Goal: Check status: Check status

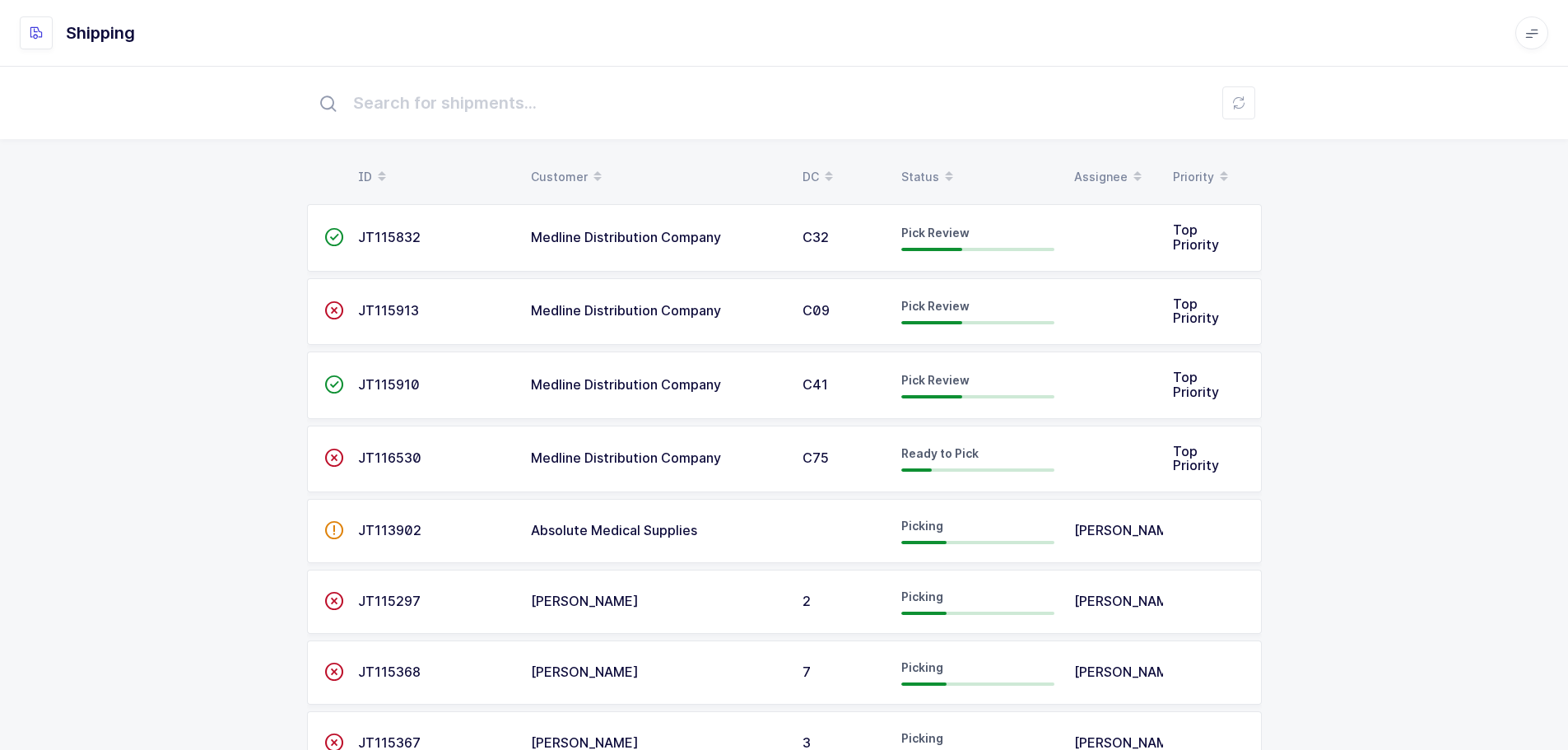
click at [931, 176] on div "Status" at bounding box center [977, 177] width 153 height 28
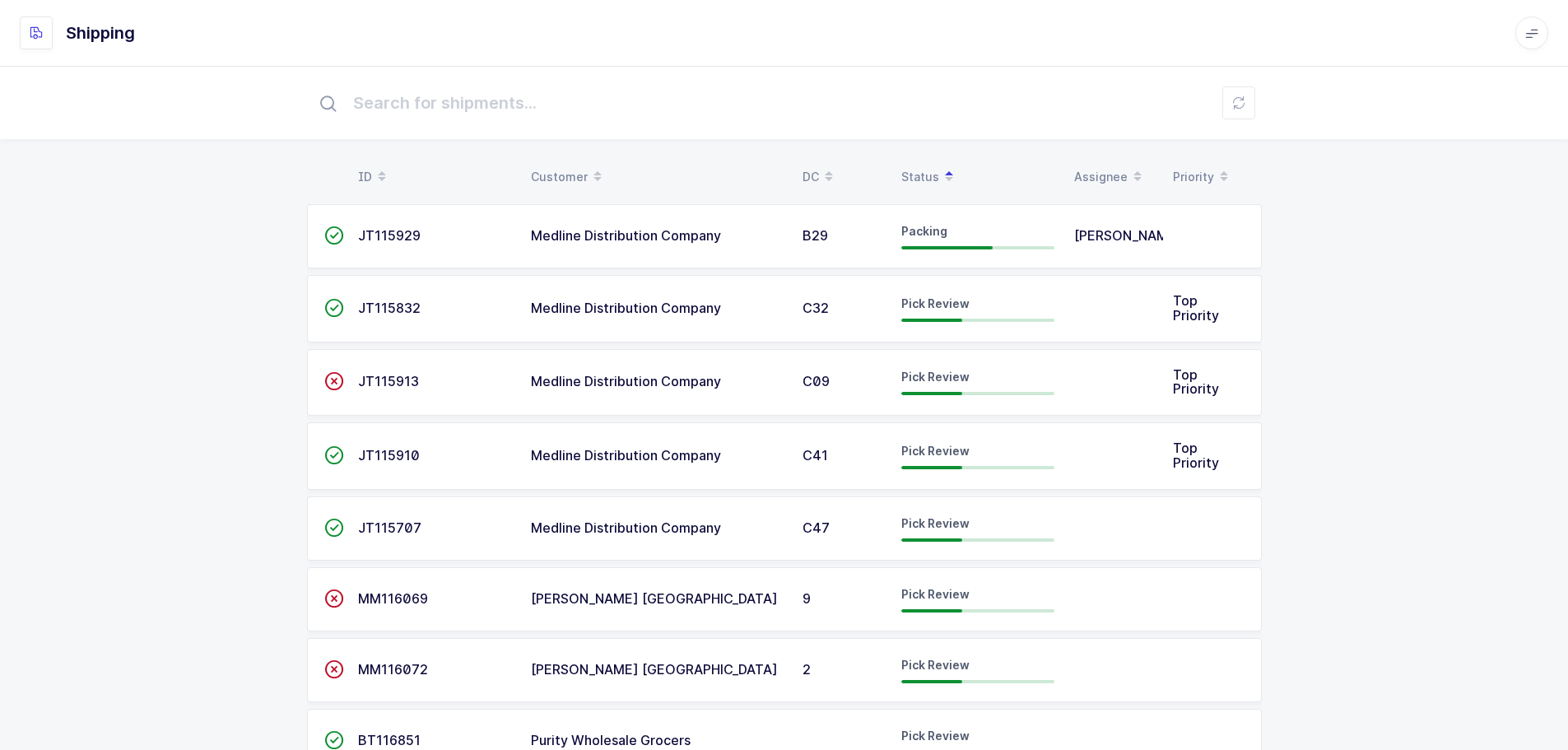
click at [380, 303] on span "JT115832" at bounding box center [389, 307] width 62 height 16
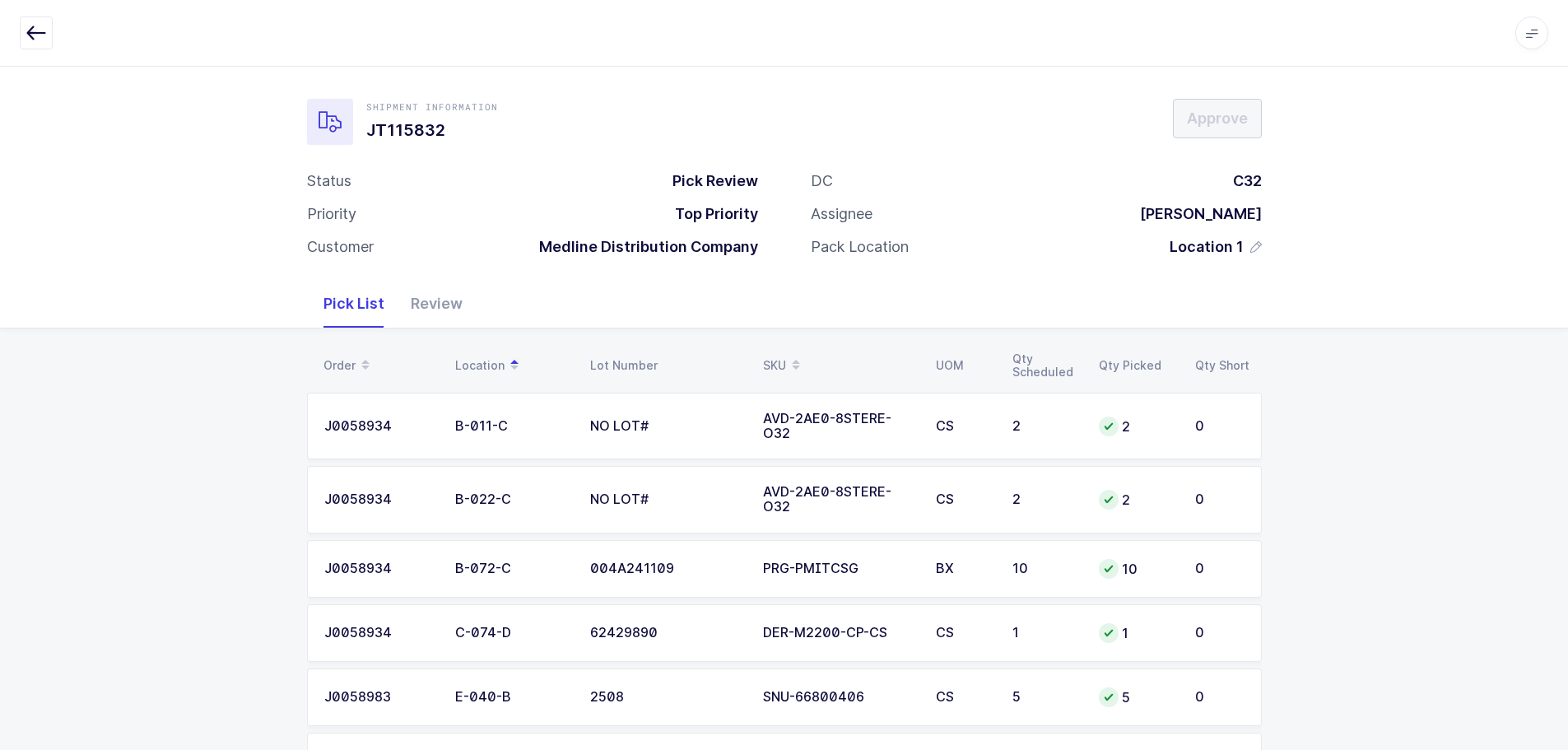
click at [428, 307] on div "Review" at bounding box center [436, 304] width 78 height 48
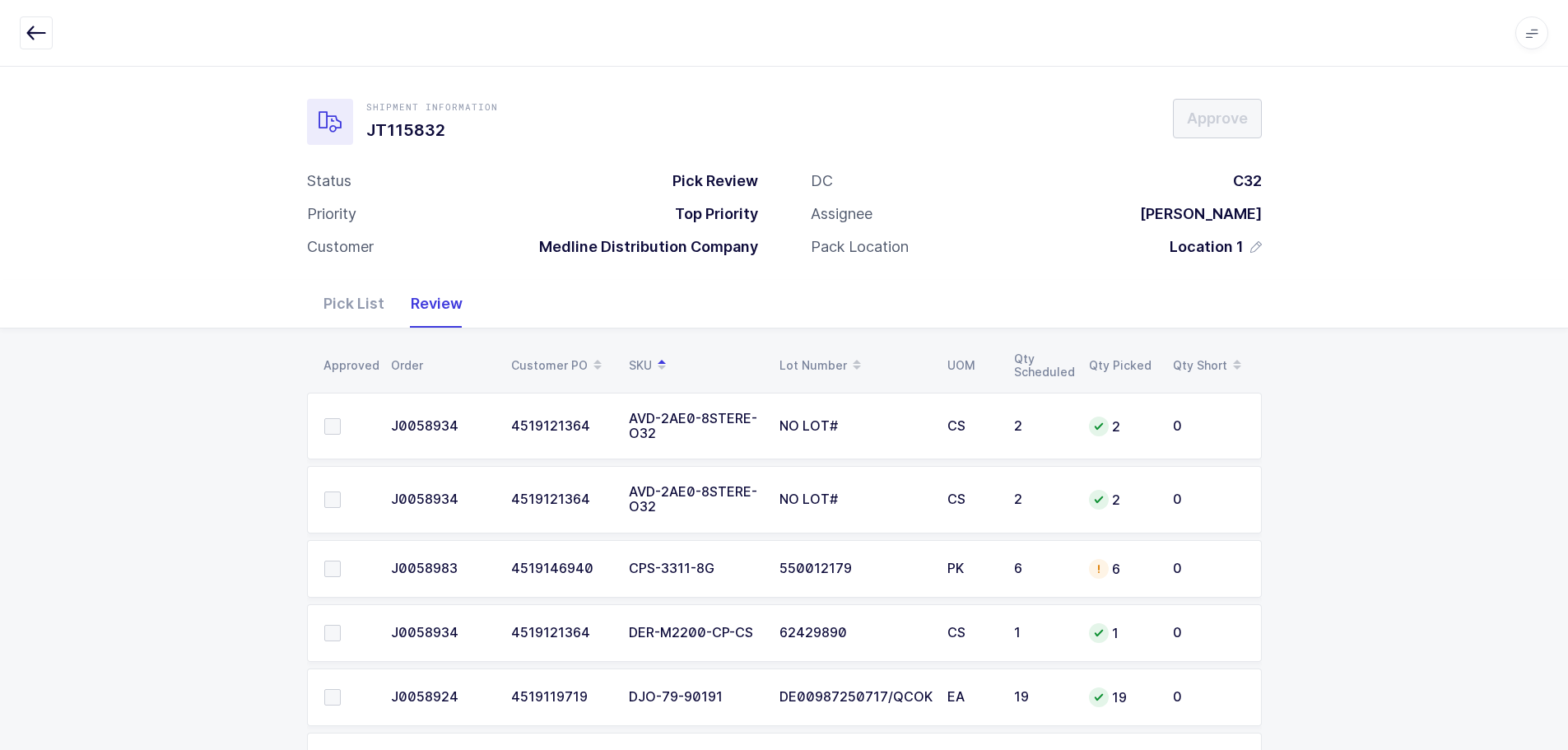
click at [42, 35] on icon "button" at bounding box center [37, 33] width 20 height 20
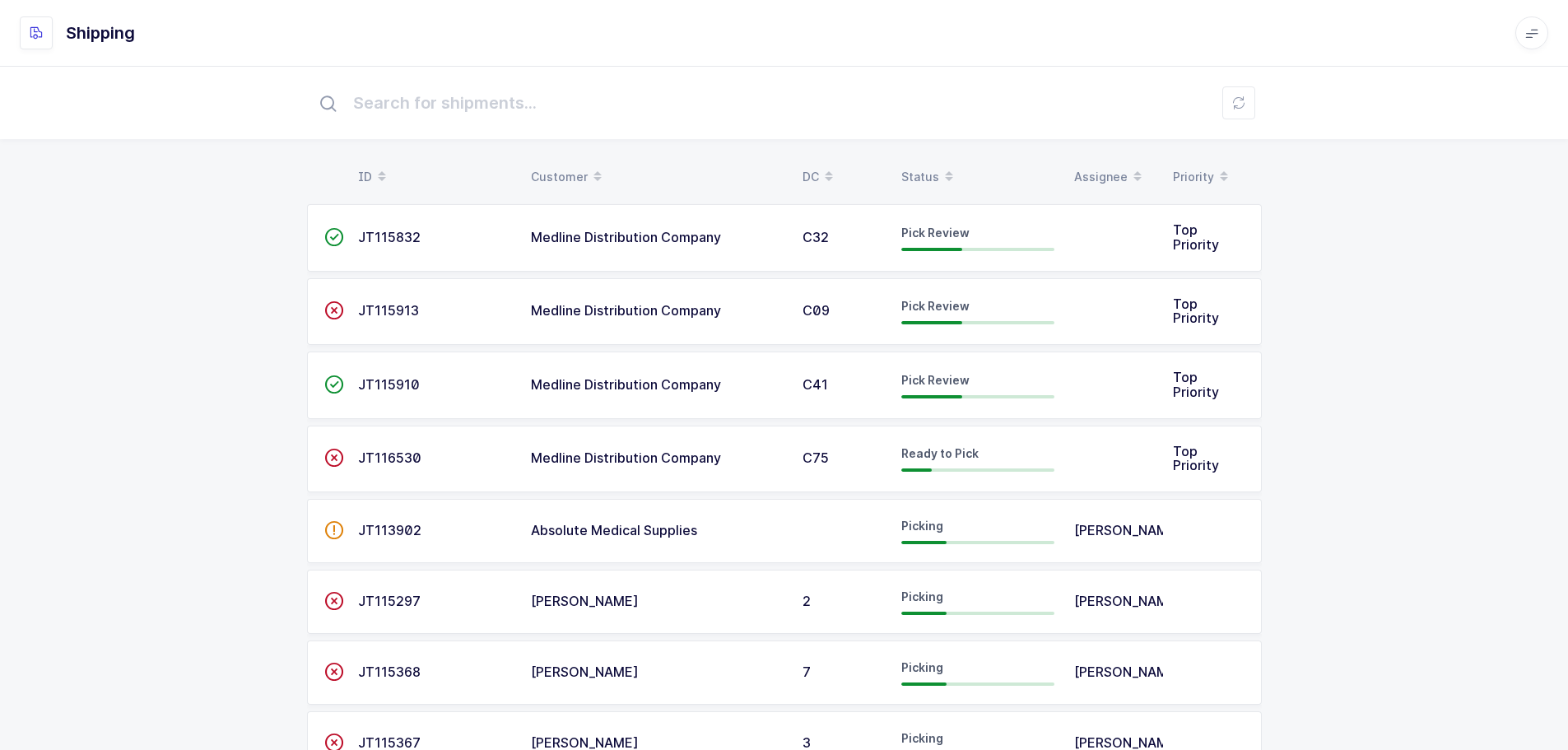
click at [940, 165] on span at bounding box center [950, 177] width 20 height 28
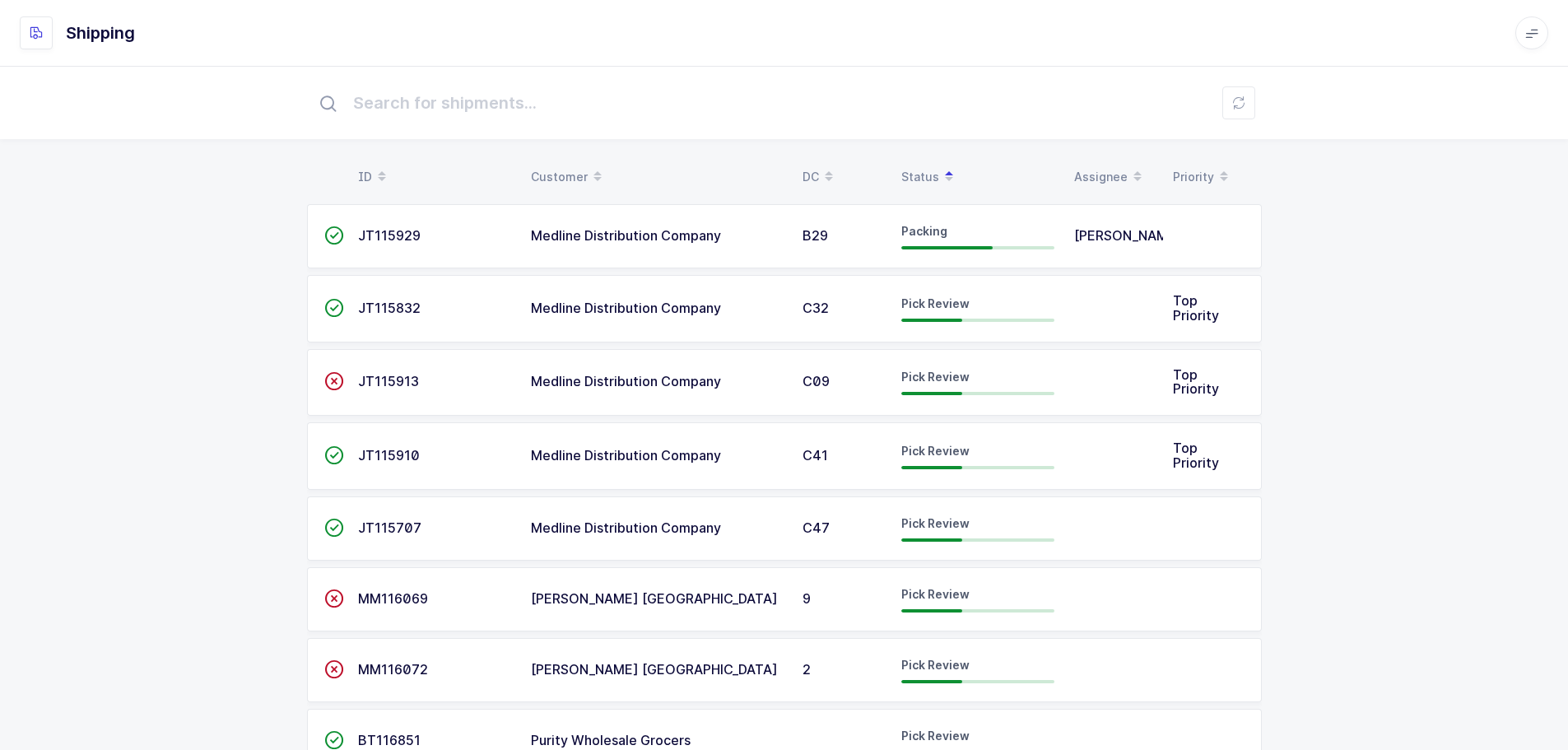
click at [382, 306] on span "JT115832" at bounding box center [389, 307] width 62 height 16
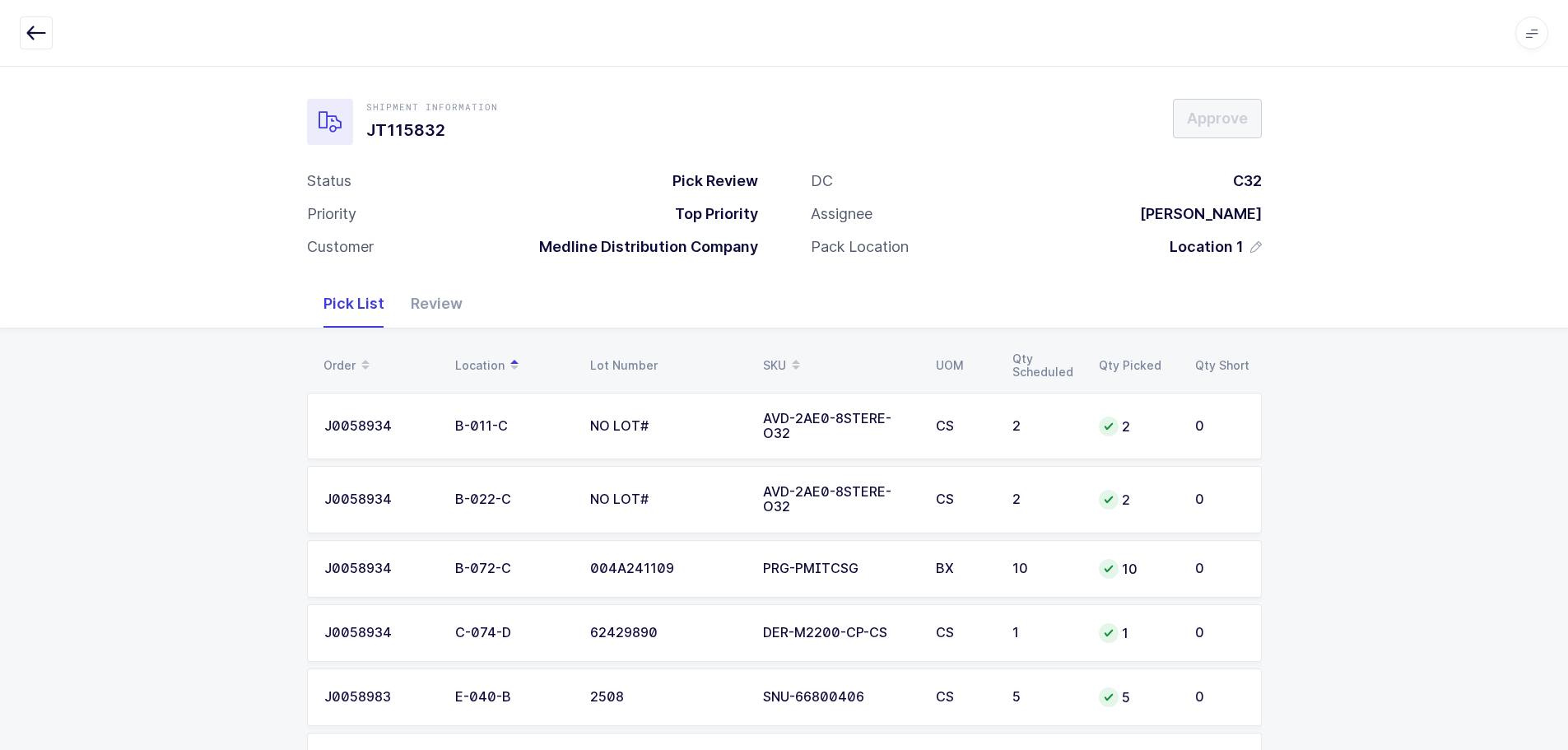
click at [413, 303] on div "Review" at bounding box center [436, 304] width 78 height 48
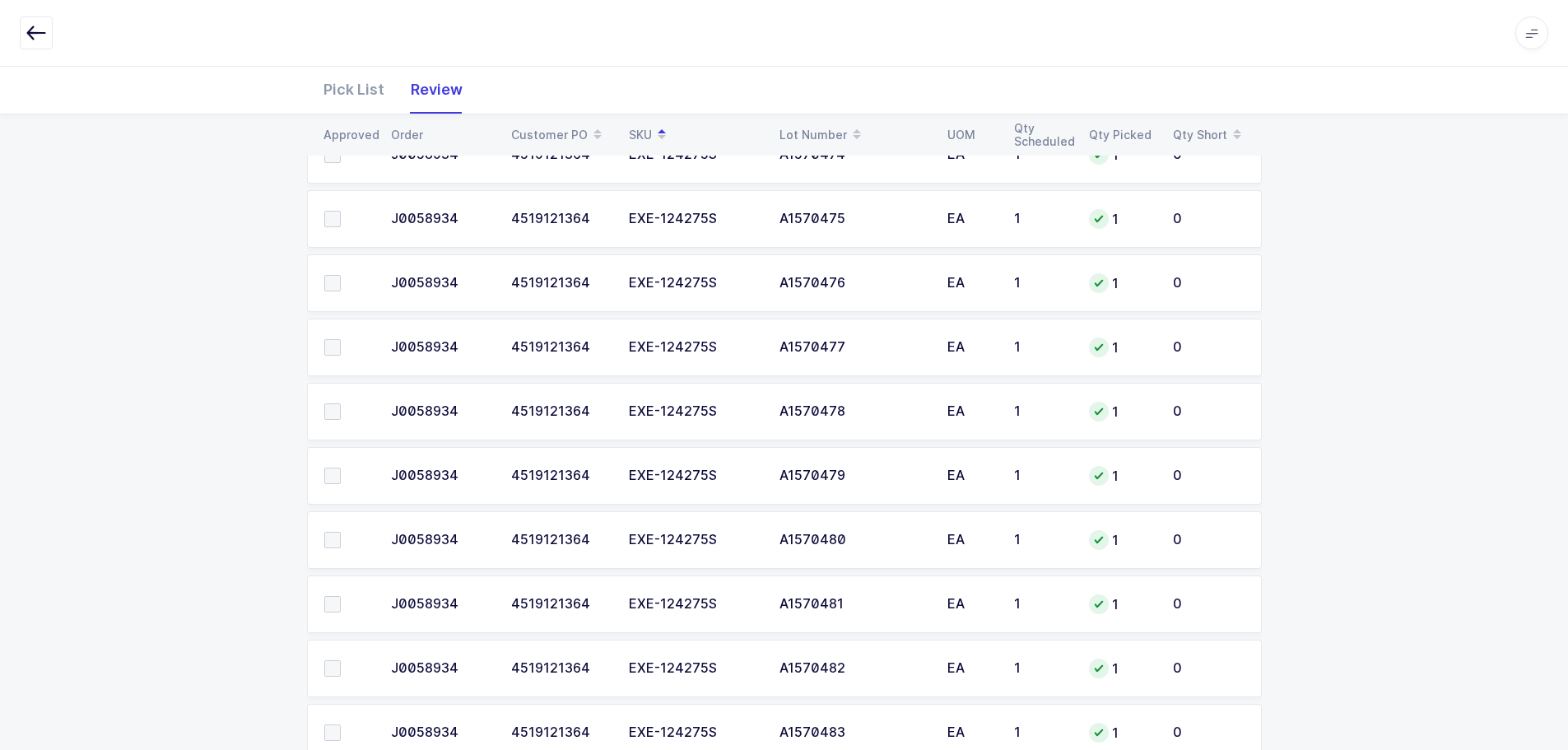
scroll to position [1373, 0]
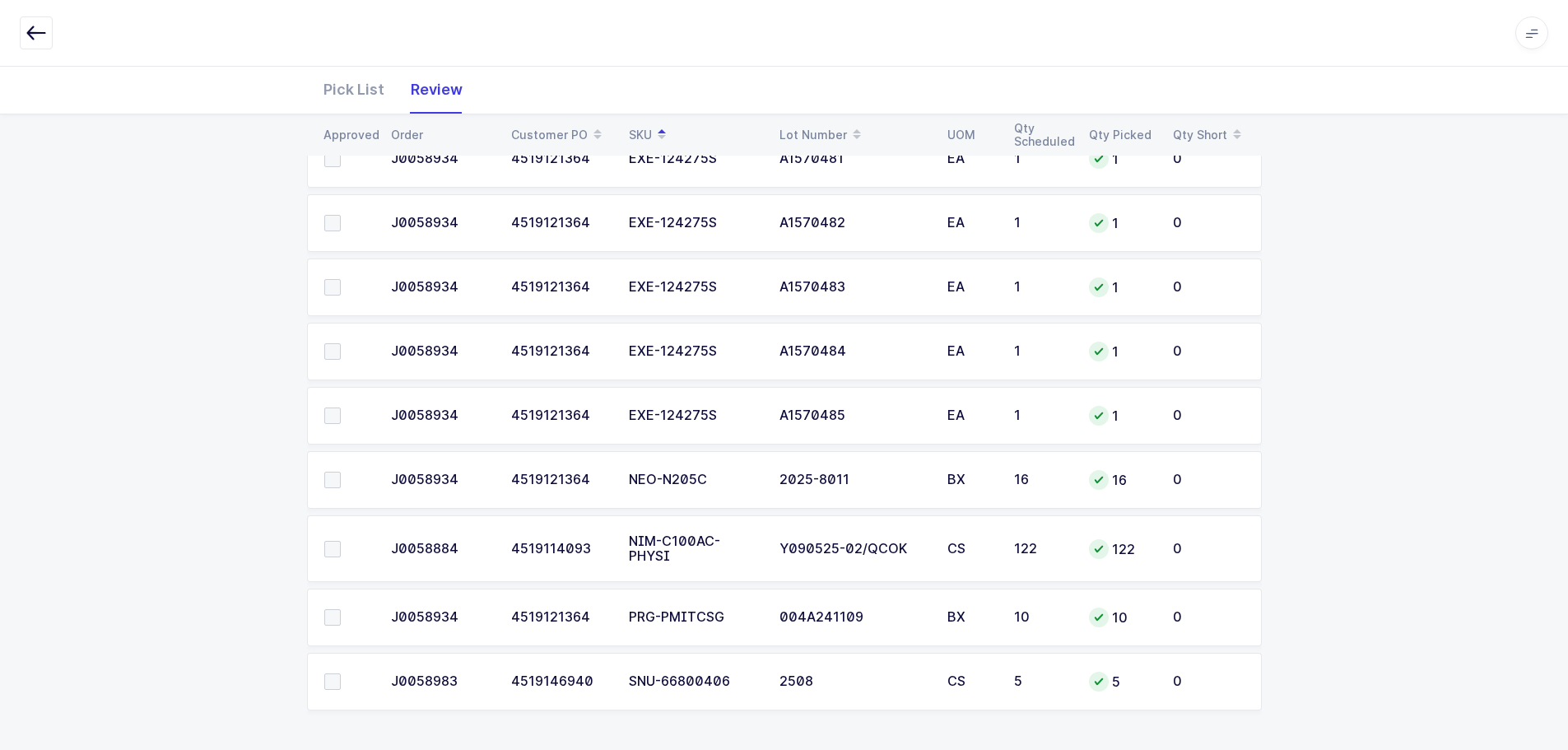
click at [36, 30] on icon "button" at bounding box center [37, 33] width 20 height 20
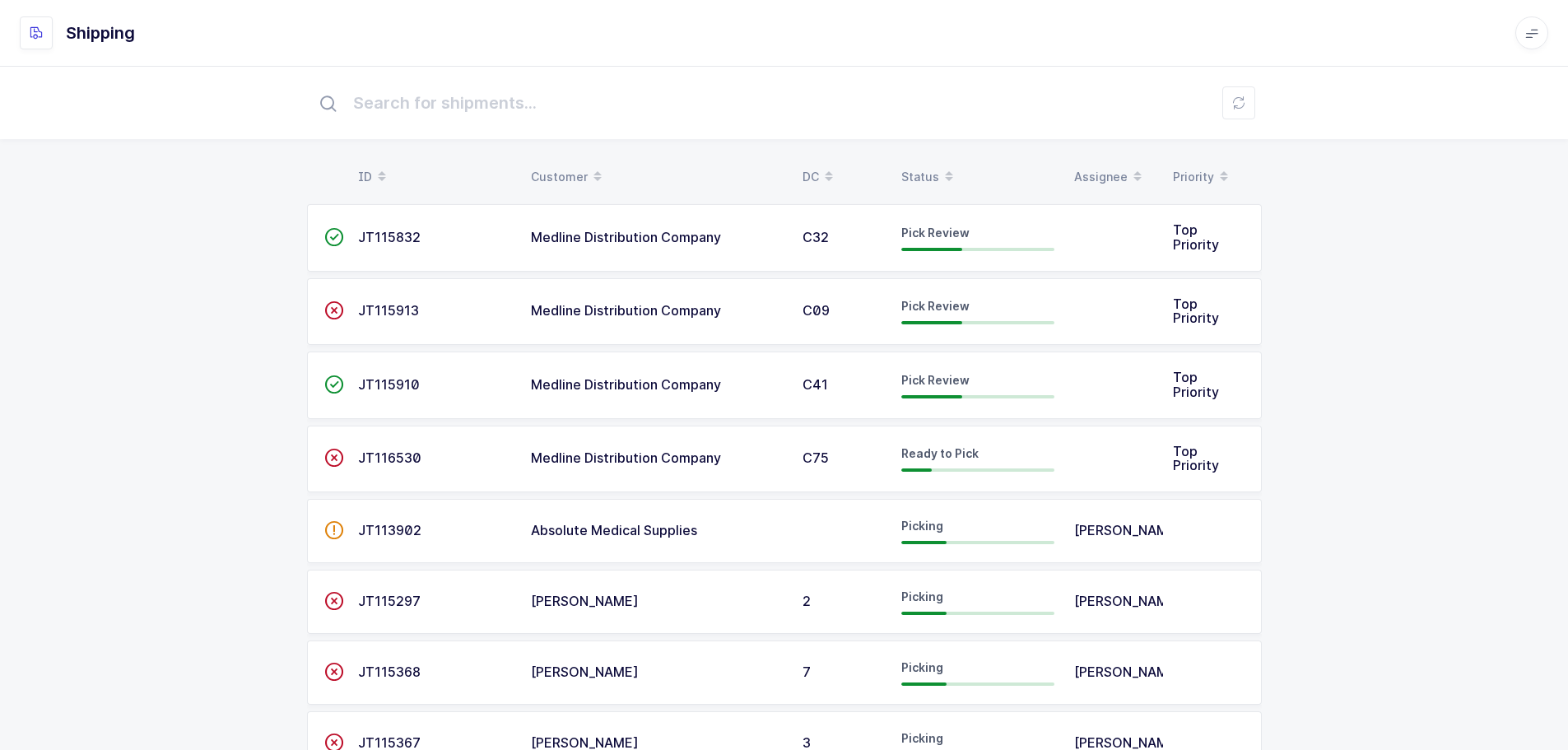
click at [920, 177] on div "Status" at bounding box center [977, 177] width 153 height 28
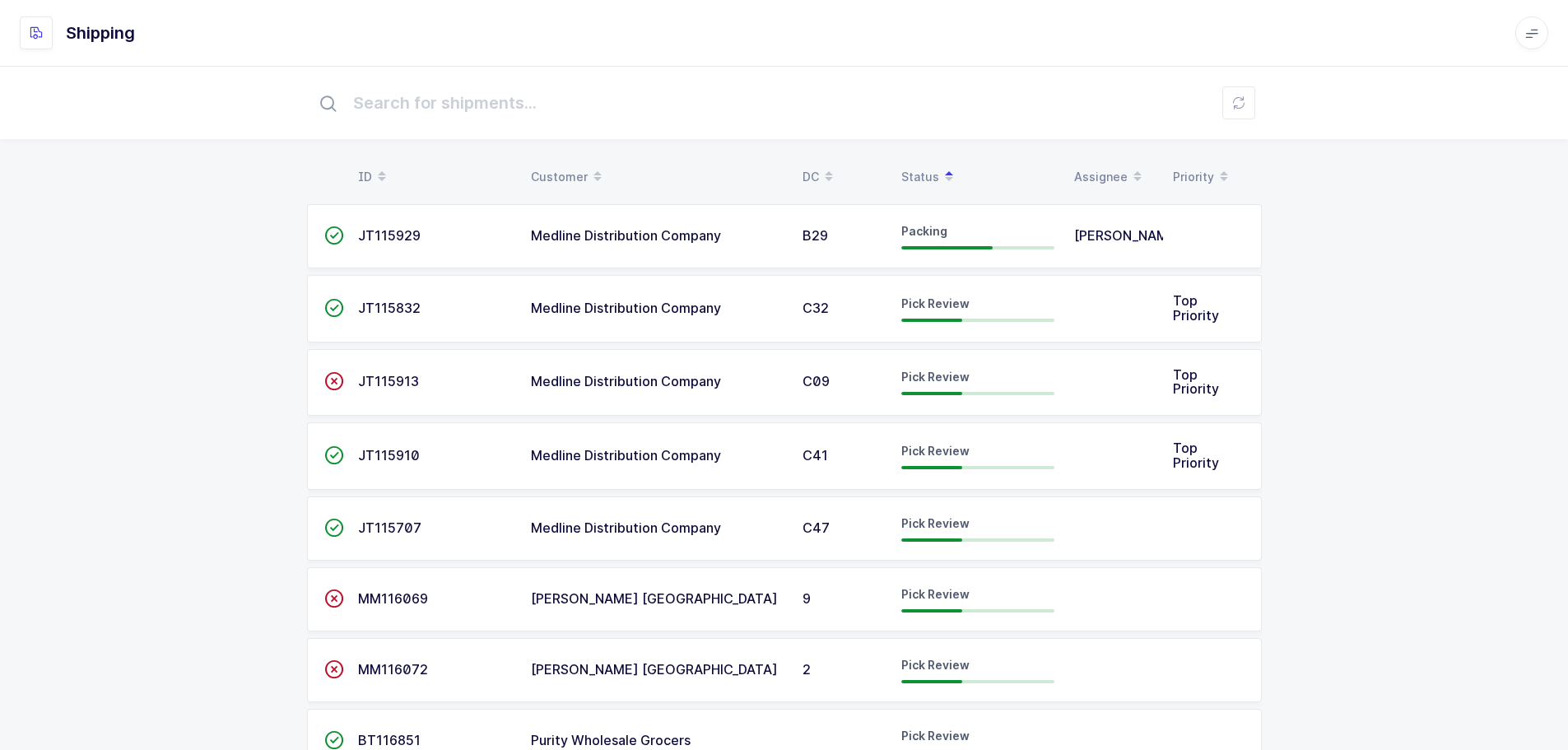
click at [392, 391] on td "JT115913" at bounding box center [435, 382] width 173 height 68
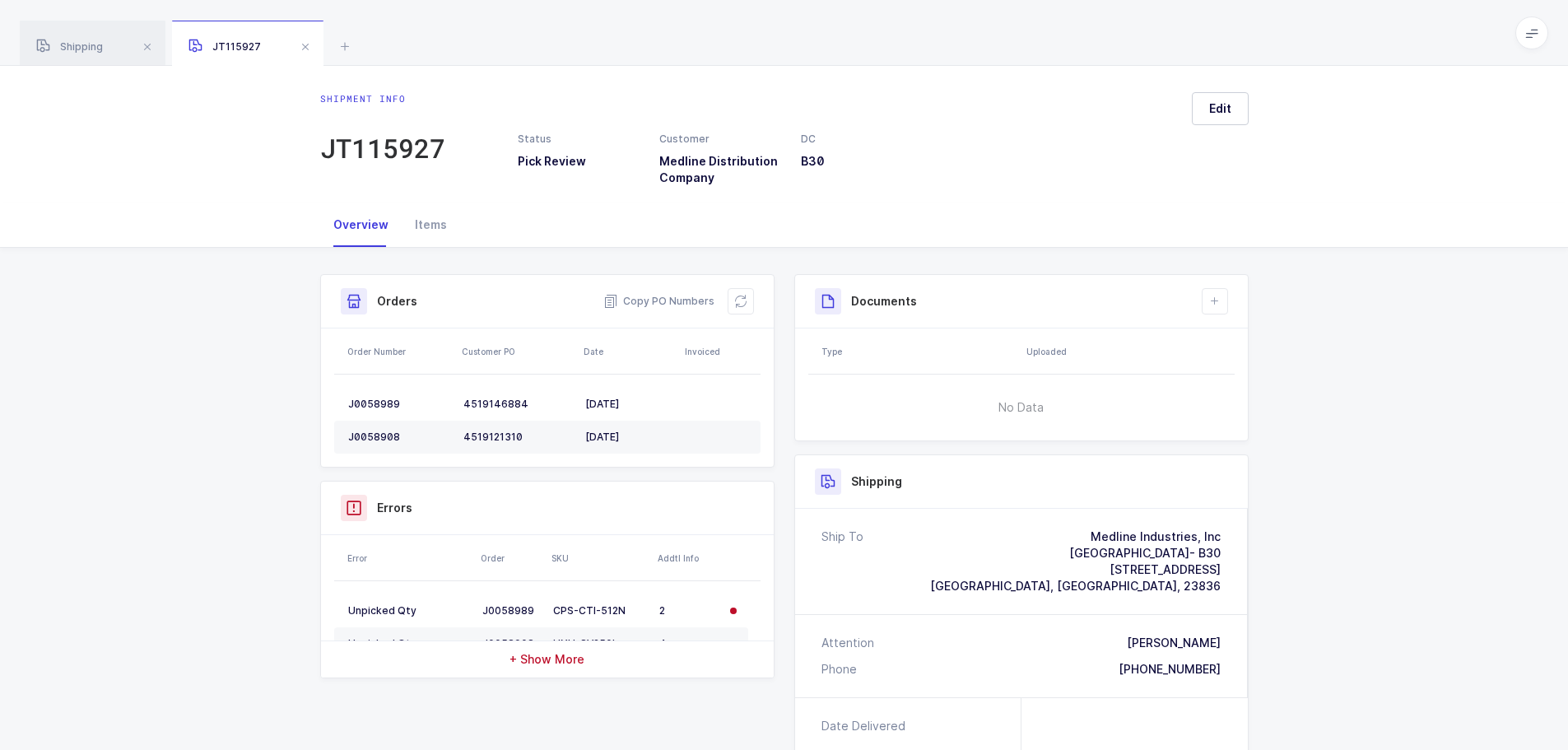
click at [305, 52] on span at bounding box center [306, 47] width 20 height 20
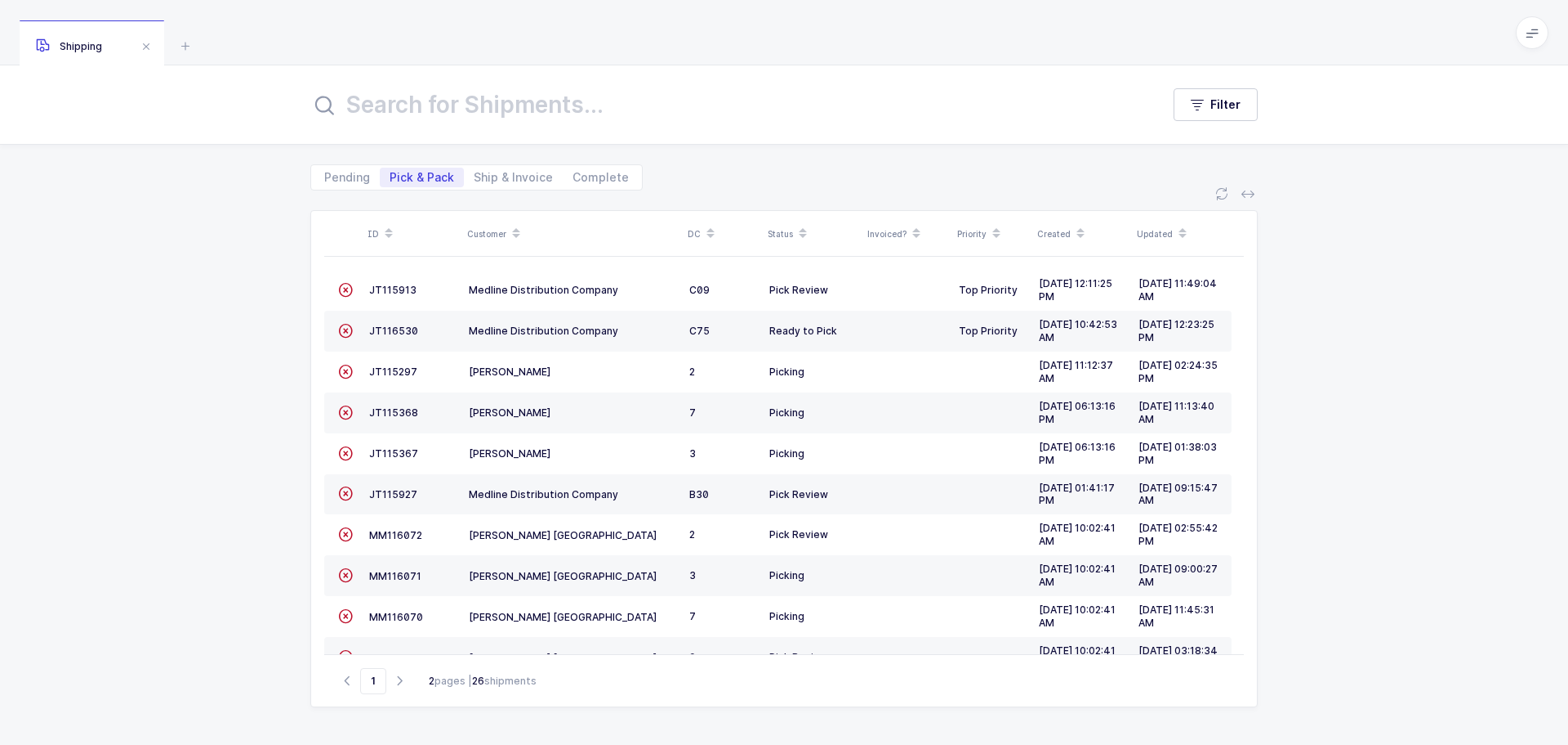
click at [380, 284] on span "JT115913" at bounding box center [393, 289] width 47 height 12
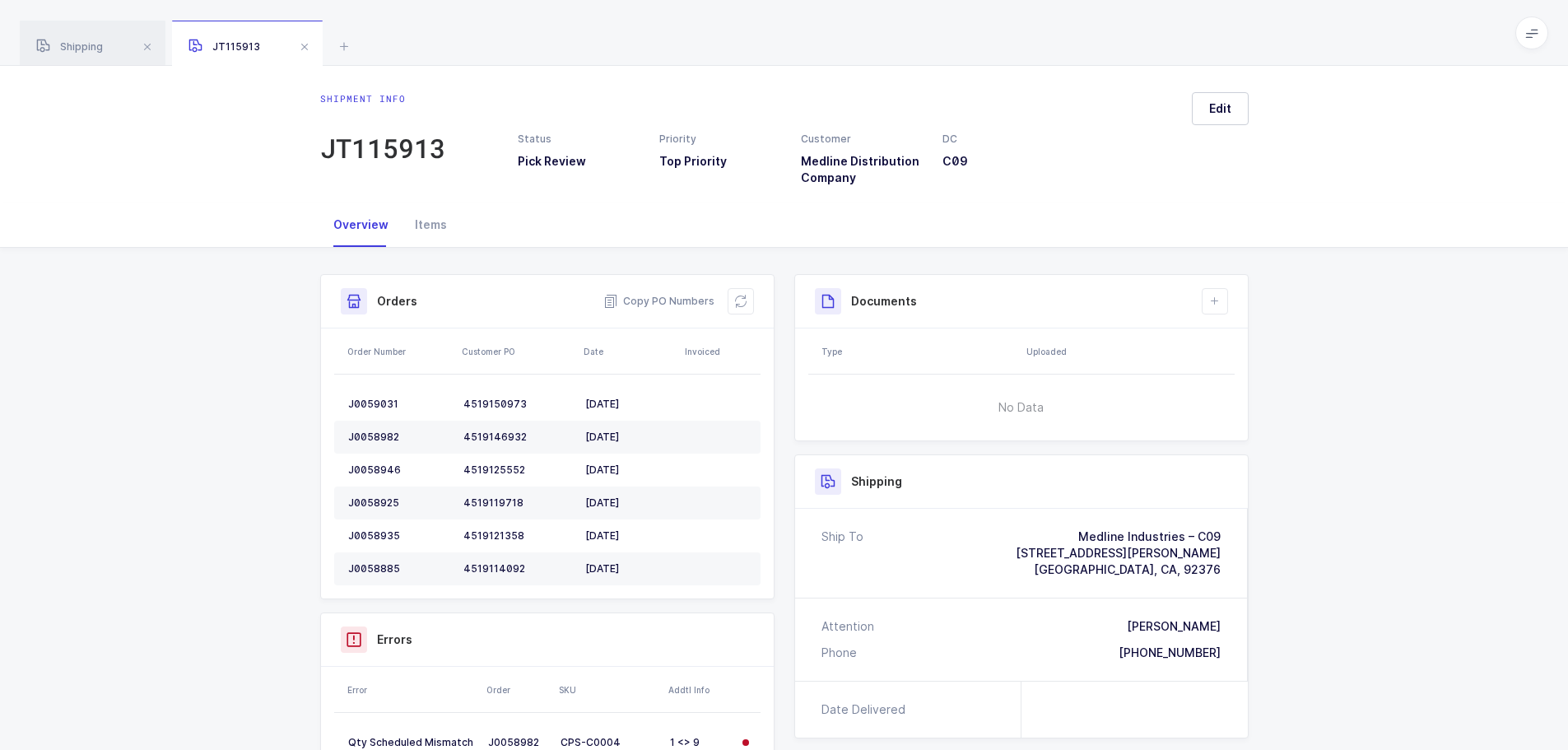
click at [737, 313] on button at bounding box center [740, 301] width 27 height 27
click at [739, 298] on icon at bounding box center [741, 301] width 13 height 13
click at [751, 295] on button at bounding box center [740, 301] width 27 height 27
click at [205, 38] on div "JT115913" at bounding box center [784, 33] width 1568 height 66
click at [193, 41] on icon at bounding box center [192, 47] width 20 height 20
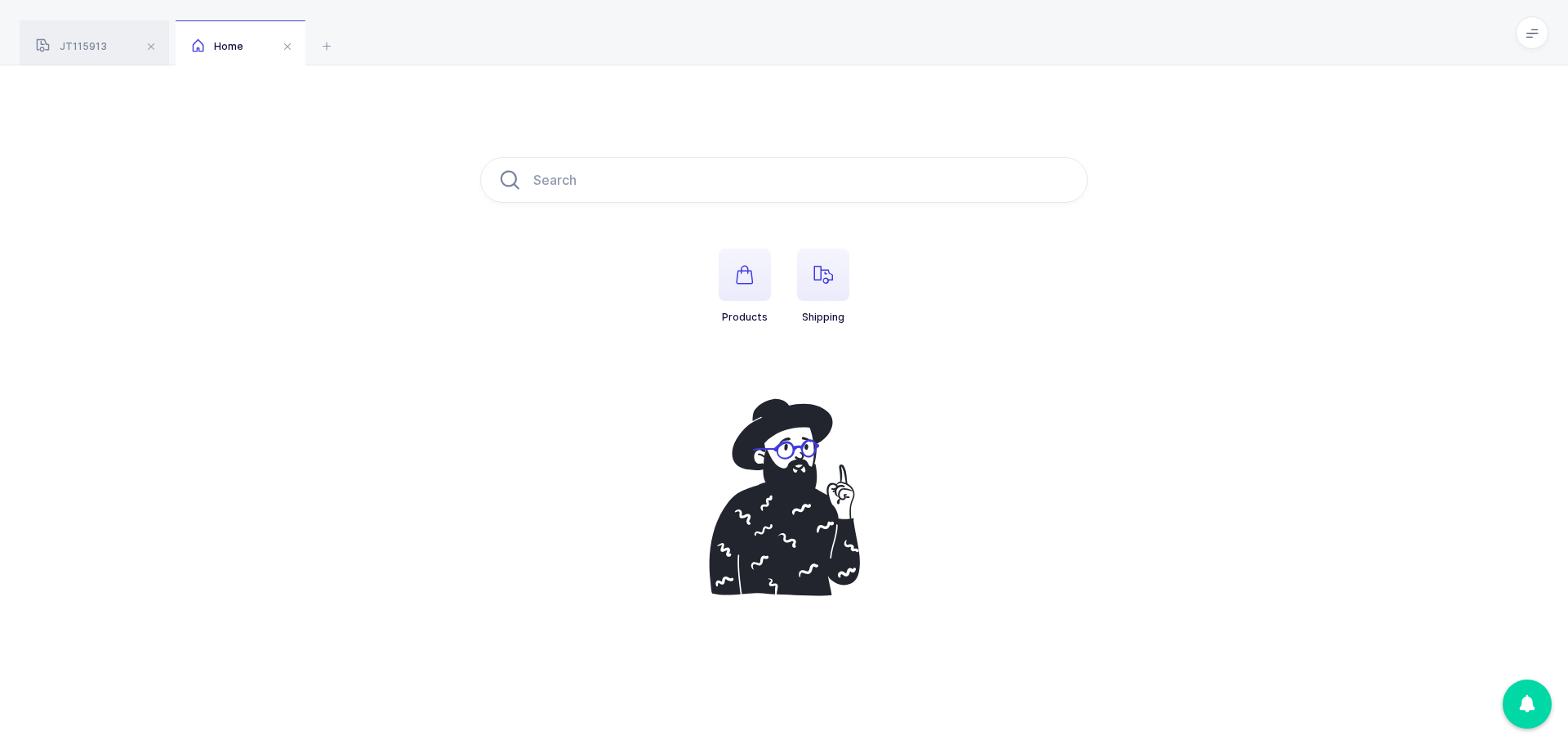
click at [816, 263] on span "button" at bounding box center [823, 275] width 53 height 53
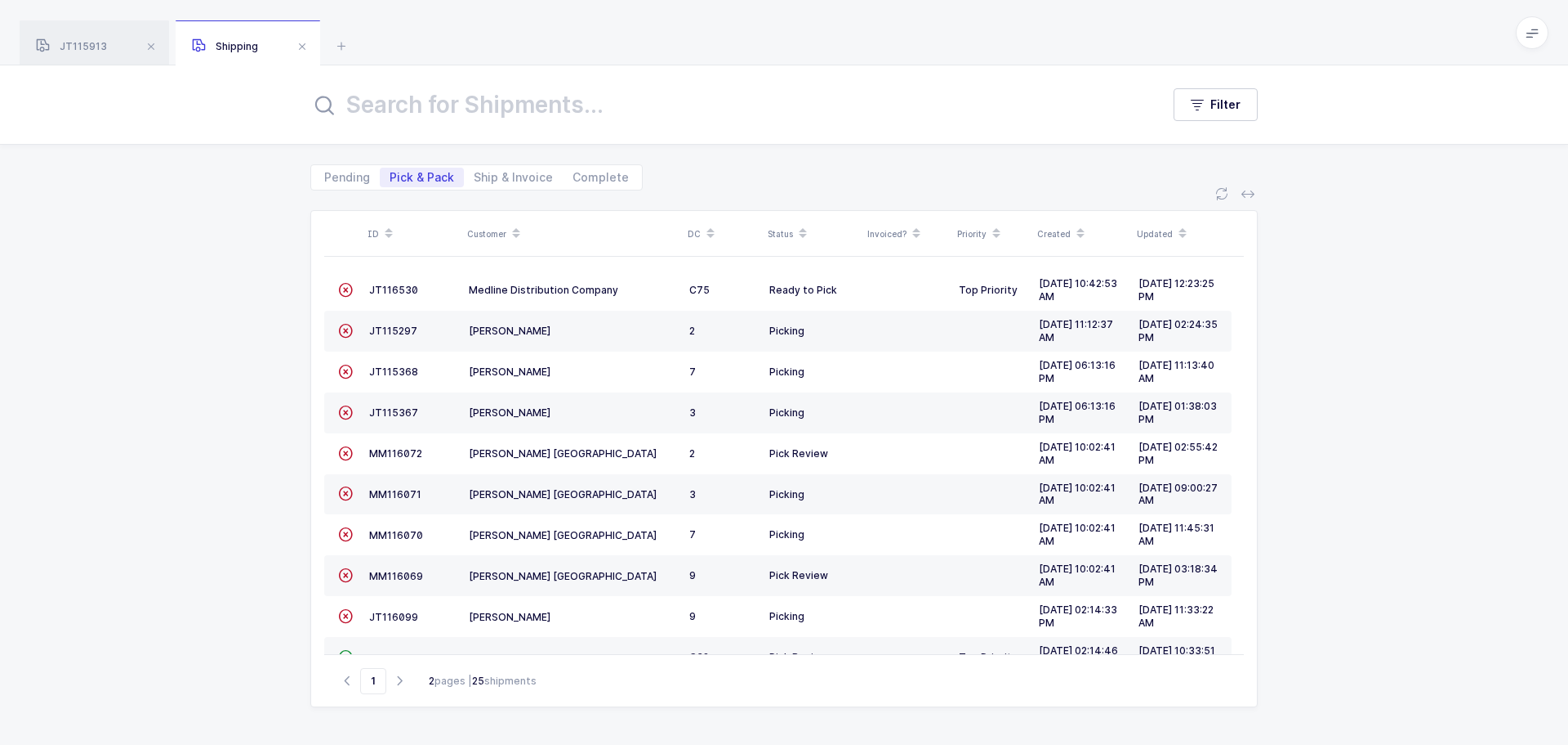
click at [414, 291] on span "JT116530" at bounding box center [394, 289] width 49 height 12
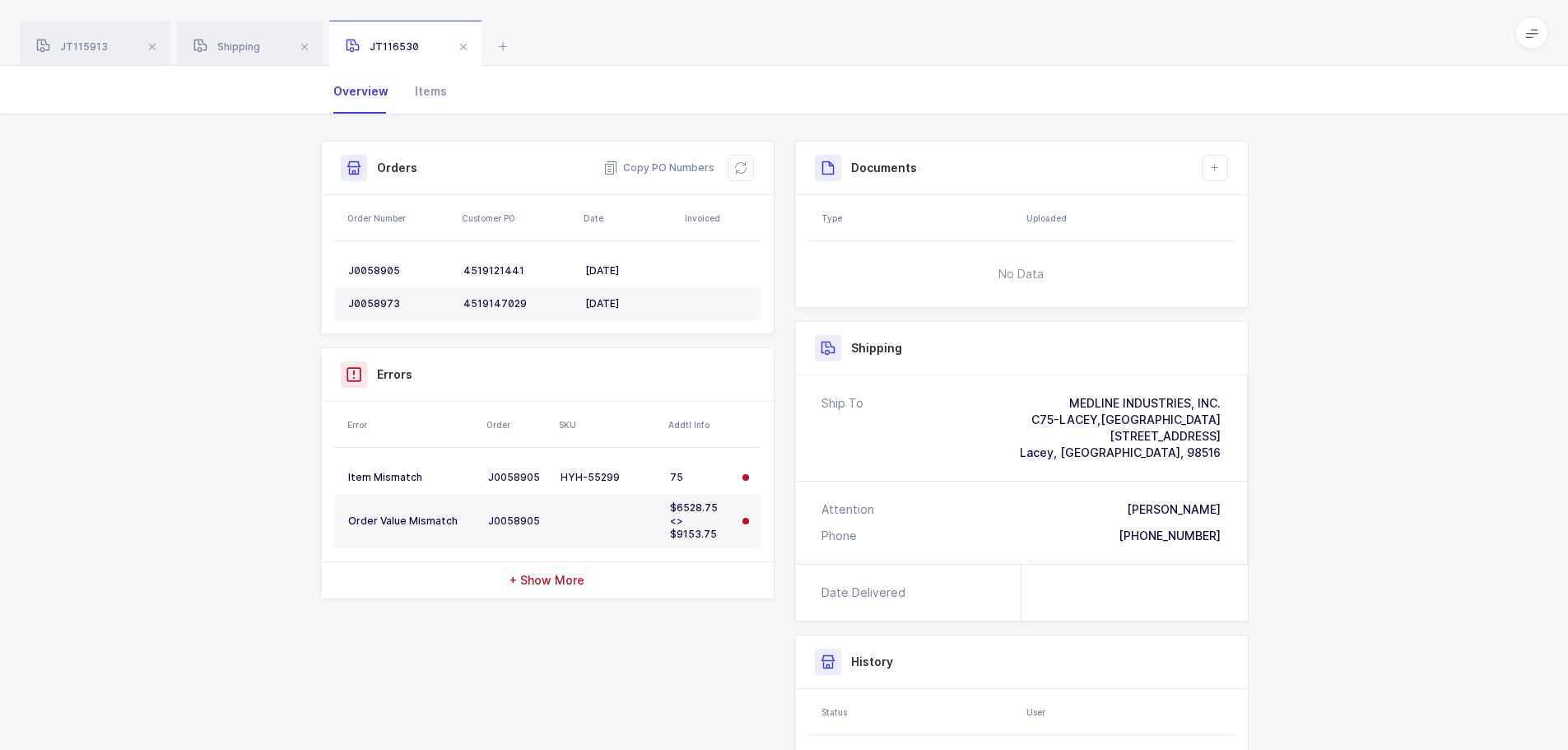
scroll to position [133, 0]
drag, startPoint x: 748, startPoint y: 168, endPoint x: 757, endPoint y: 174, distance: 10.8
click at [747, 168] on button at bounding box center [740, 168] width 27 height 27
click at [542, 586] on span "+ Show More" at bounding box center [547, 581] width 75 height 16
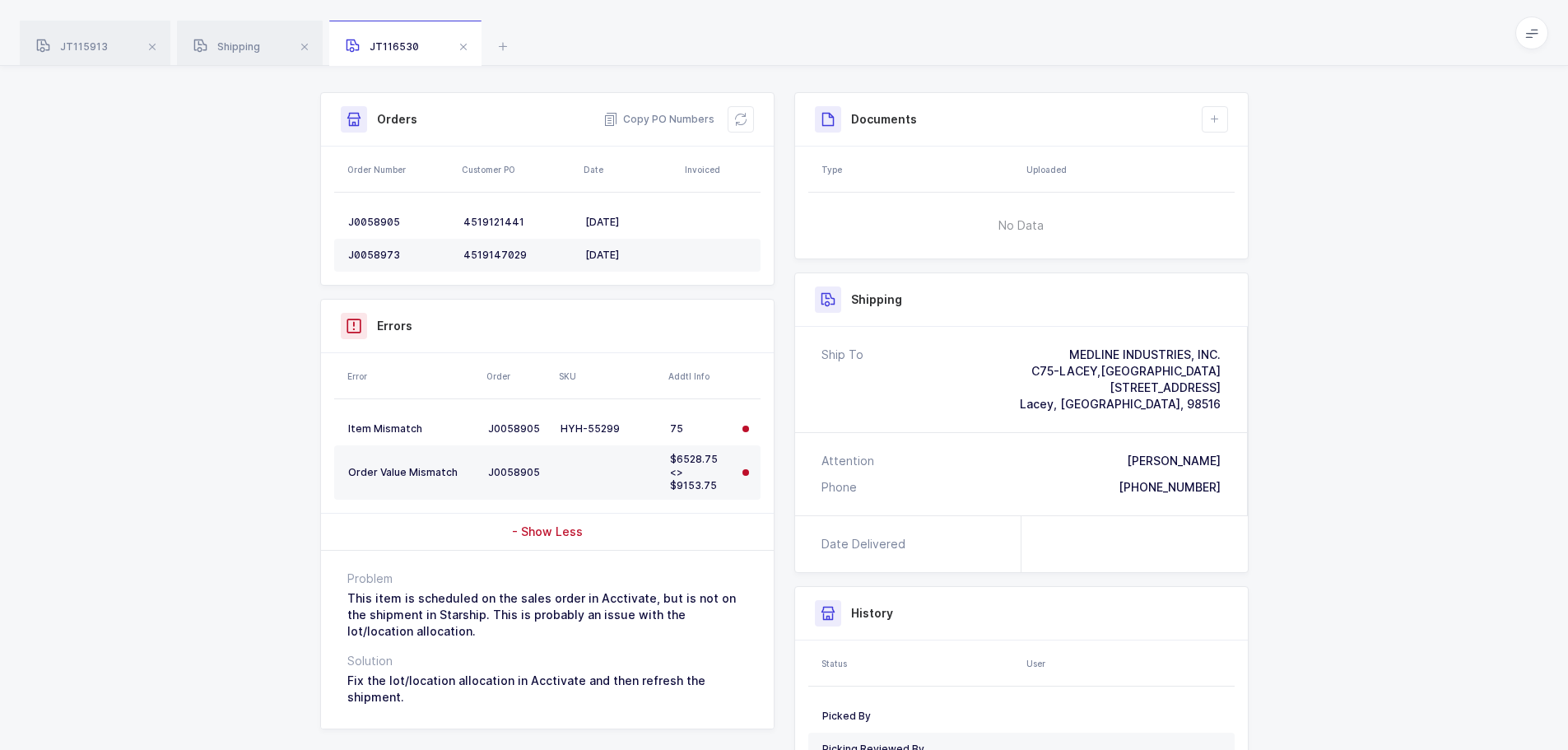
scroll to position [0, 0]
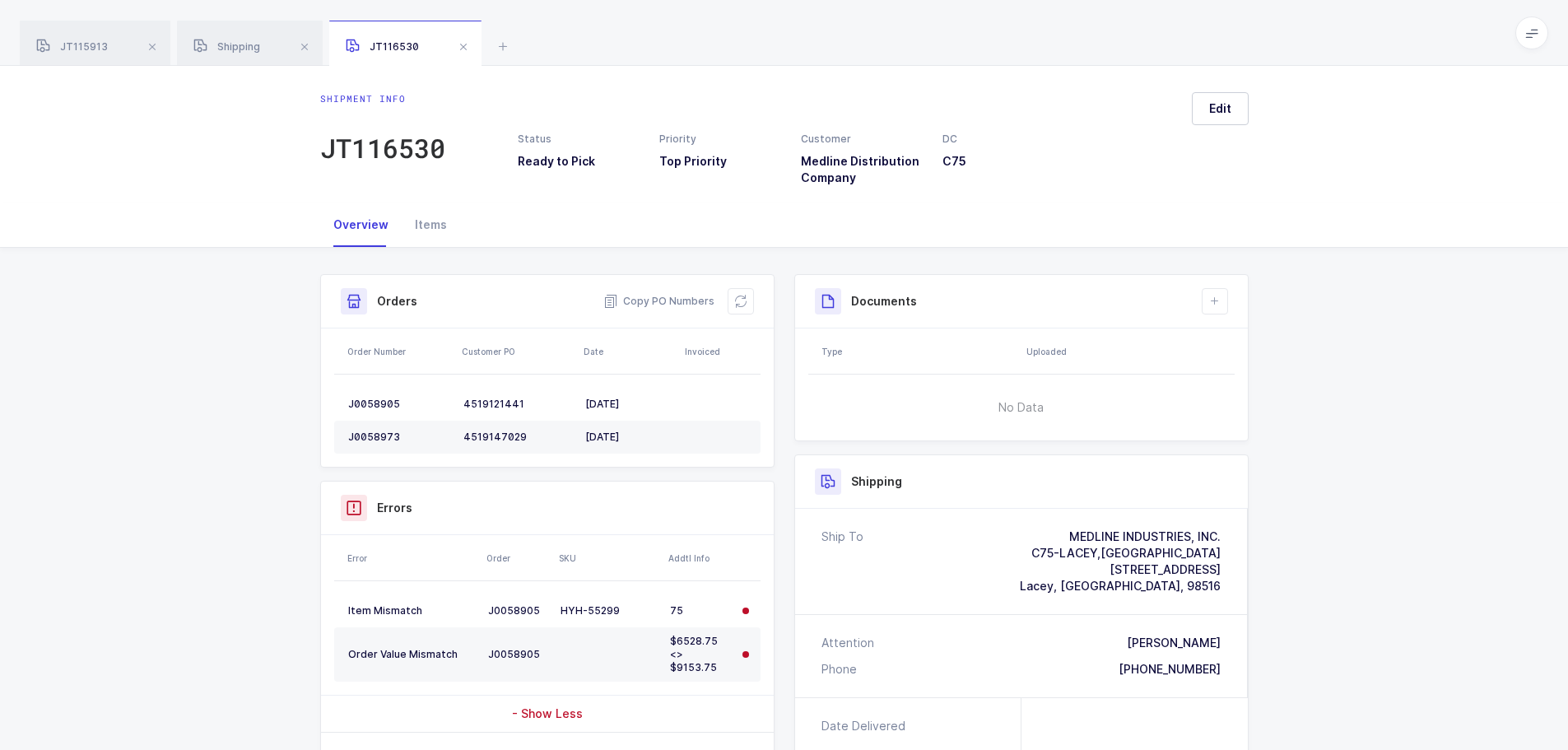
click at [733, 297] on button at bounding box center [740, 301] width 27 height 27
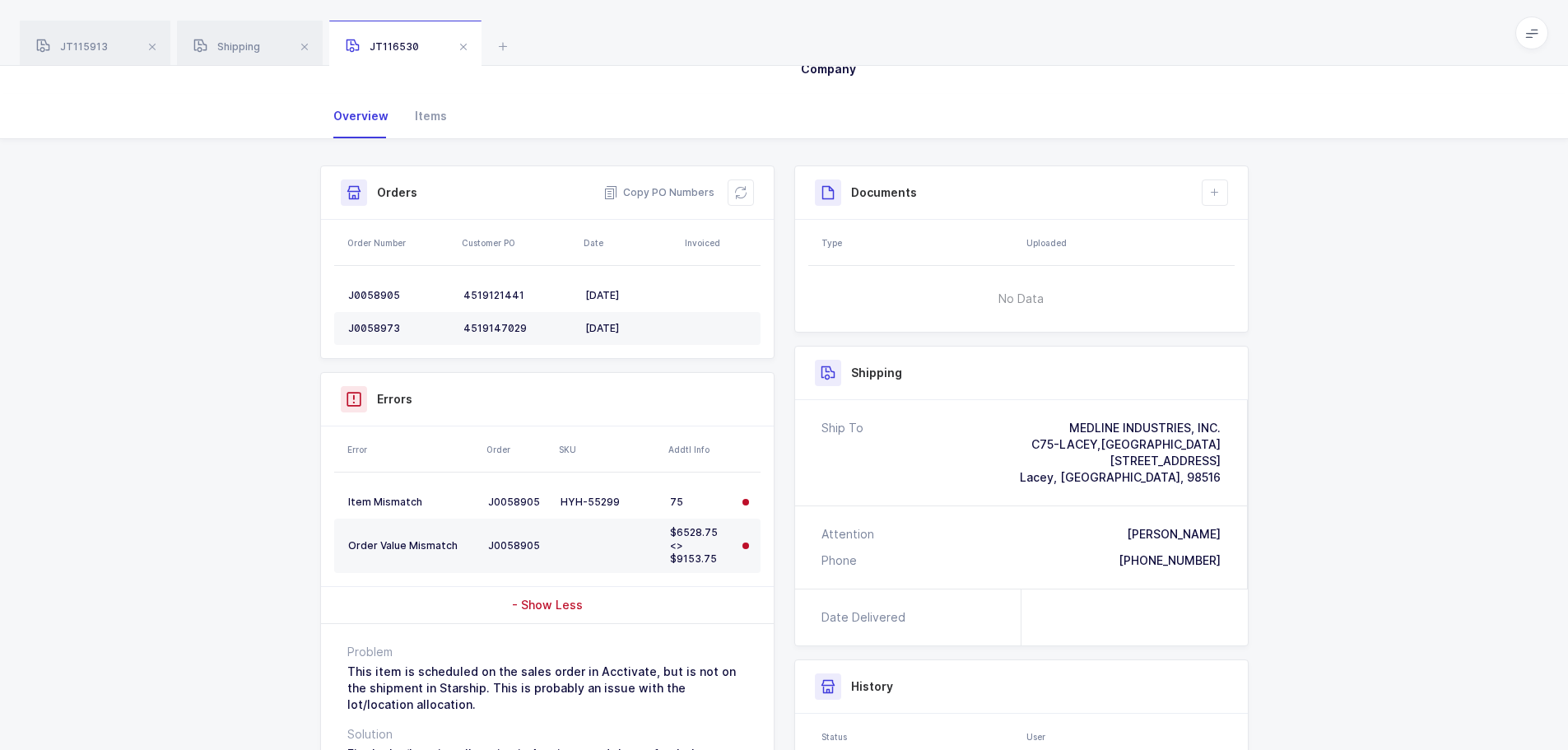
scroll to position [82, 0]
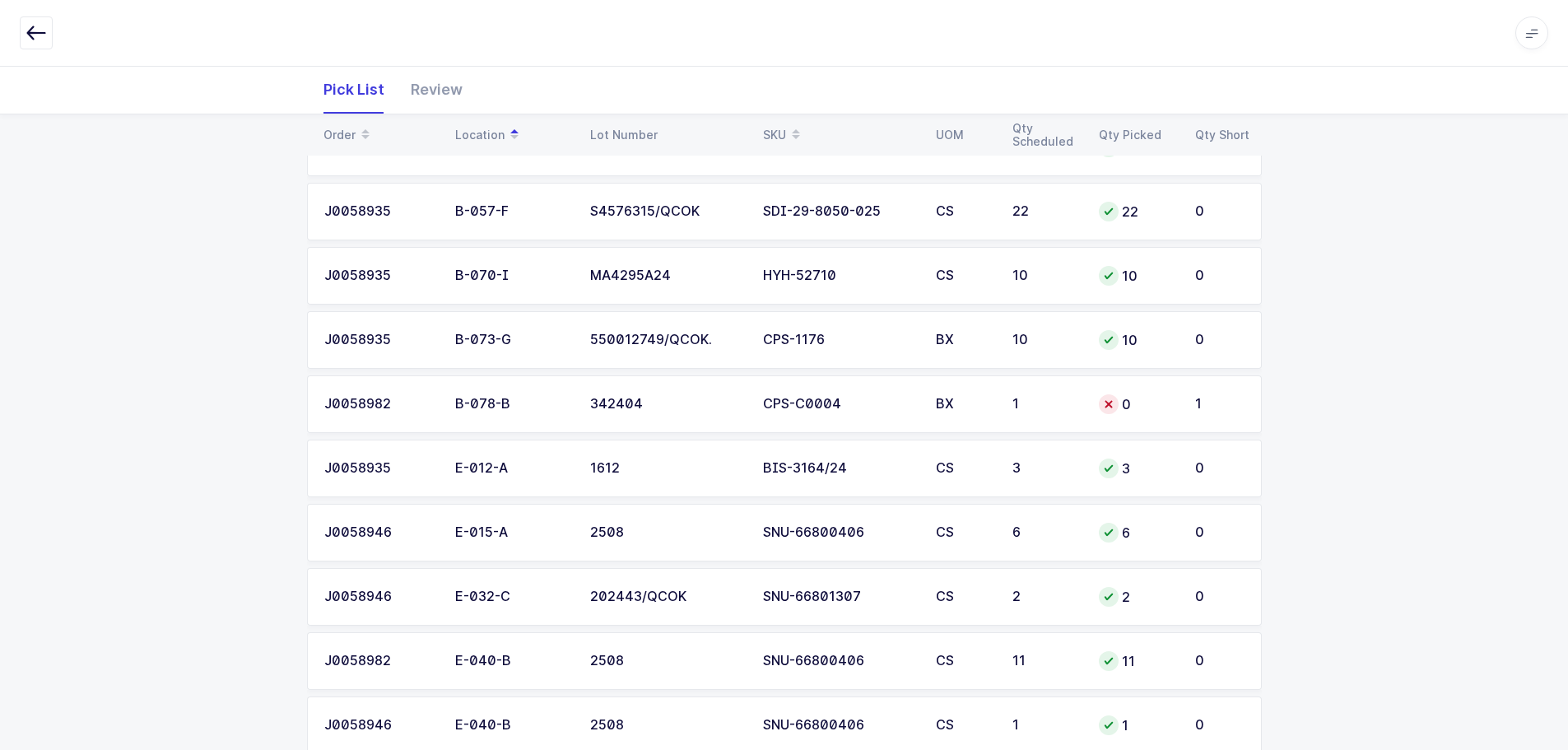
scroll to position [659, 0]
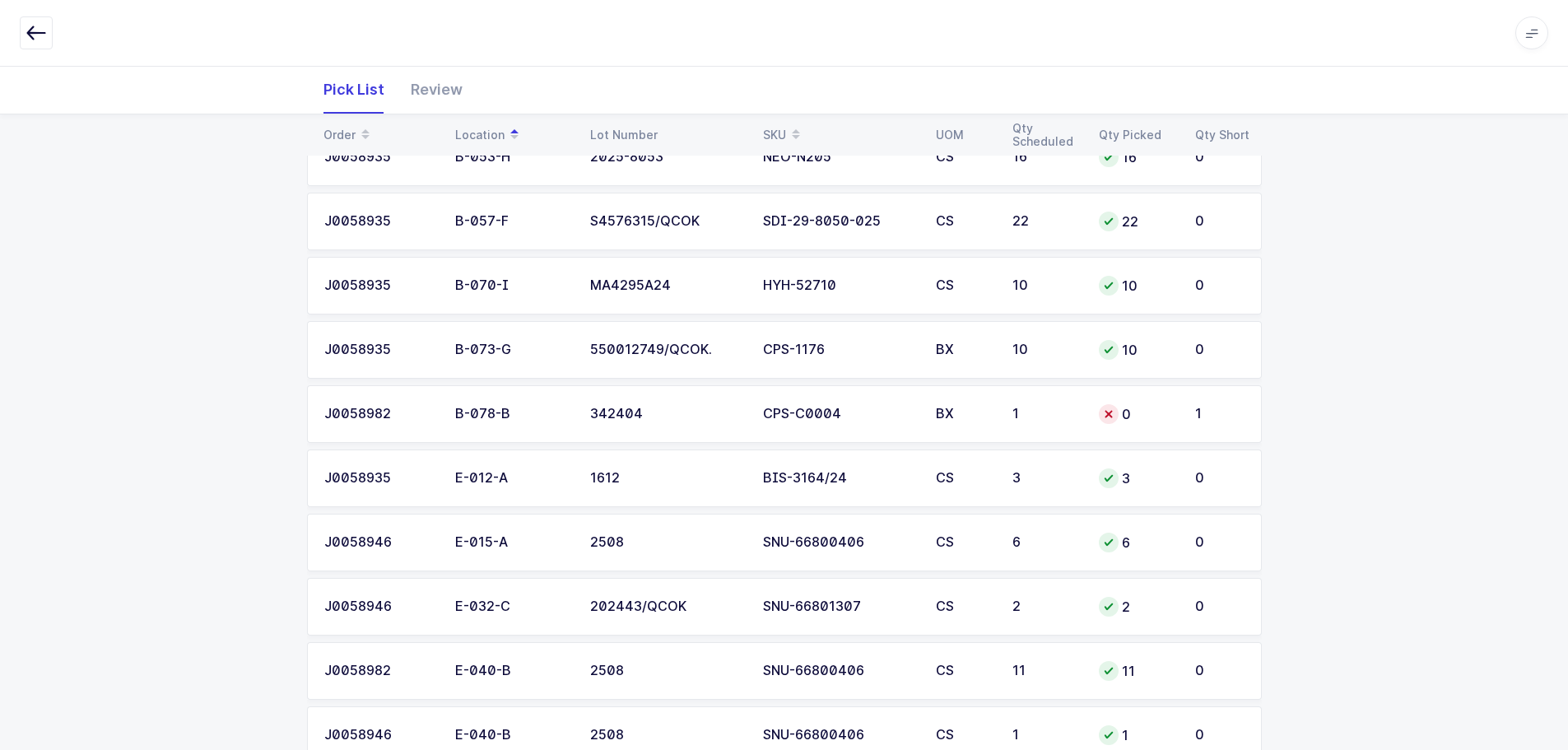
click at [632, 412] on div "342404" at bounding box center [666, 413] width 153 height 15
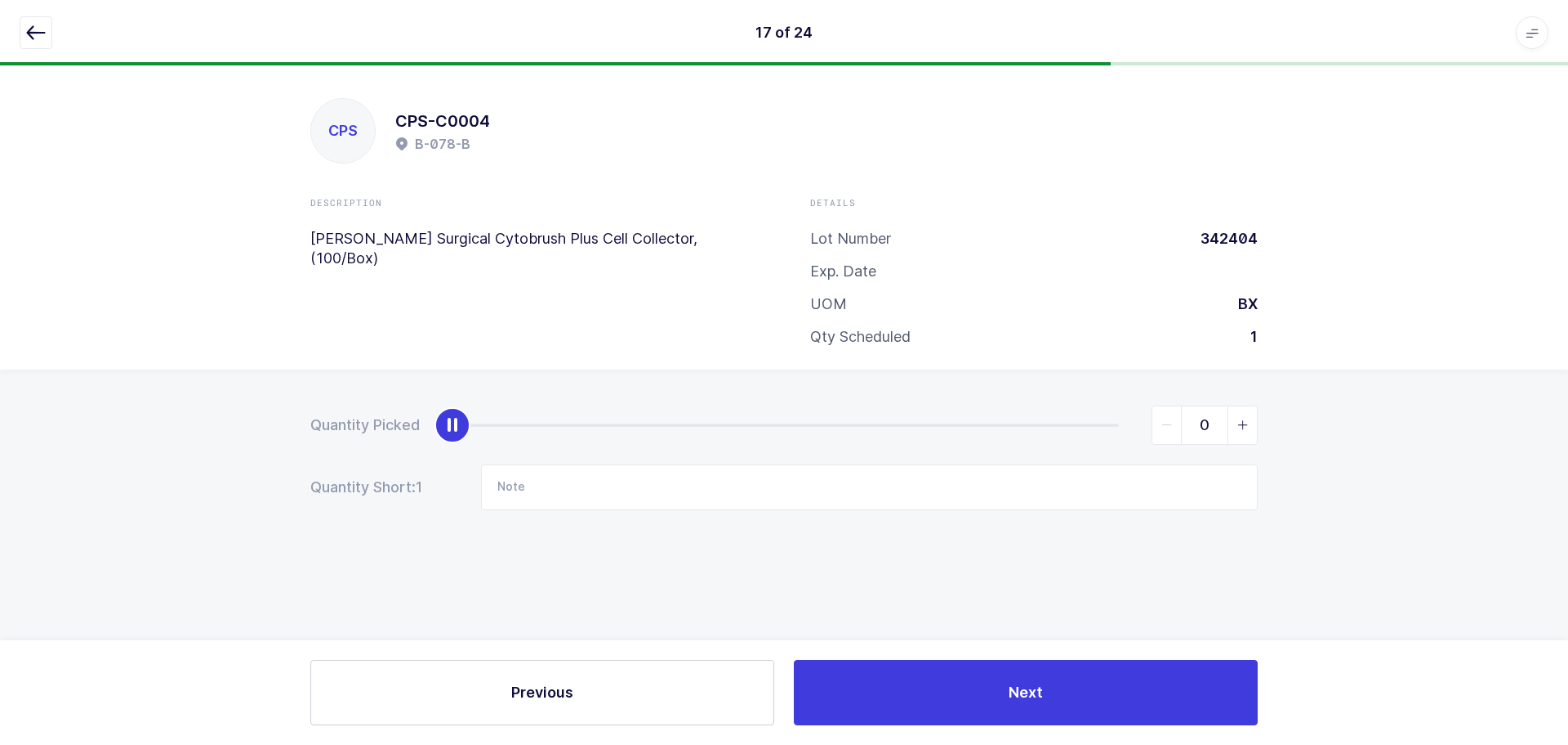
click at [1249, 425] on span "slider between 0 and 1" at bounding box center [1242, 424] width 29 height 37
type input "1"
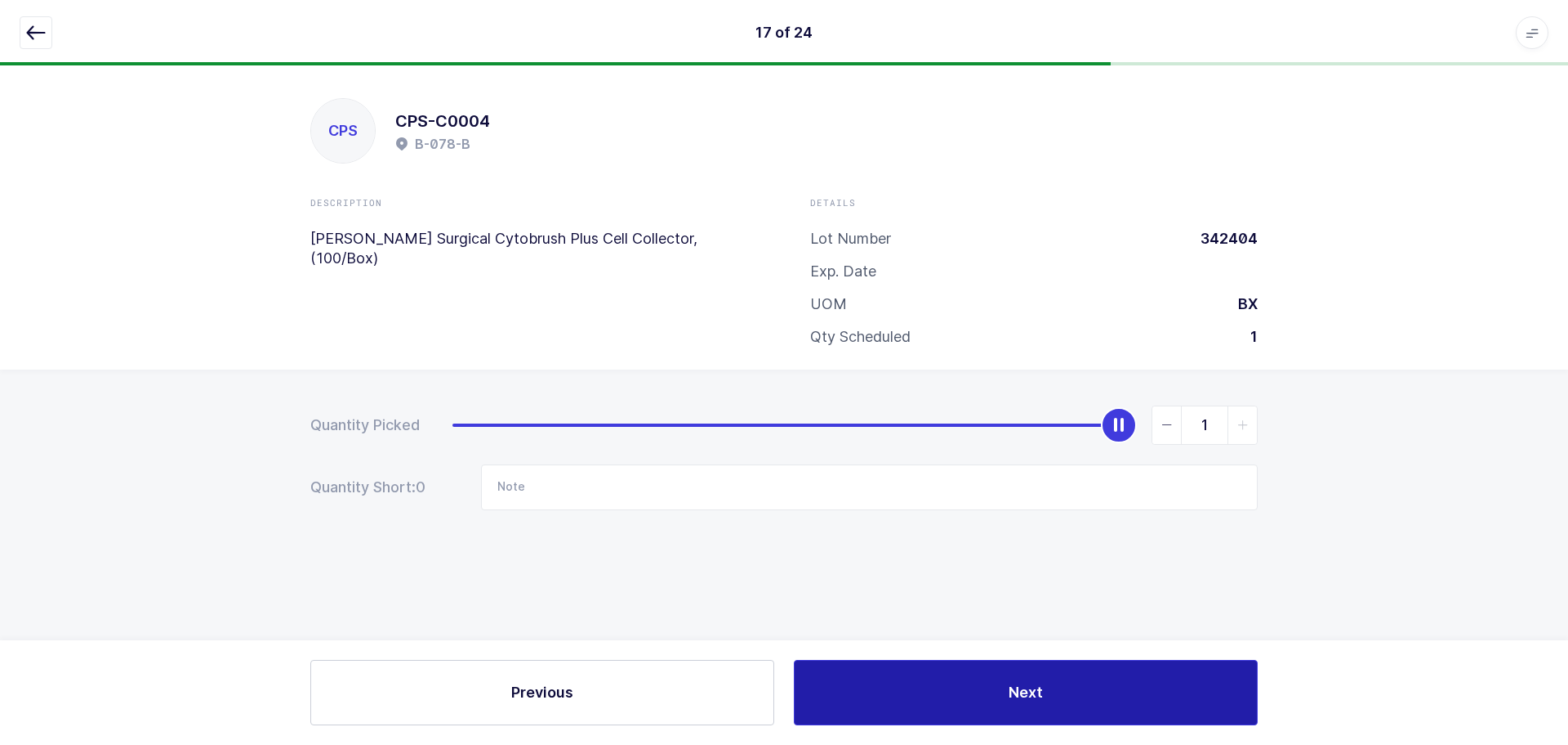
click at [1013, 681] on span "Next" at bounding box center [1026, 691] width 35 height 20
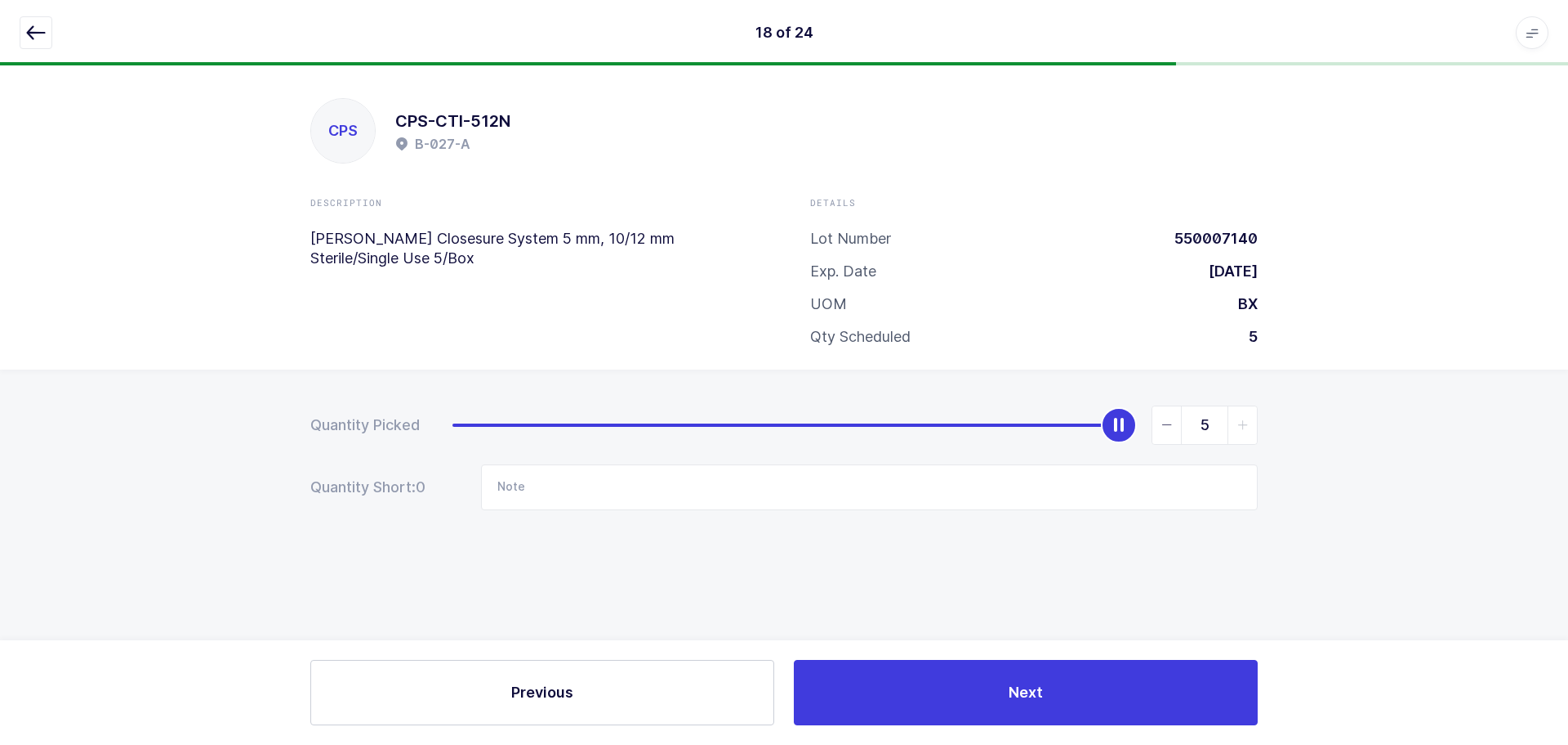
drag, startPoint x: 35, startPoint y: 21, endPoint x: 72, endPoint y: 23, distance: 37.1
click at [36, 21] on button "button" at bounding box center [36, 33] width 33 height 33
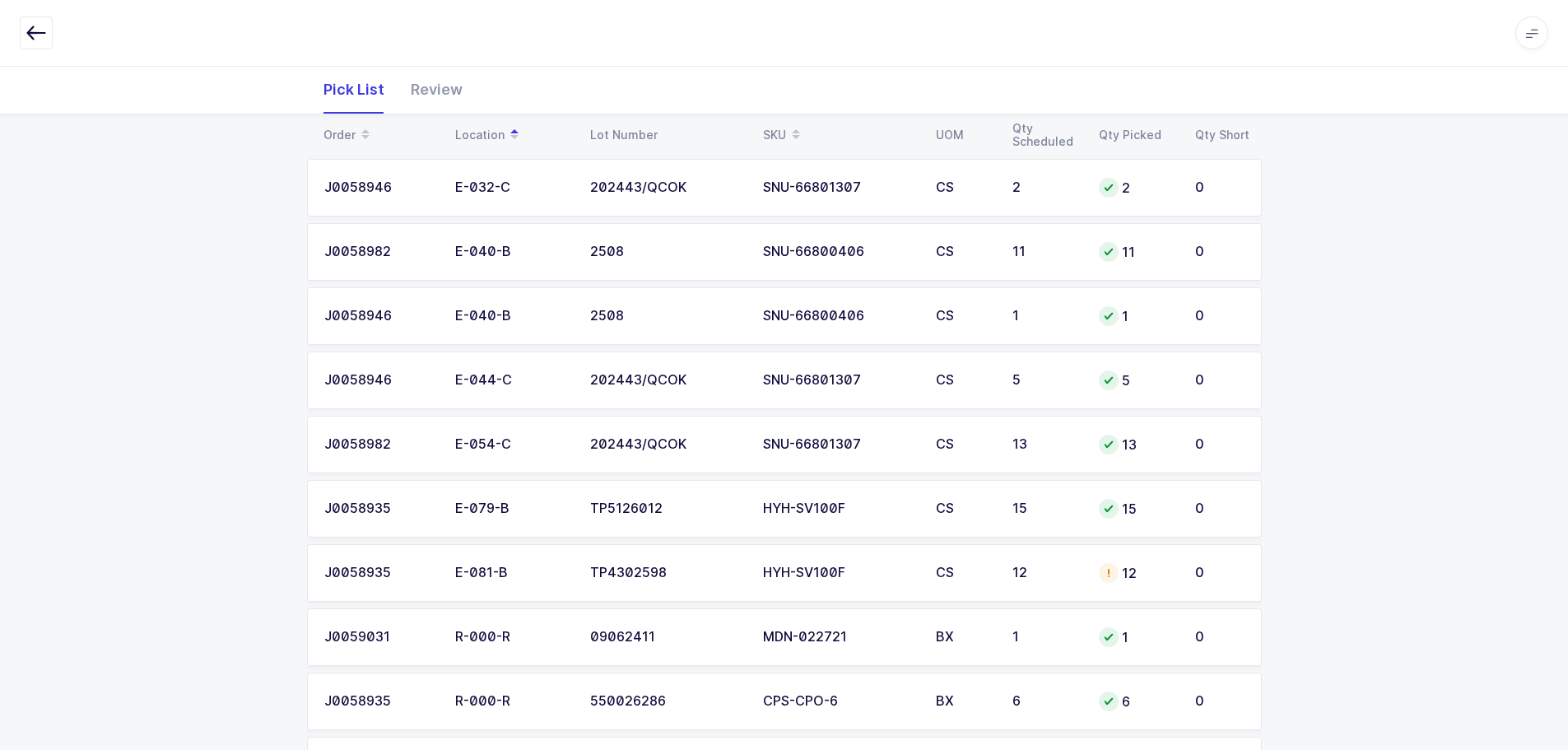
scroll to position [1226, 0]
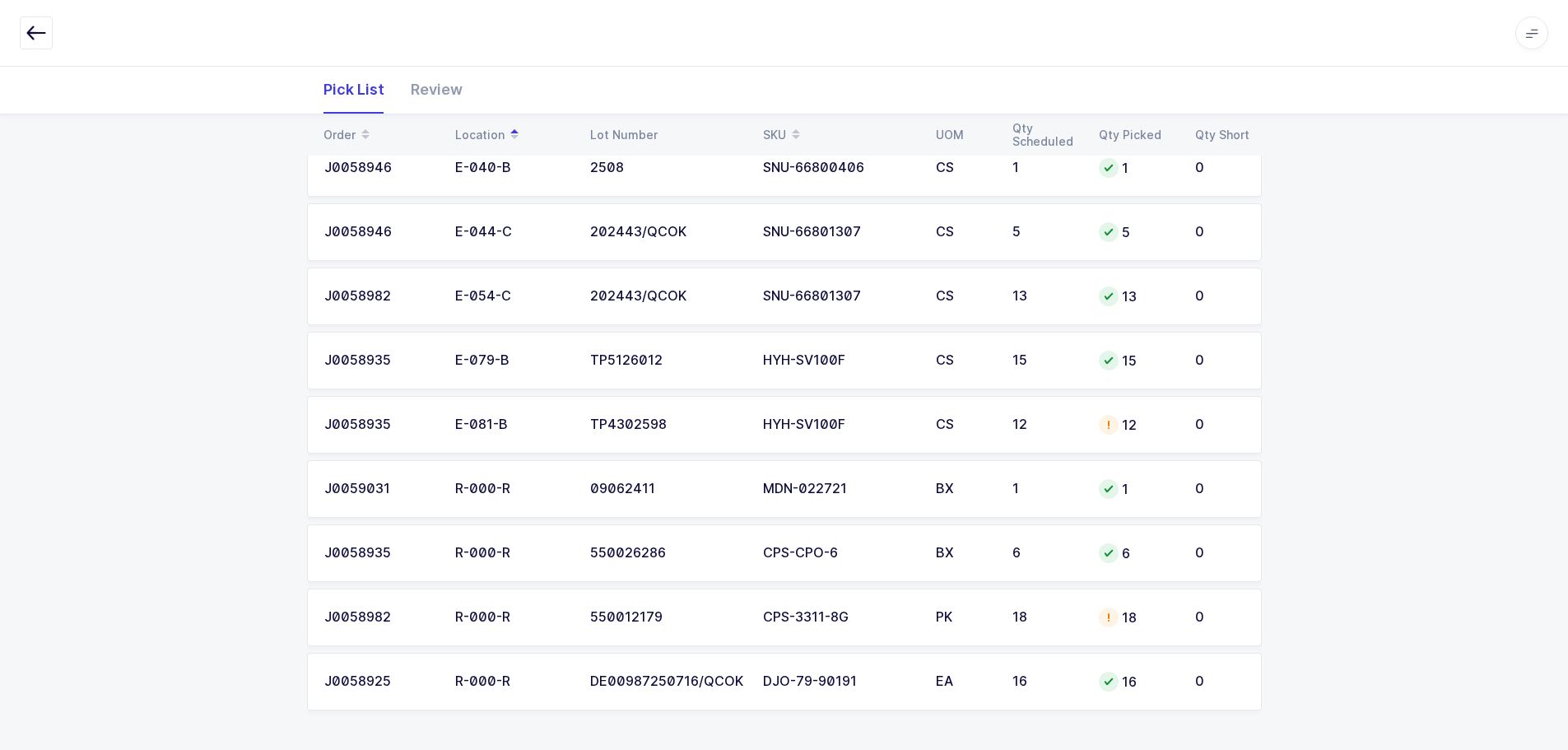
click at [987, 402] on td "CS" at bounding box center [964, 424] width 77 height 58
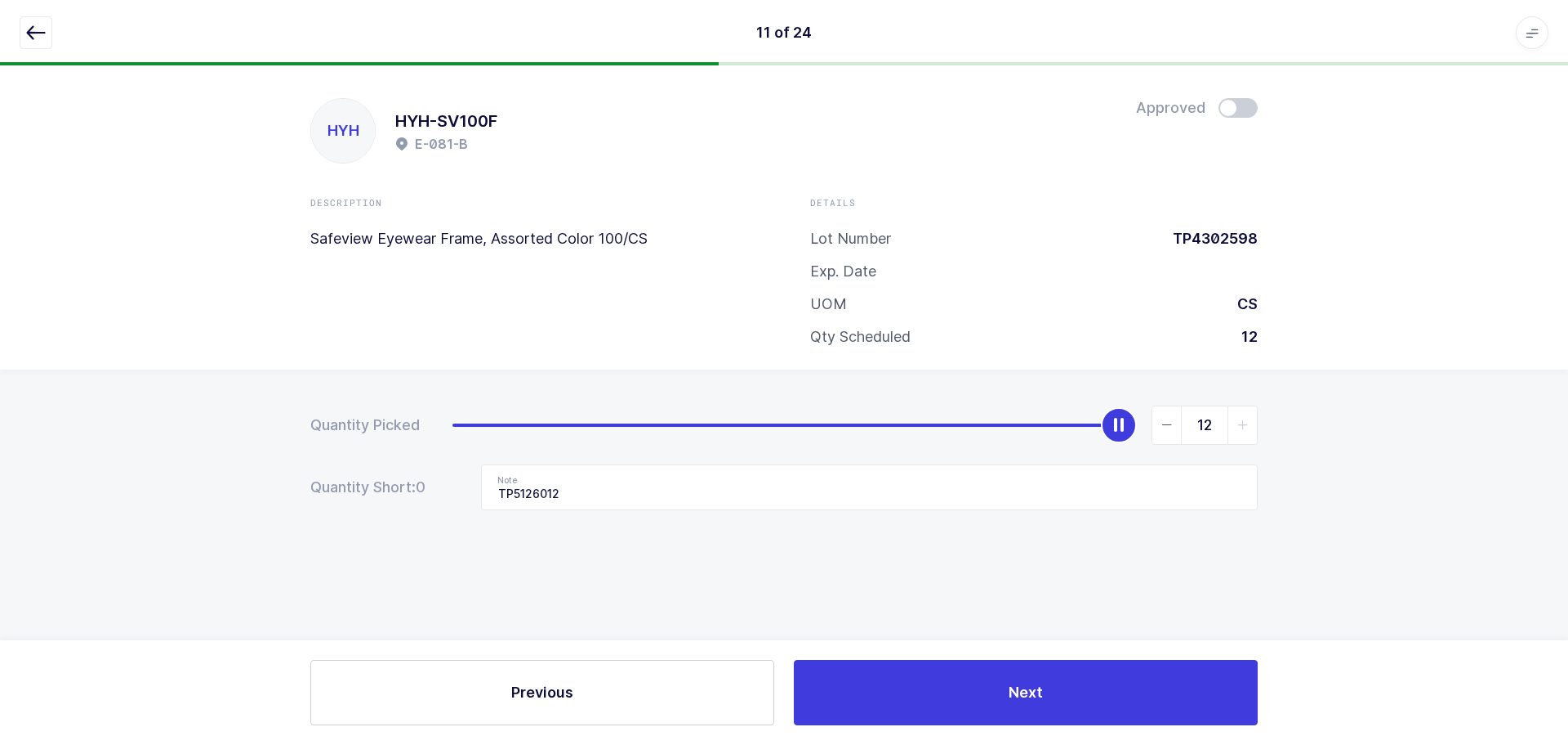
click at [32, 30] on icon "button" at bounding box center [36, 33] width 20 height 20
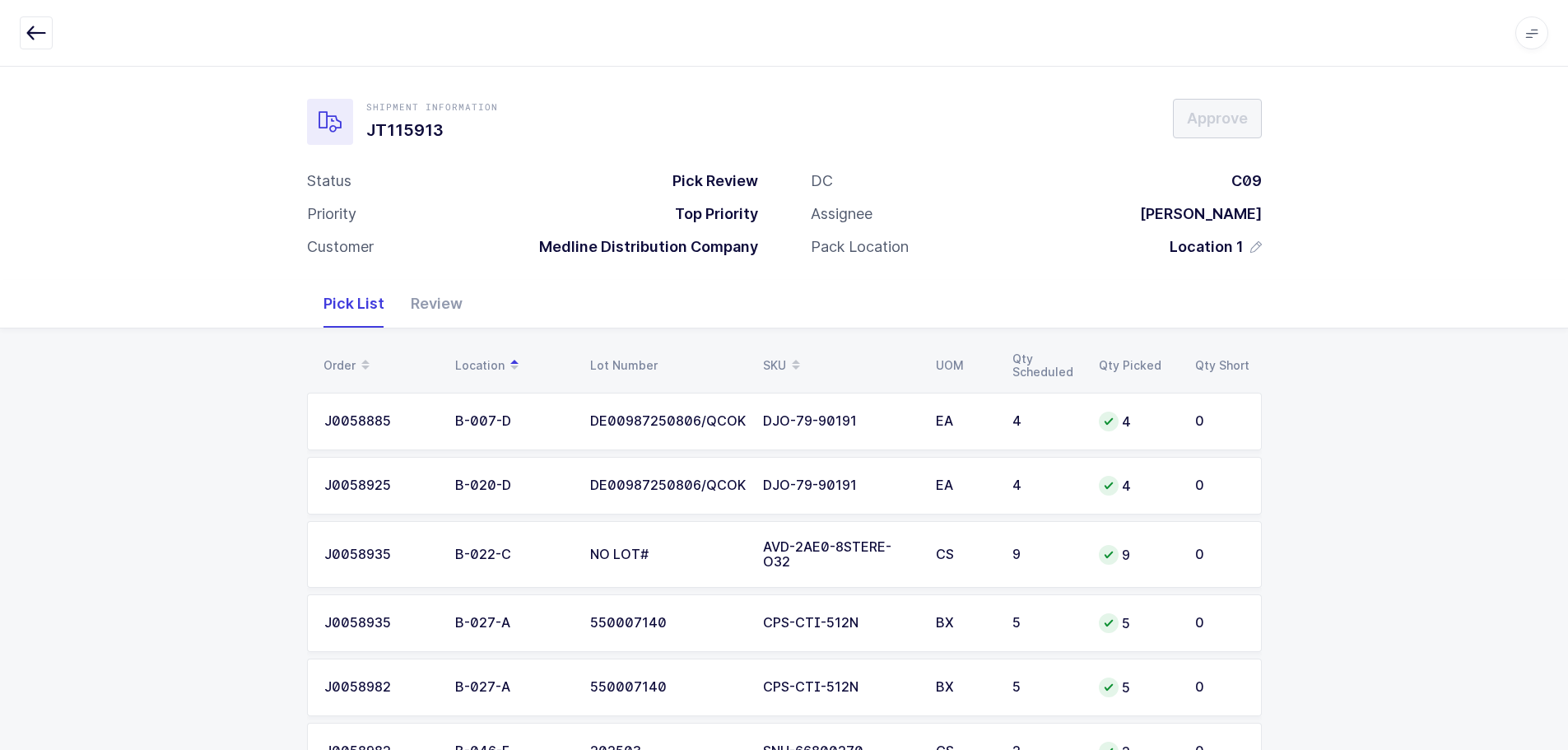
click at [772, 346] on table "Order Location Lot Number SKU UOM Qty Scheduled Qty Picked Qty Short" at bounding box center [785, 365] width 955 height 41
click at [772, 354] on div "SKU" at bounding box center [839, 365] width 153 height 28
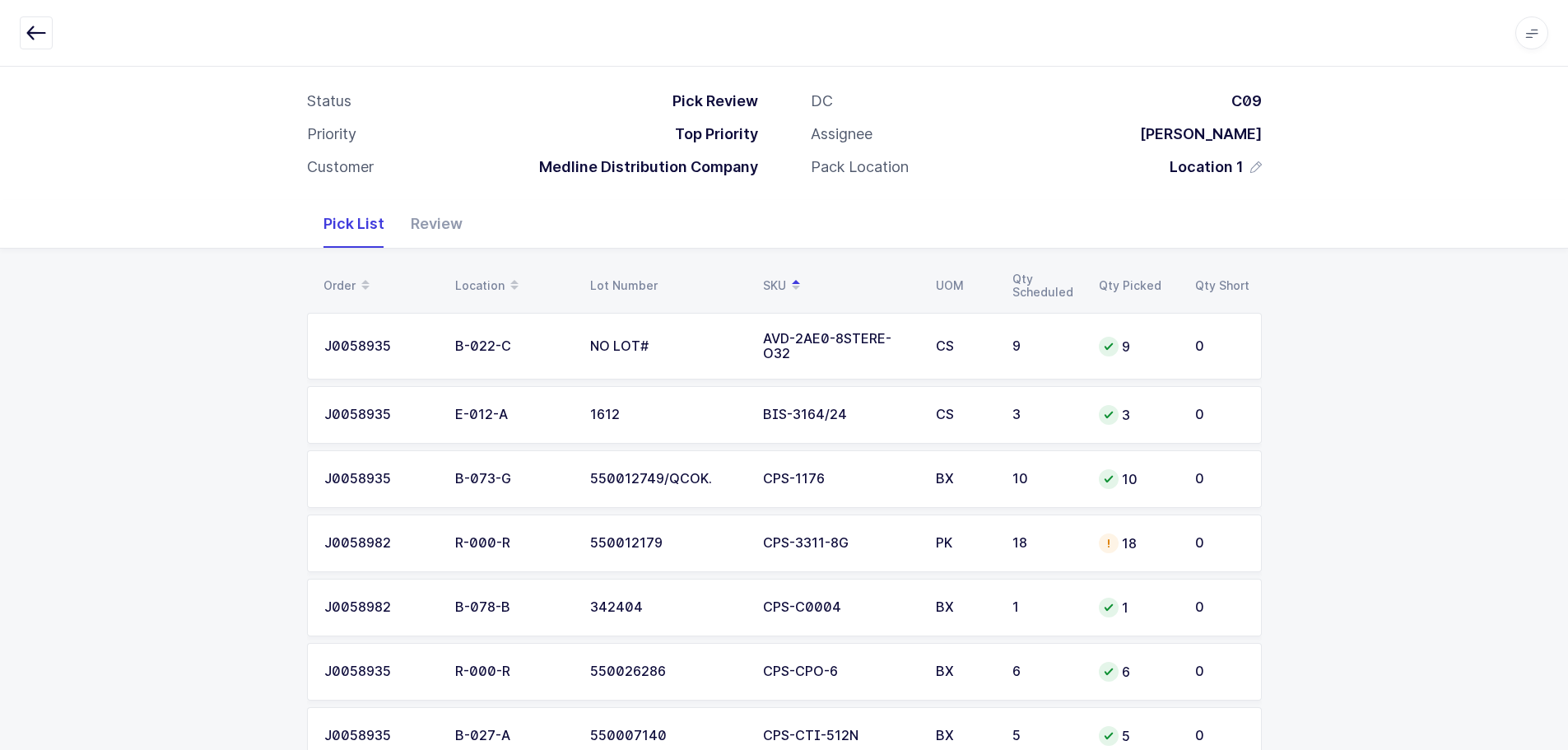
scroll to position [247, 0]
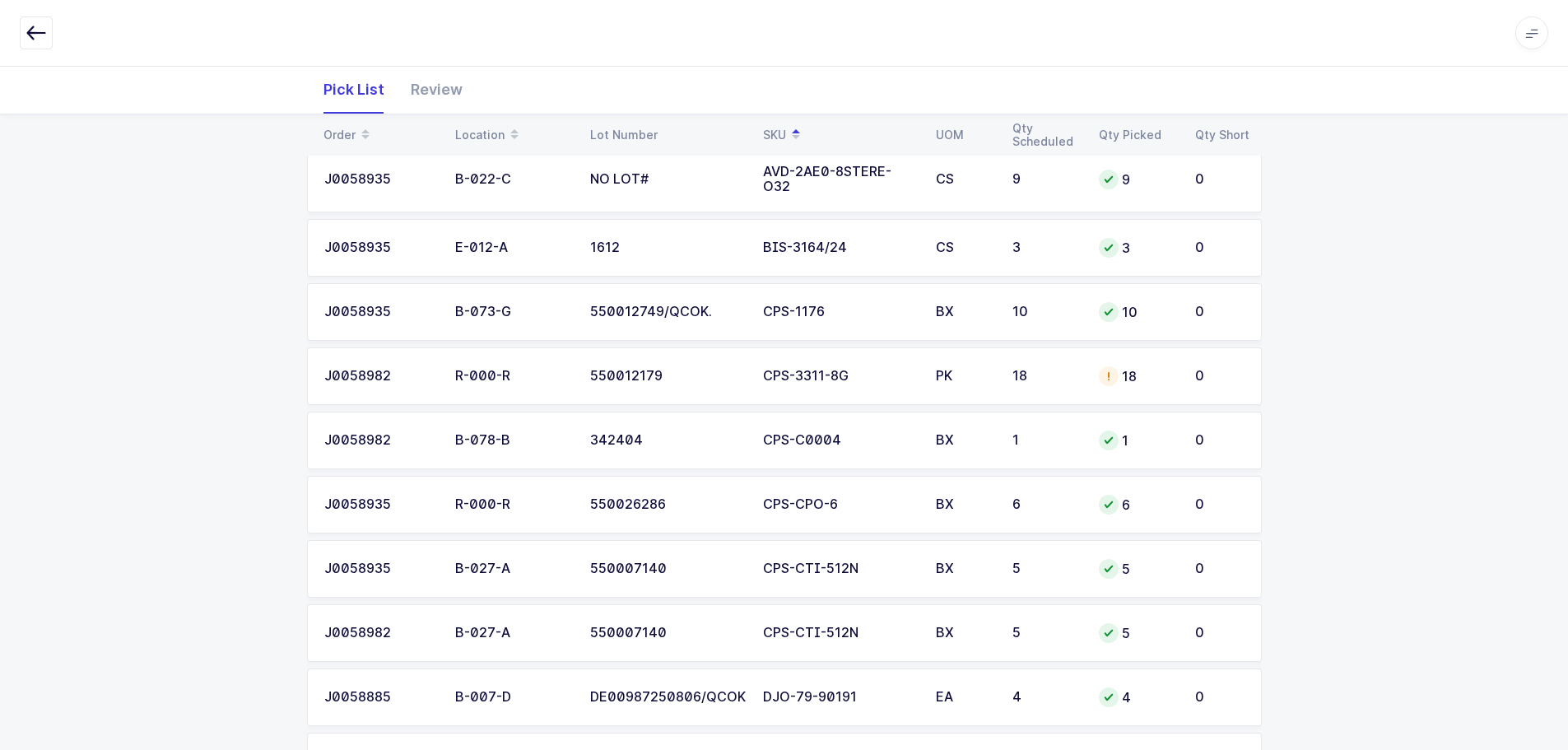
click at [985, 367] on td "PK" at bounding box center [964, 376] width 77 height 58
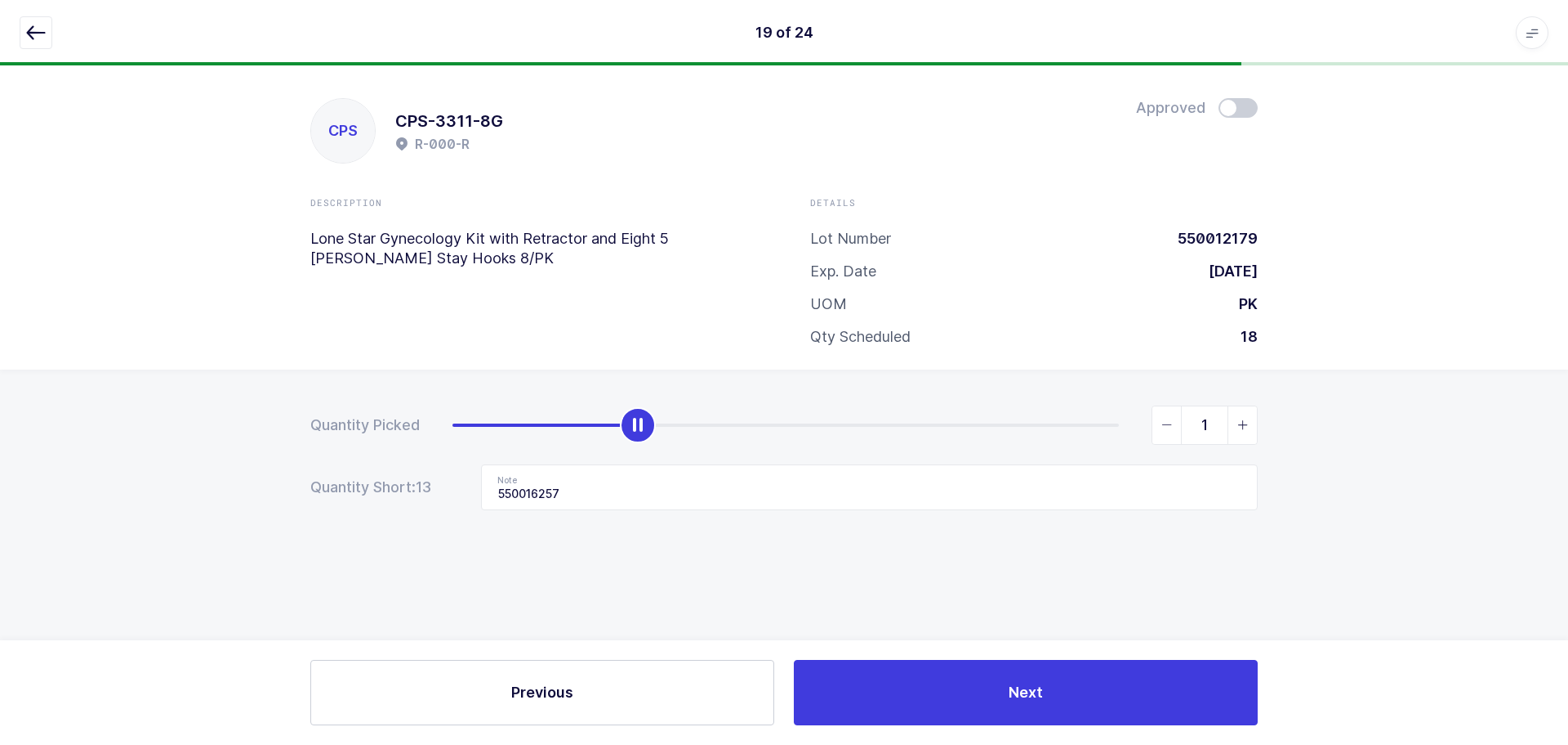
type input "0"
drag, startPoint x: 1129, startPoint y: 426, endPoint x: 381, endPoint y: 433, distance: 748.0
click at [322, 419] on div "Quantity Picked 0" at bounding box center [784, 424] width 948 height 39
drag, startPoint x: 619, startPoint y: 486, endPoint x: 352, endPoint y: 493, distance: 267.1
click at [352, 493] on div "Quantity Short: 18 Note 550016257" at bounding box center [784, 487] width 948 height 45
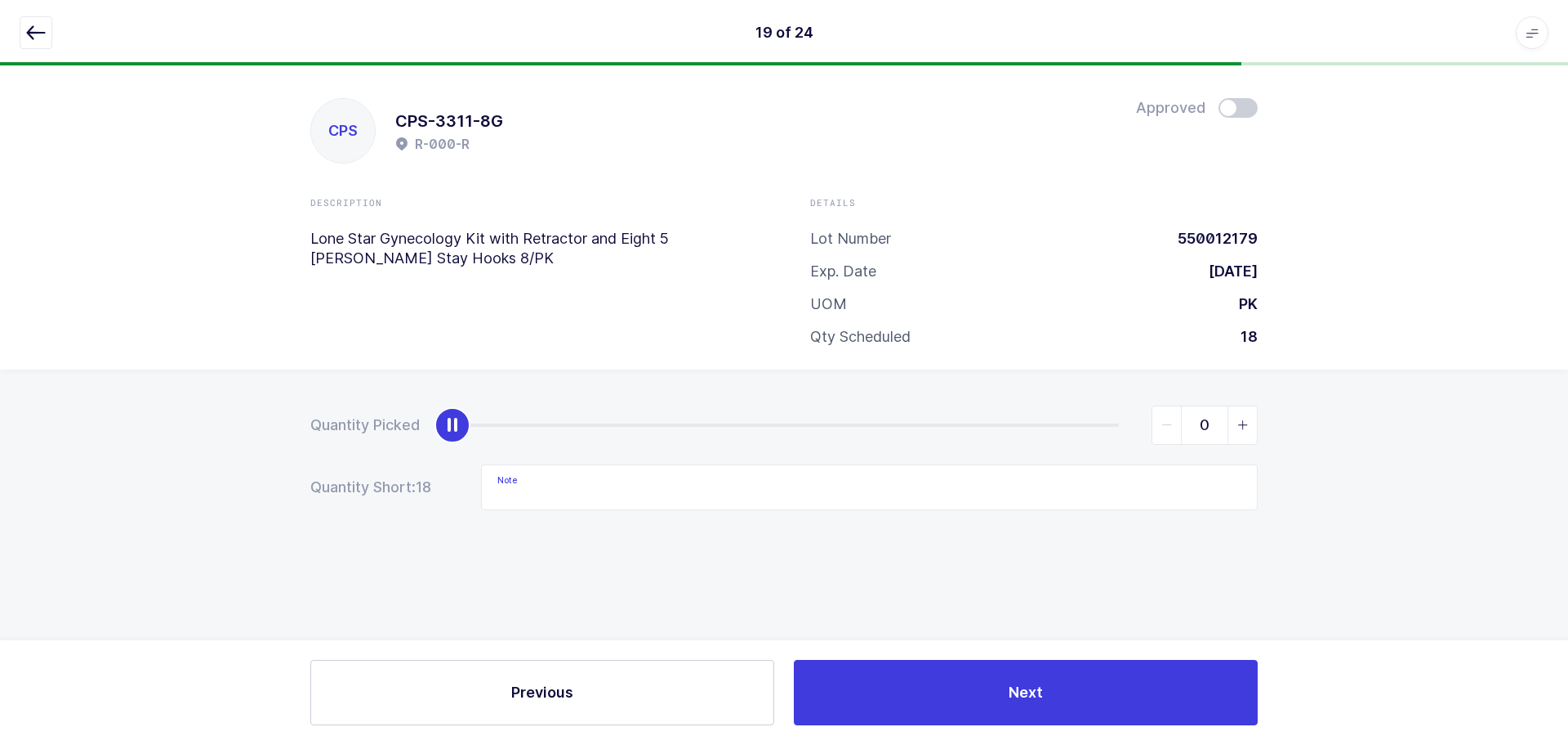
click at [44, 31] on icon "button" at bounding box center [36, 33] width 20 height 20
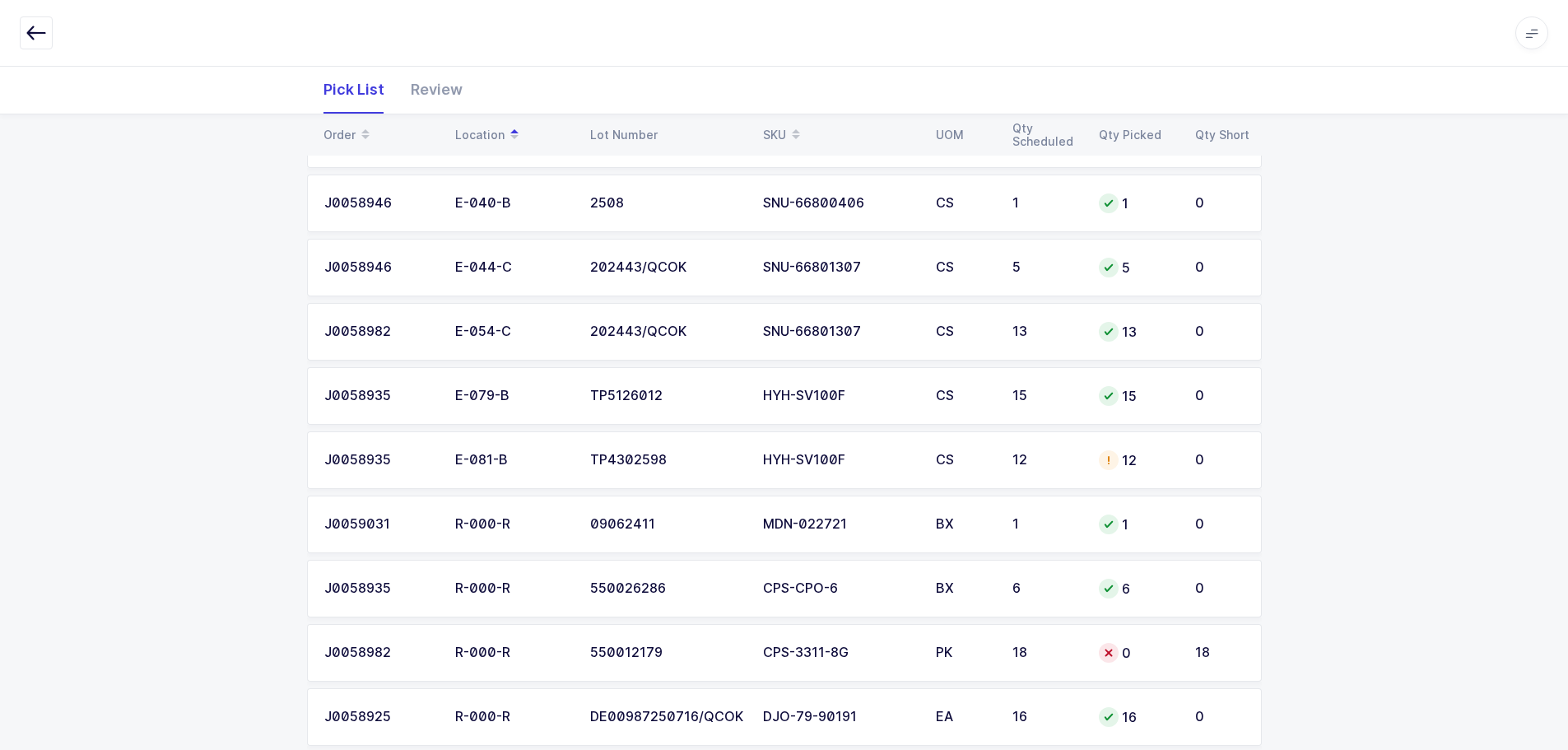
scroll to position [1226, 0]
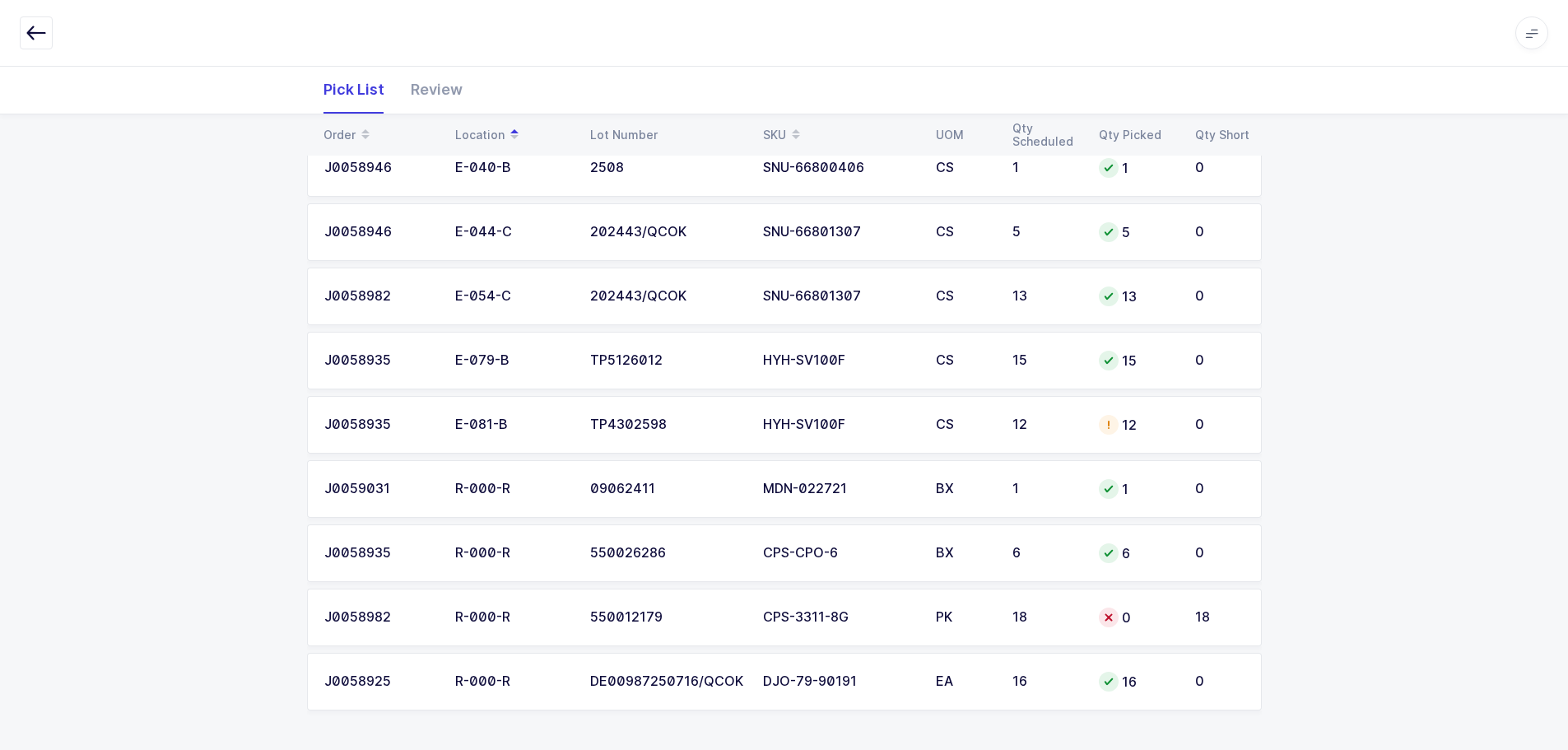
click at [1107, 423] on icon at bounding box center [1109, 424] width 13 height 13
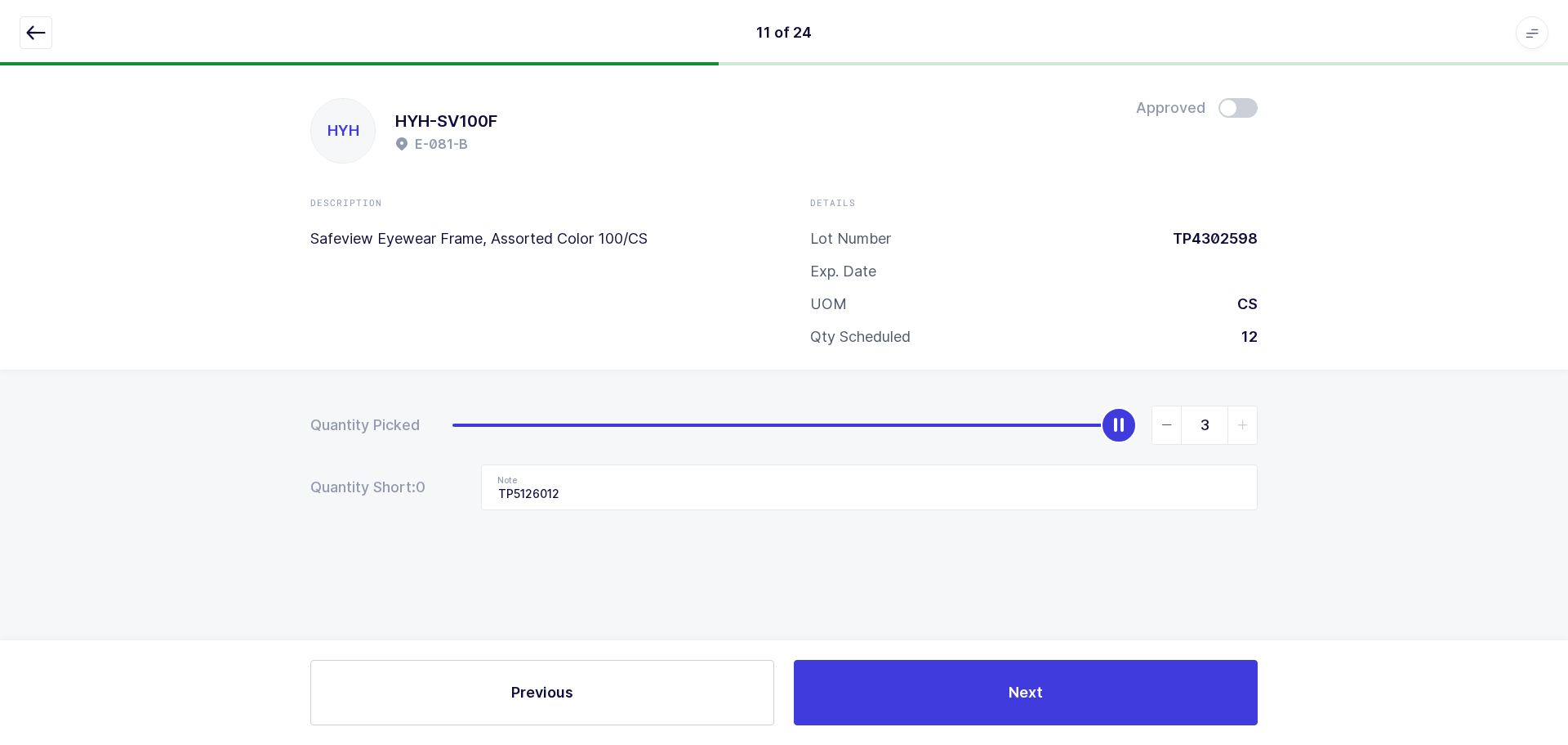
type input "0"
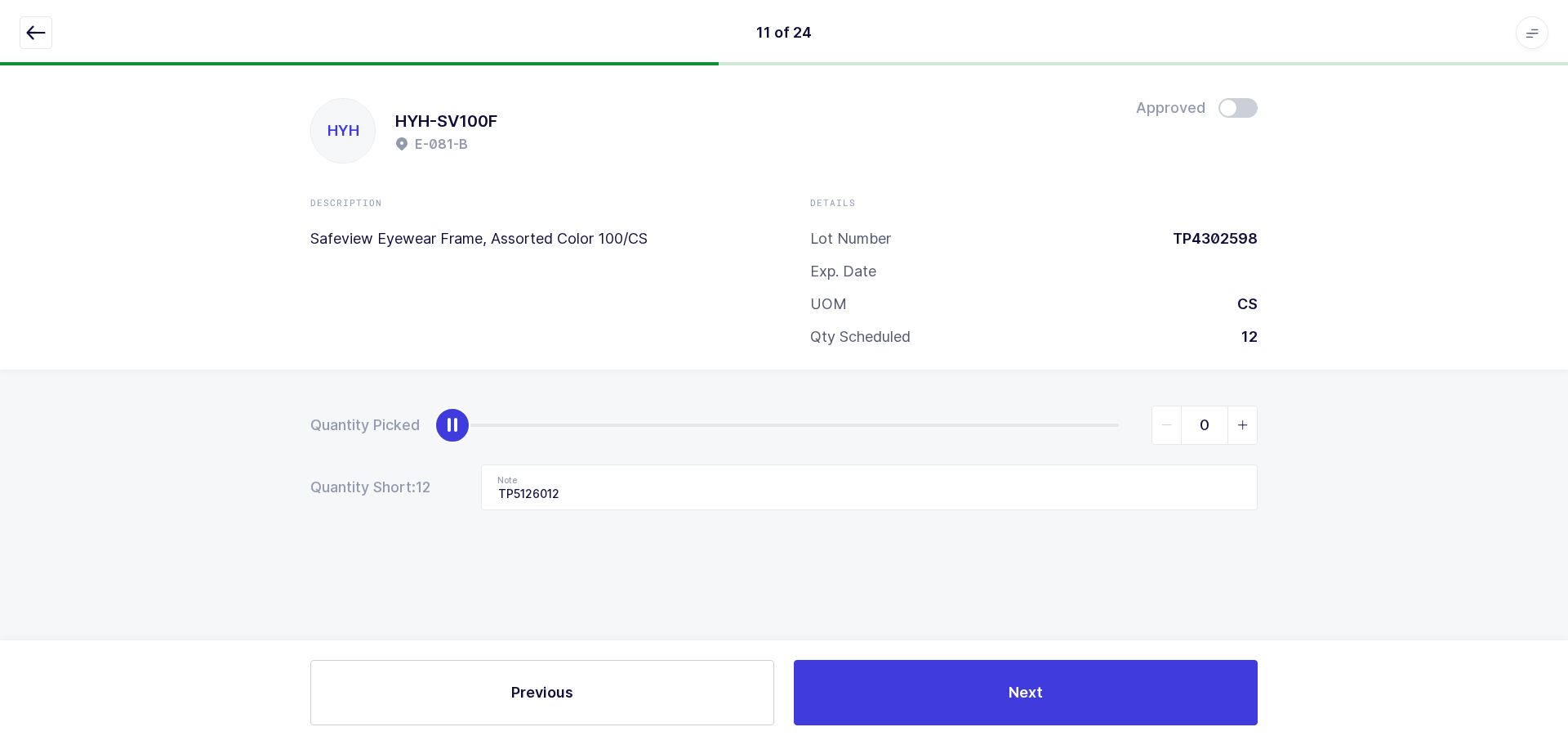
drag, startPoint x: 1122, startPoint y: 420, endPoint x: -43, endPoint y: 509, distance: 1168.4
click at [0, 509] on html "11 of 24 Apps Core Warehouse Admin Mission Control Purchasing Baltazar N. Logou…" at bounding box center [784, 372] width 1568 height 745
drag, startPoint x: 602, startPoint y: 494, endPoint x: 350, endPoint y: 496, distance: 252.0
click at [350, 496] on div "Quantity Short: 12 Note TP5126012" at bounding box center [784, 487] width 948 height 45
click at [44, 28] on button "button" at bounding box center [36, 33] width 33 height 33
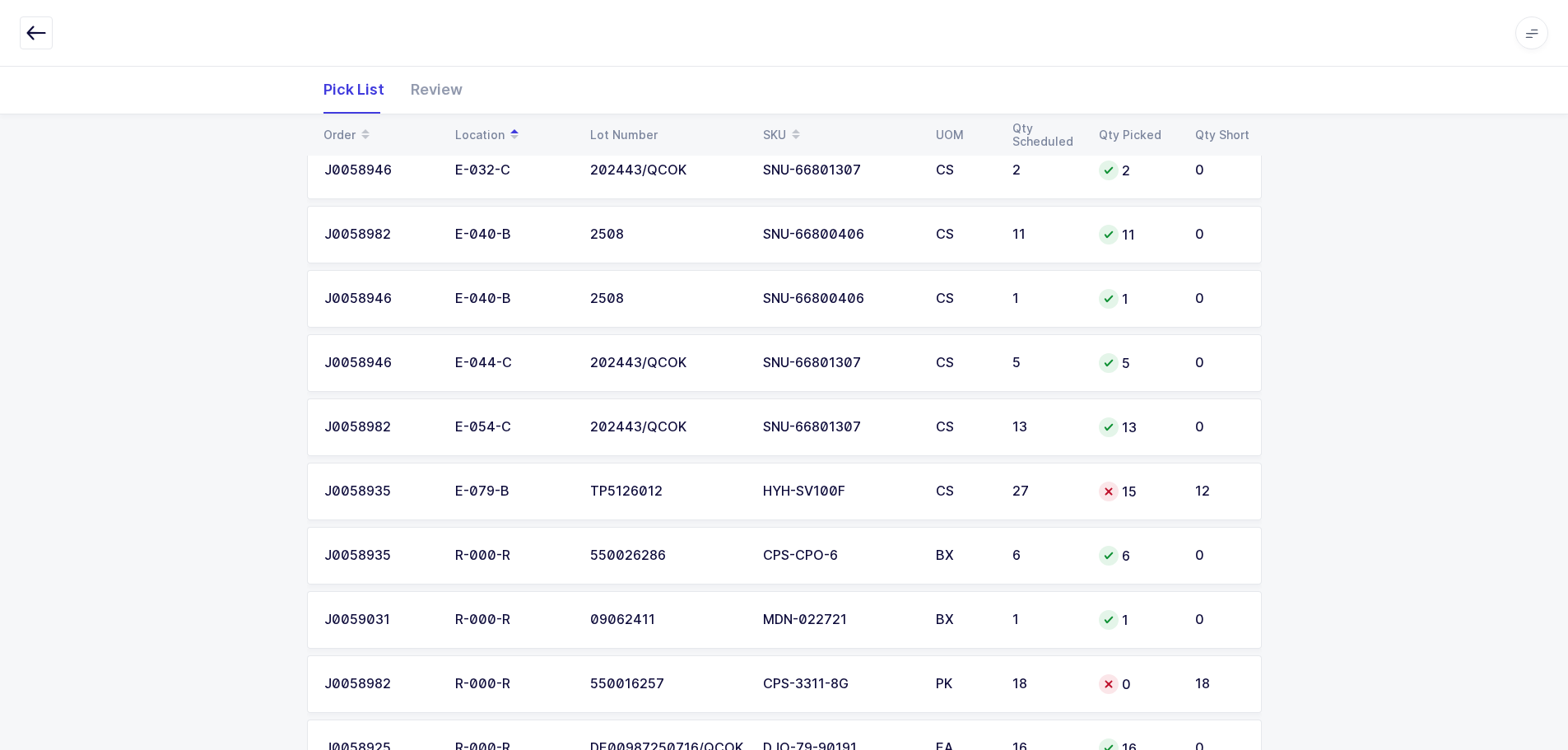
scroll to position [1070, 0]
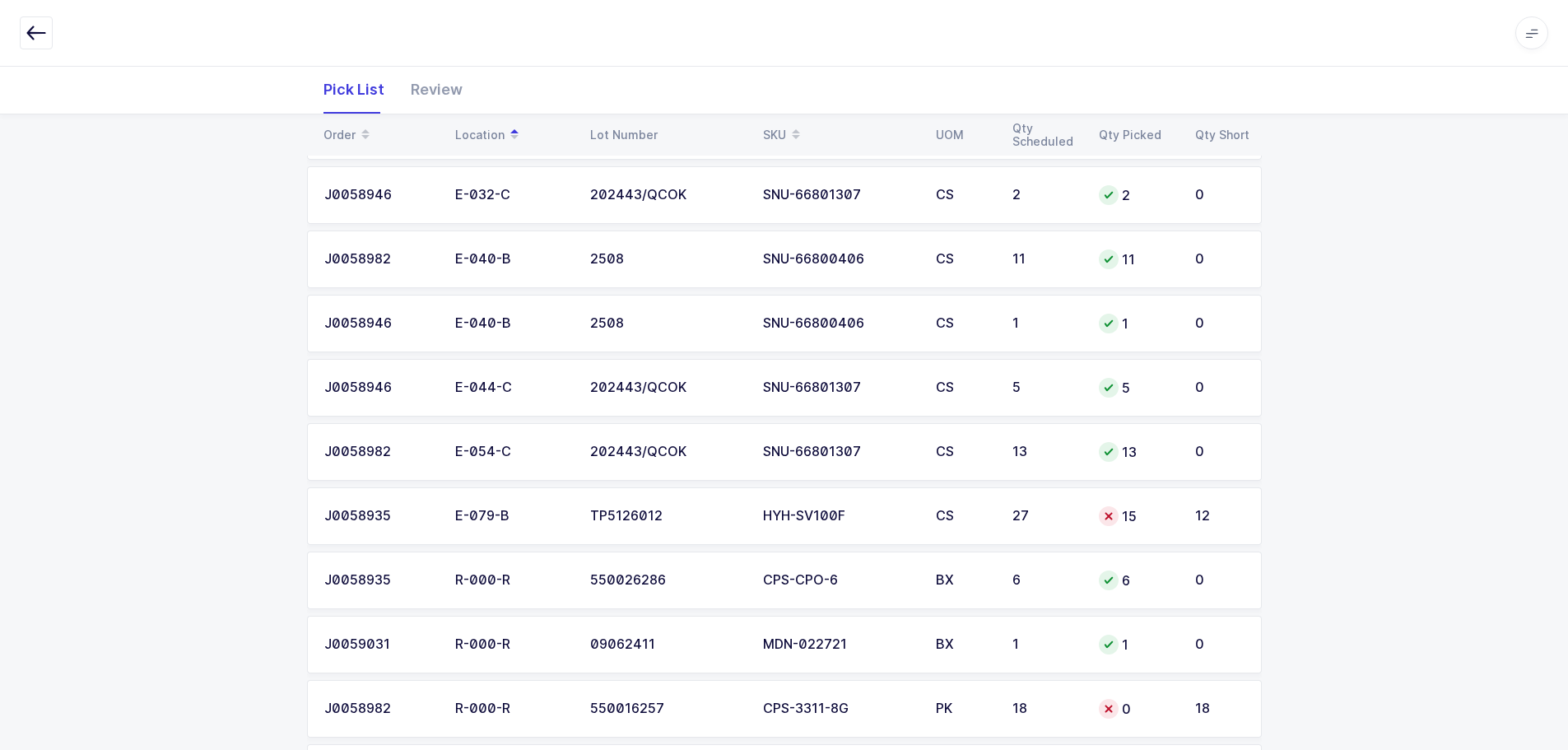
click at [1006, 515] on td "27" at bounding box center [1046, 516] width 86 height 58
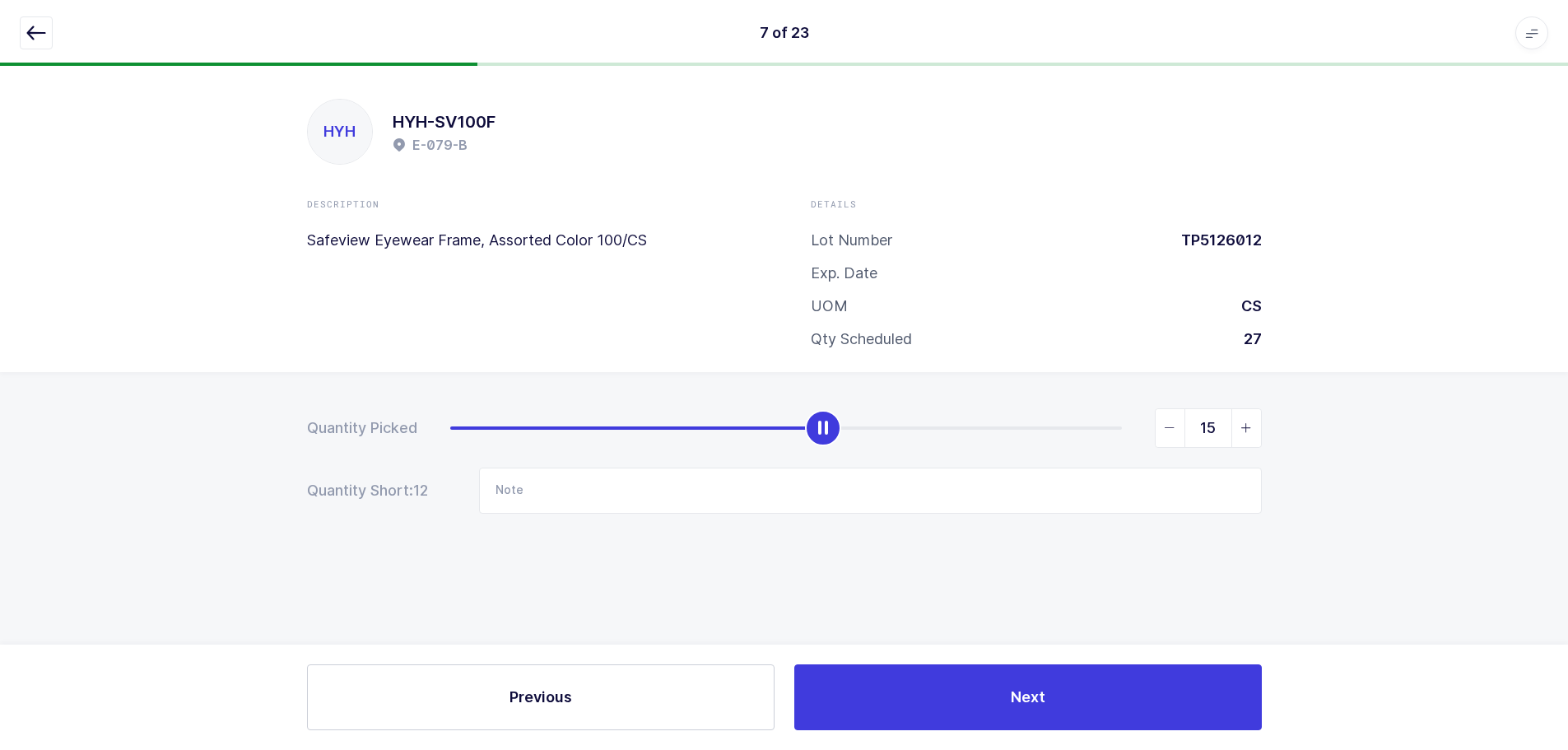
scroll to position [0, 0]
type input "27"
drag, startPoint x: 832, startPoint y: 427, endPoint x: 1613, endPoint y: 368, distance: 783.2
click at [1580, 368] on html "7 of 23 Apps Core Warehouse Admin Mission Control Purchasing Baltazar N. Logout…" at bounding box center [789, 375] width 1580 height 750
click at [32, 31] on icon "button" at bounding box center [37, 33] width 20 height 20
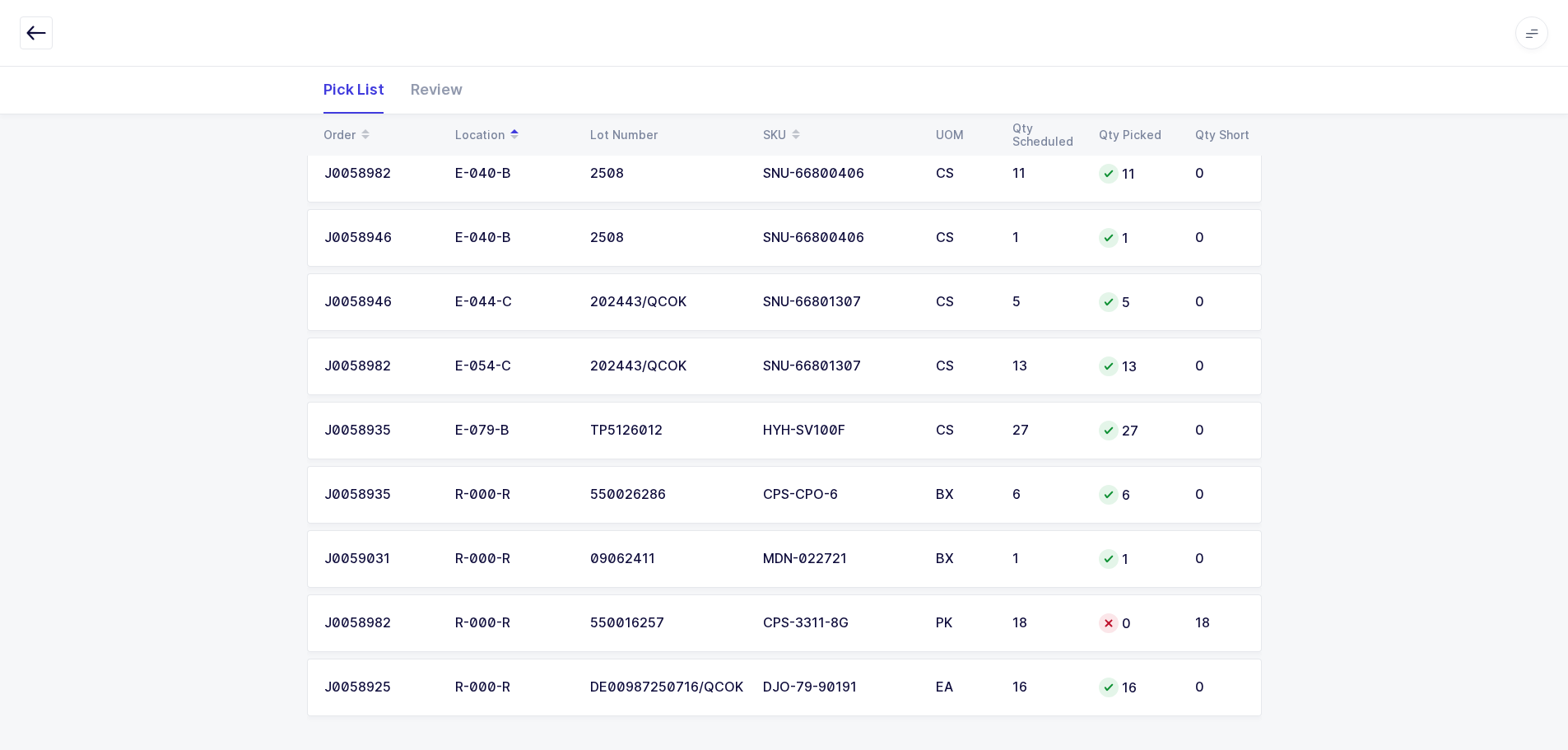
scroll to position [1161, 0]
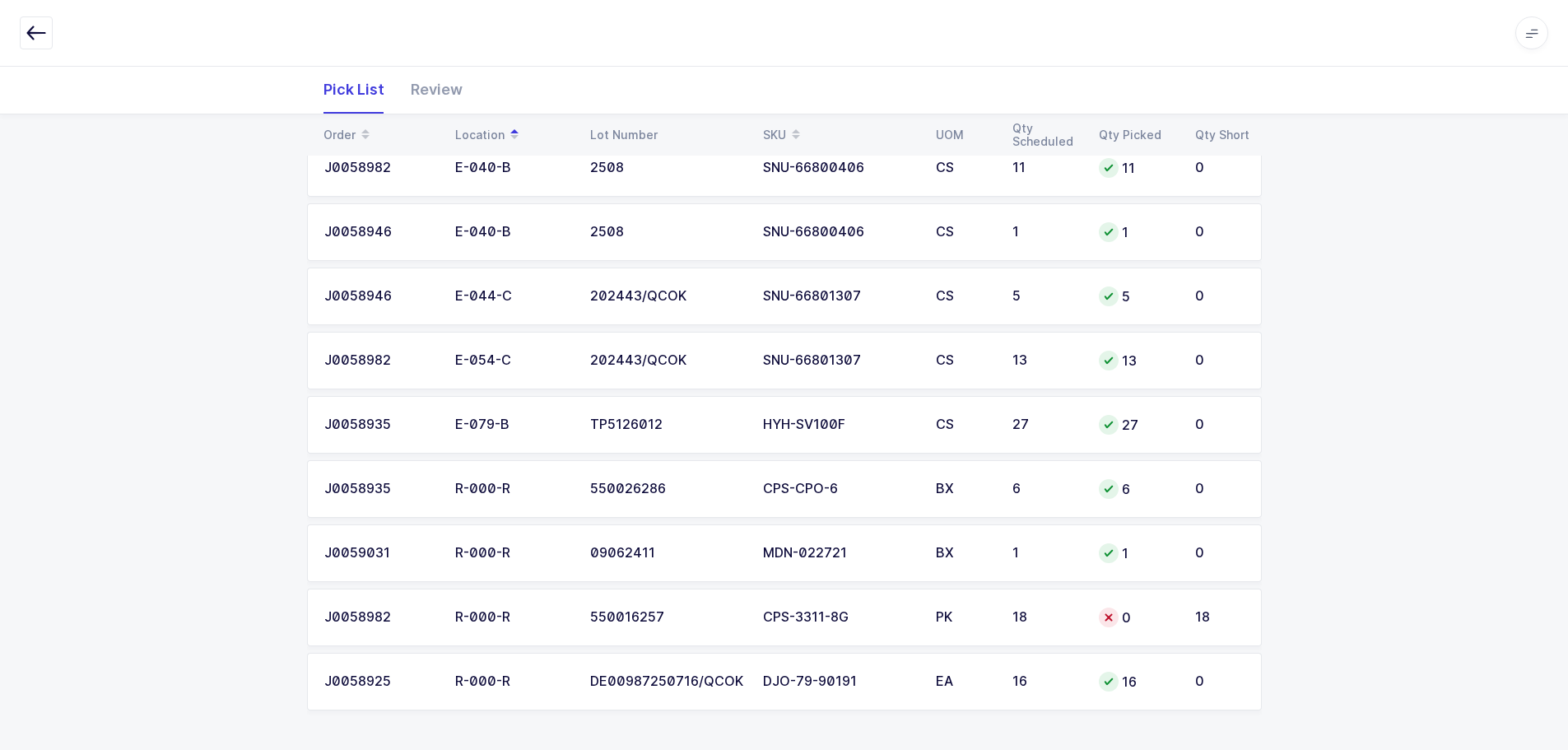
click at [982, 616] on div "PK" at bounding box center [964, 617] width 57 height 15
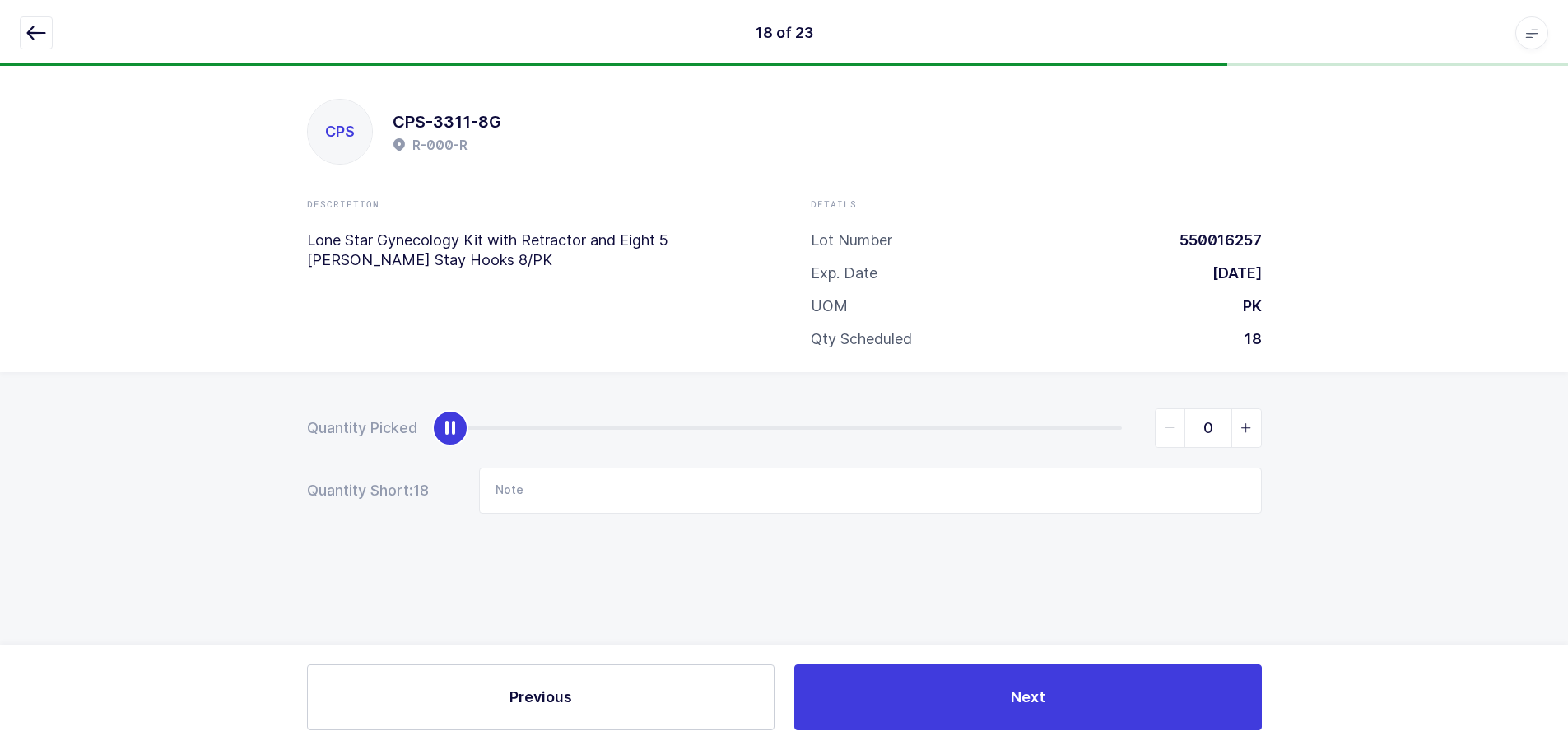
scroll to position [0, 0]
type input "18"
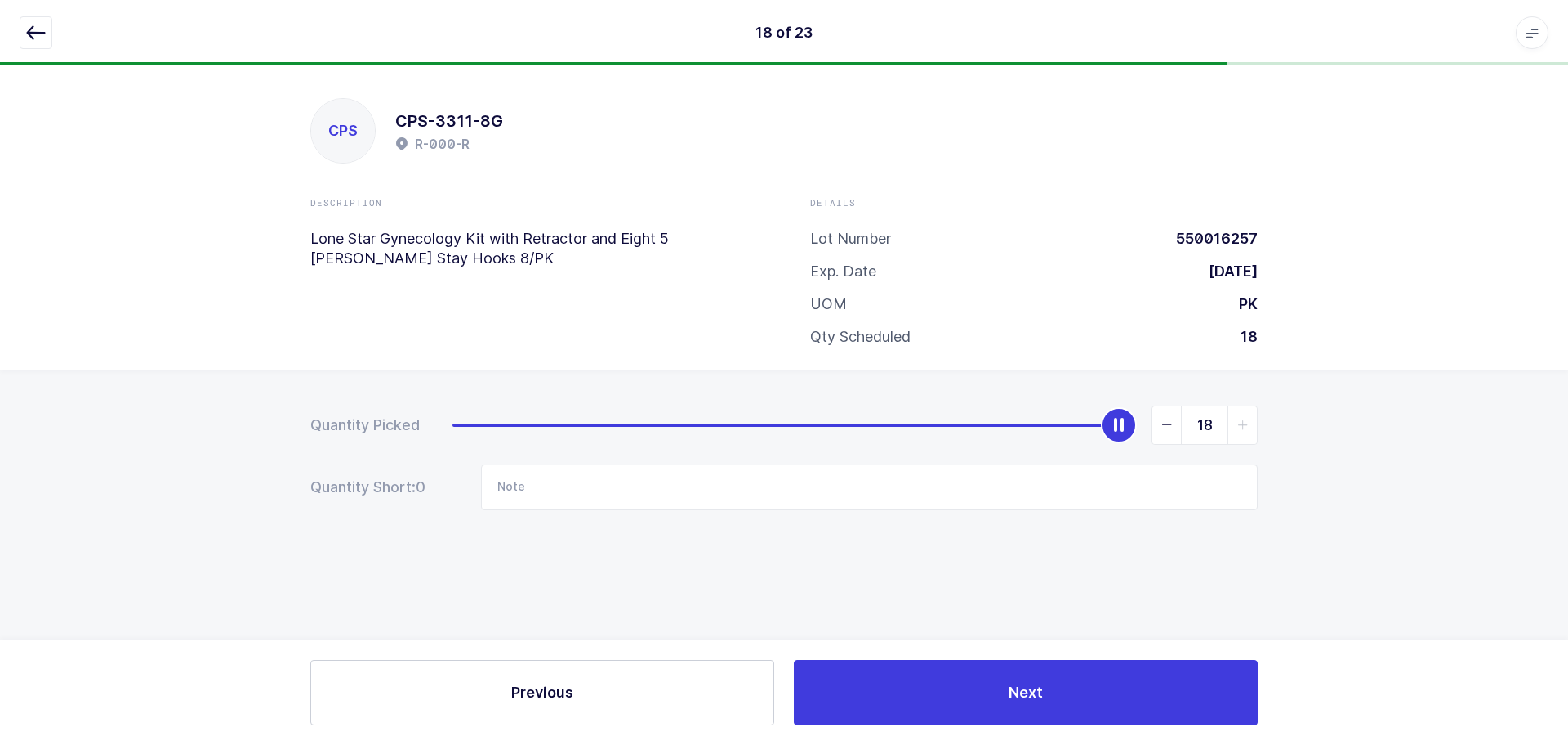
drag, startPoint x: 467, startPoint y: 417, endPoint x: 1346, endPoint y: 402, distance: 879.1
click at [1346, 402] on div "Quantity Picked 18 Quantity Short: 0 Note" at bounding box center [784, 515] width 1568 height 291
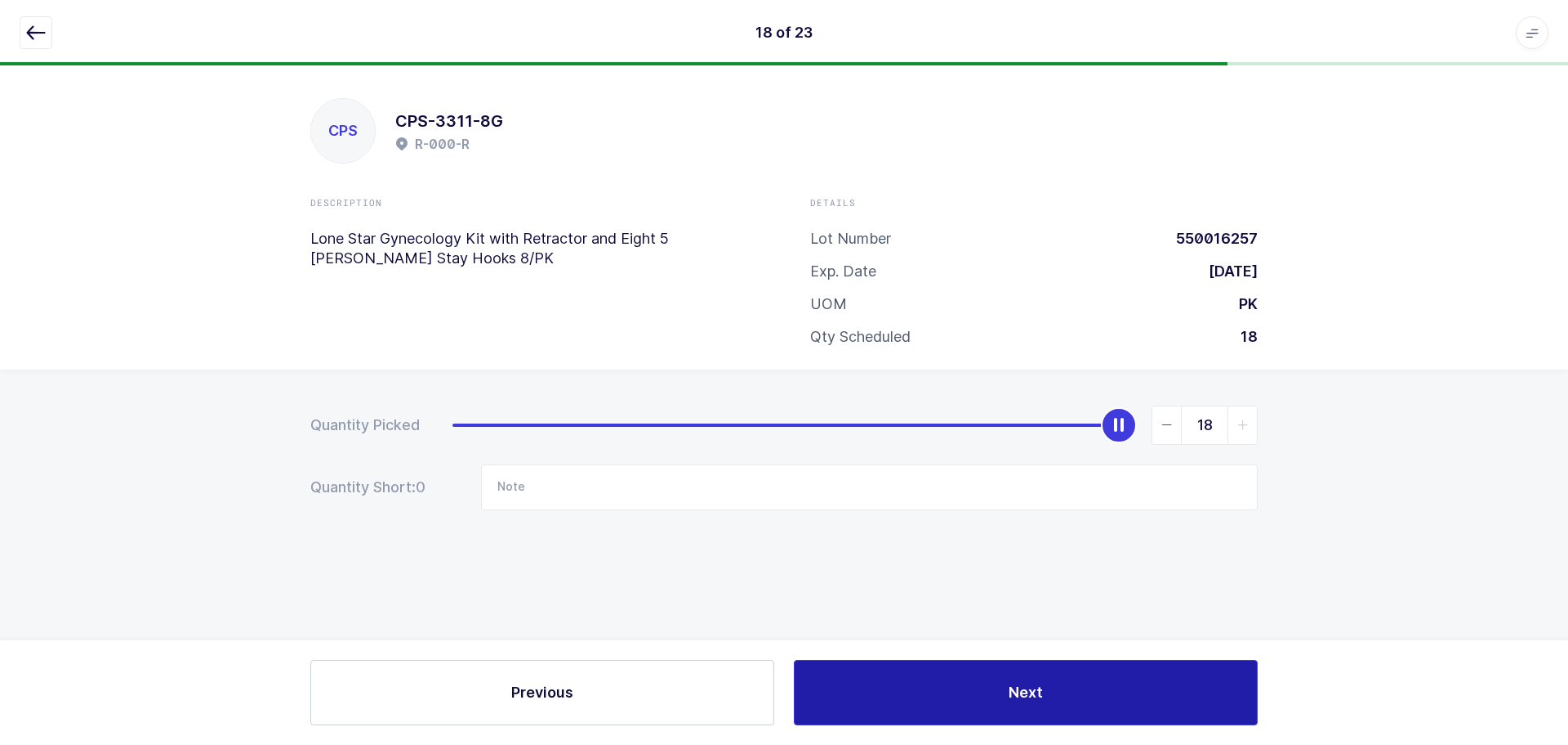
click at [911, 703] on button "Next" at bounding box center [1026, 692] width 464 height 65
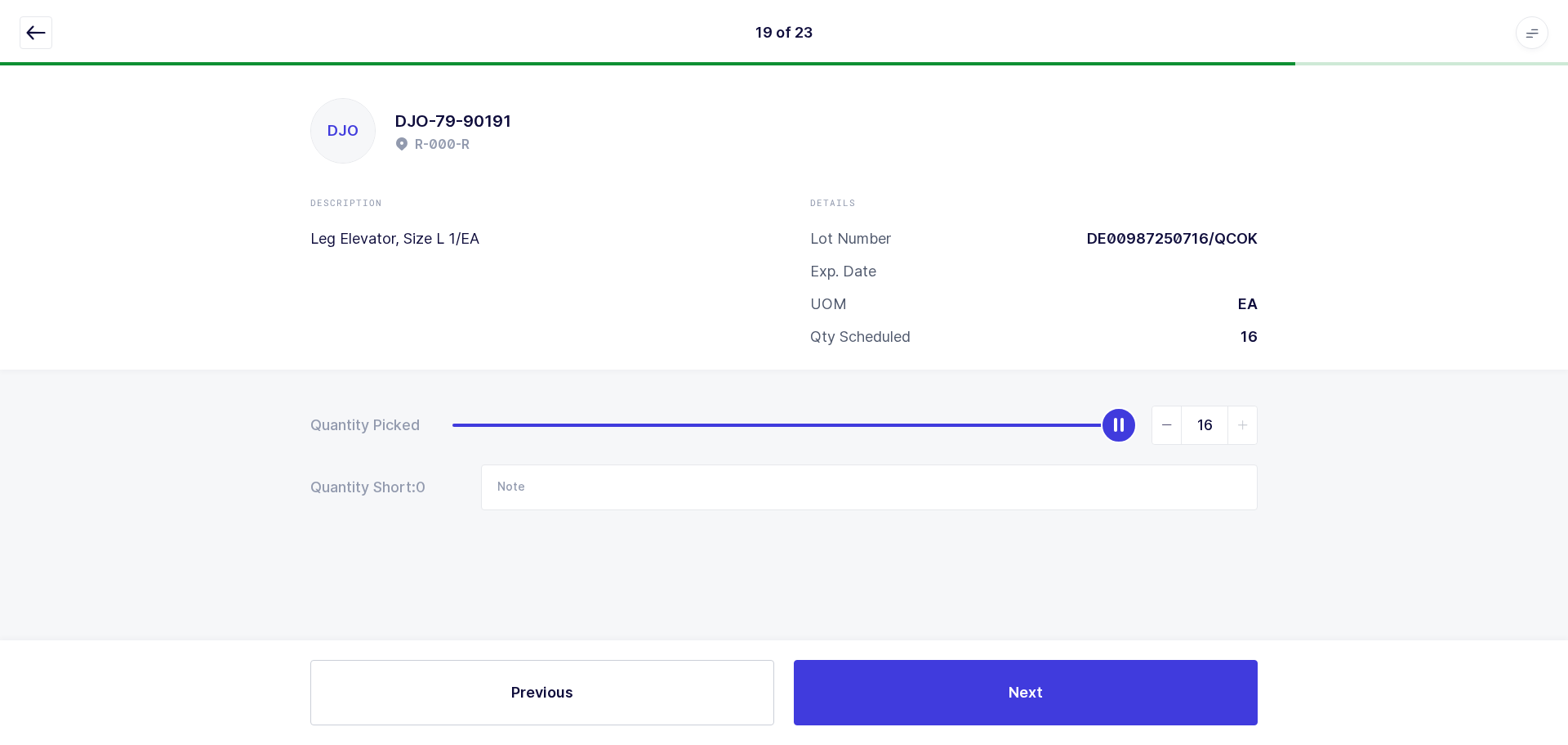
click at [24, 29] on button "button" at bounding box center [36, 33] width 33 height 33
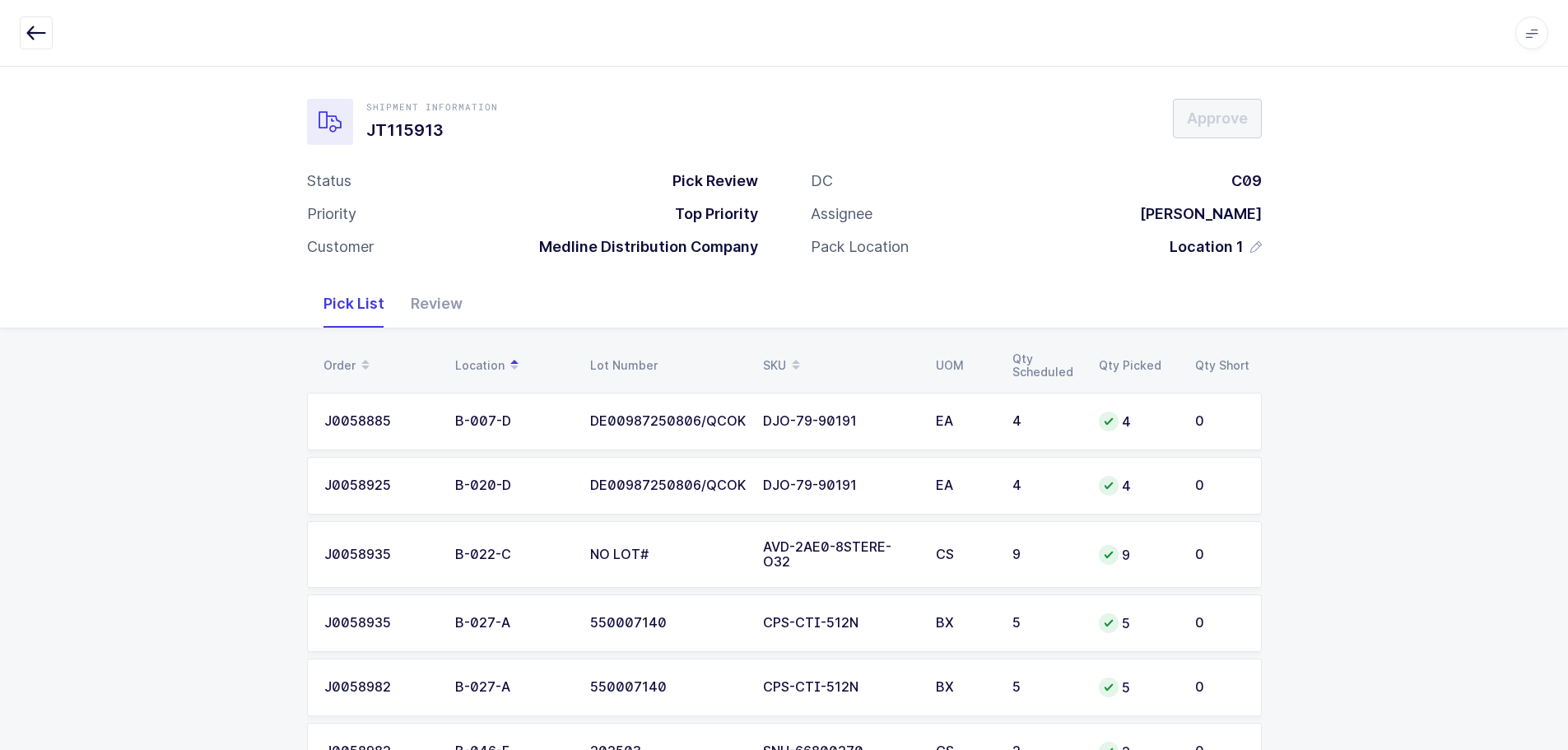
click at [446, 316] on div "Review" at bounding box center [436, 304] width 78 height 48
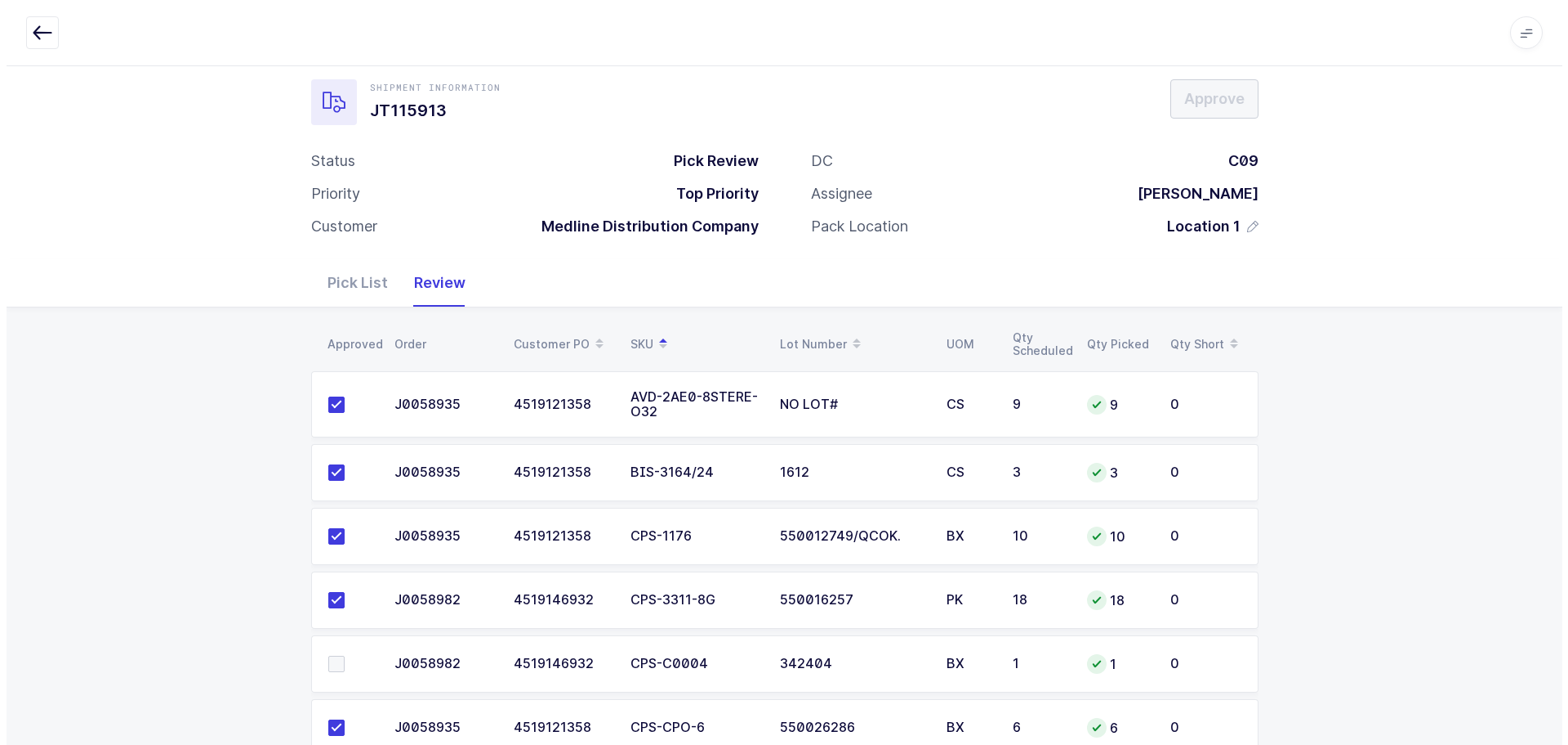
scroll to position [9, 0]
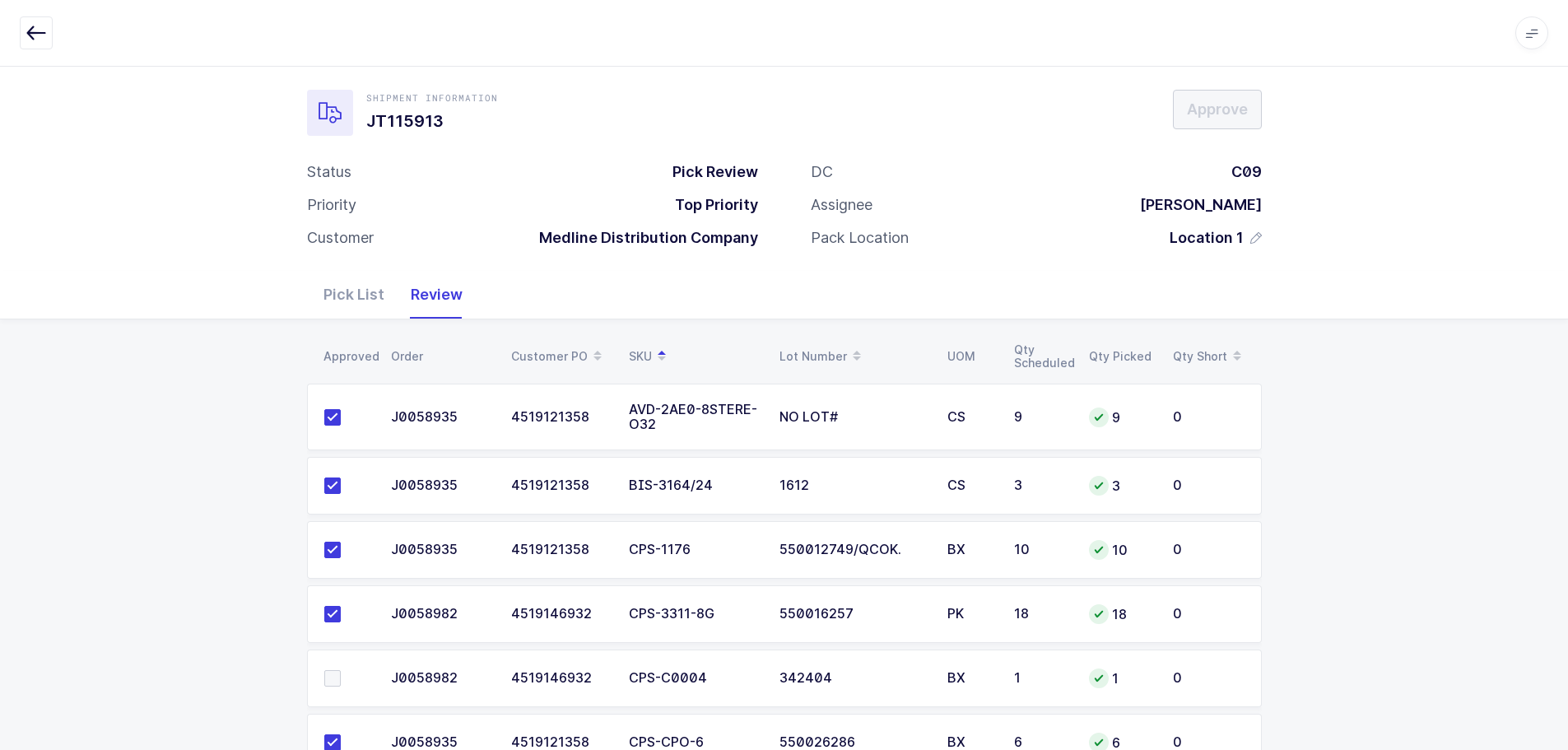
click at [336, 670] on span at bounding box center [332, 678] width 16 height 16
click at [340, 670] on input "checkbox" at bounding box center [340, 670] width 0 height 0
click at [1212, 95] on button "Approve" at bounding box center [1217, 109] width 89 height 39
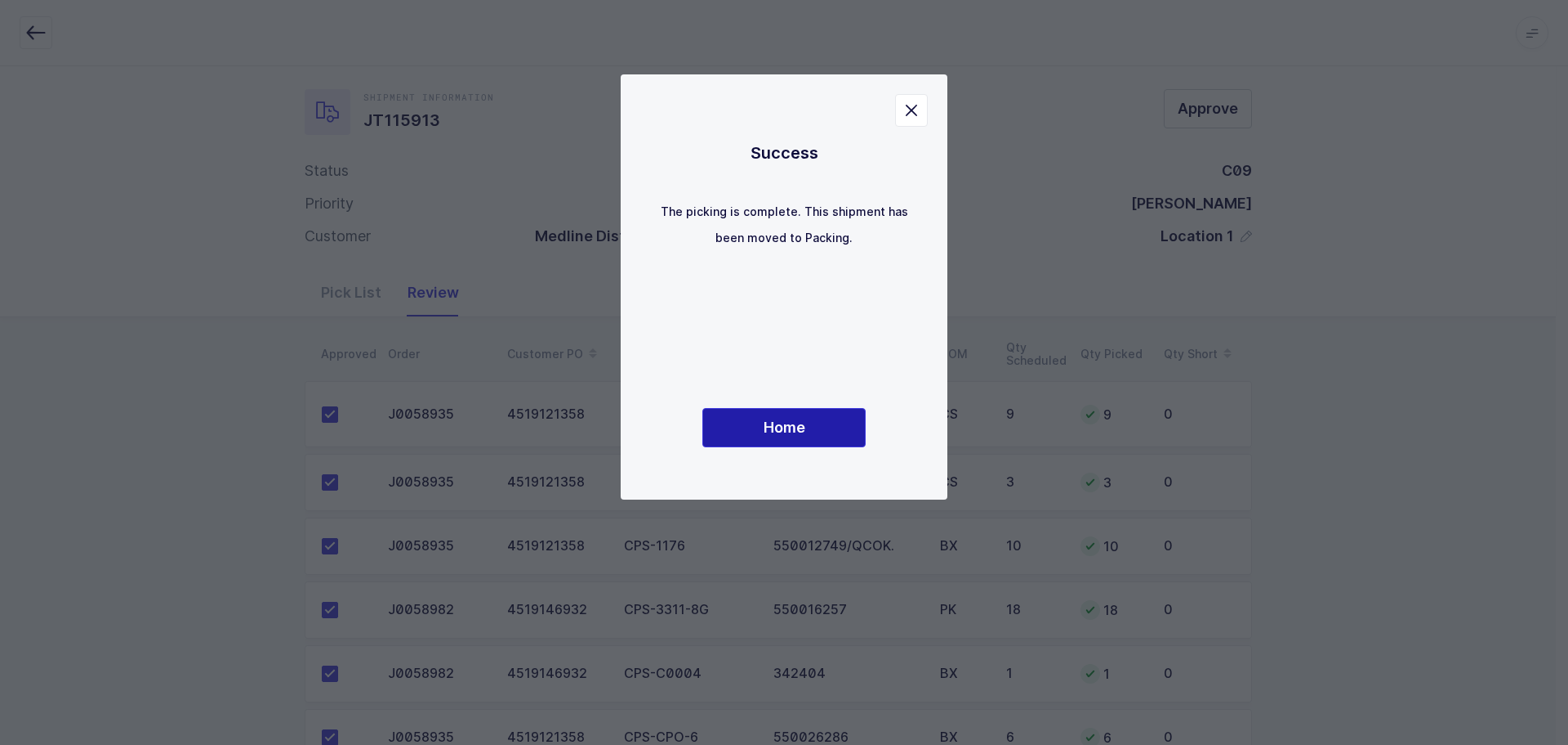
drag, startPoint x: 786, startPoint y: 412, endPoint x: 784, endPoint y: 422, distance: 10.2
click at [786, 412] on button "Home" at bounding box center [784, 427] width 163 height 39
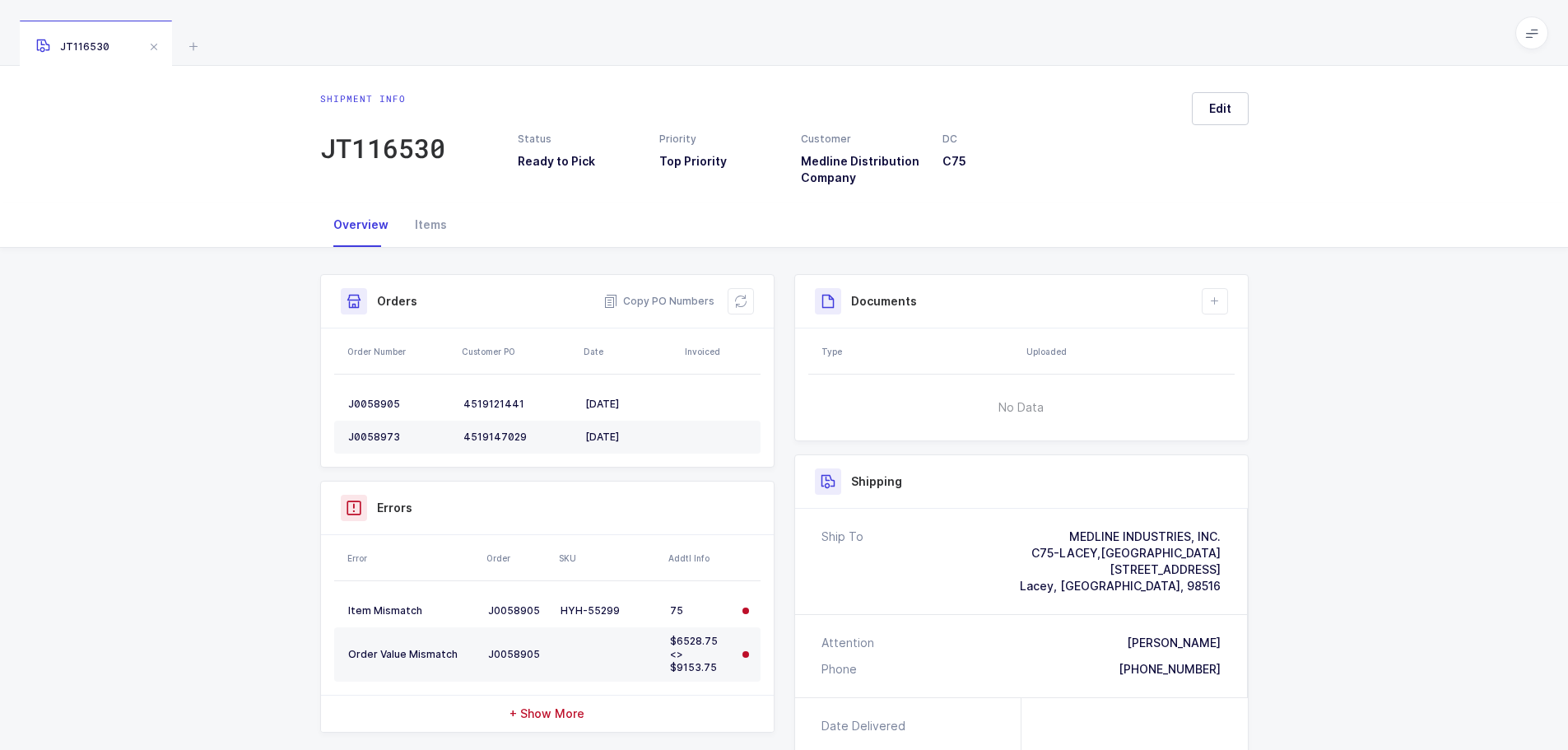
drag, startPoint x: 717, startPoint y: 309, endPoint x: 733, endPoint y: 305, distance: 16.5
click at [717, 309] on div "Copy PO Numbers" at bounding box center [678, 301] width 151 height 27
click at [736, 299] on icon at bounding box center [741, 301] width 13 height 13
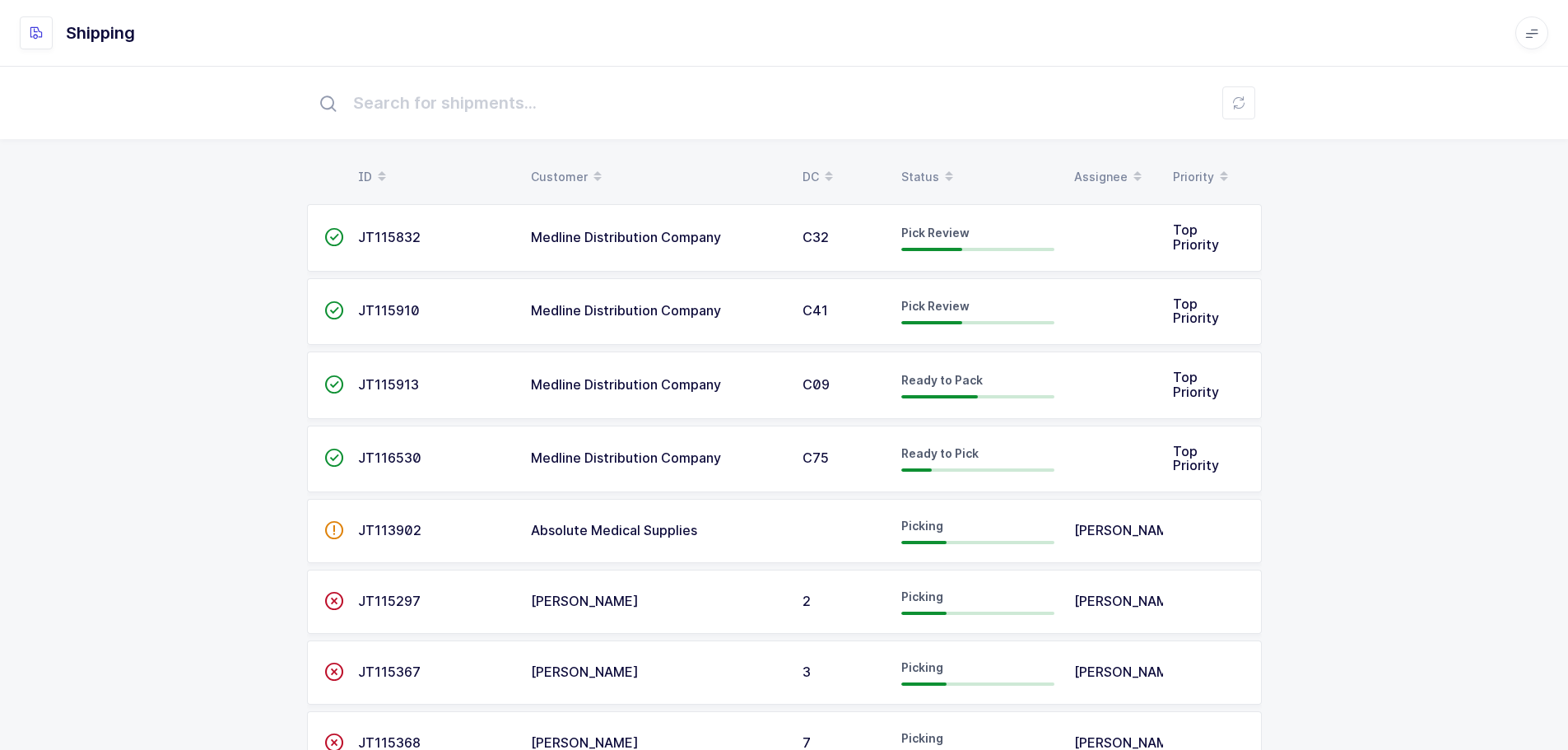
click at [901, 171] on div "Status" at bounding box center [977, 177] width 153 height 28
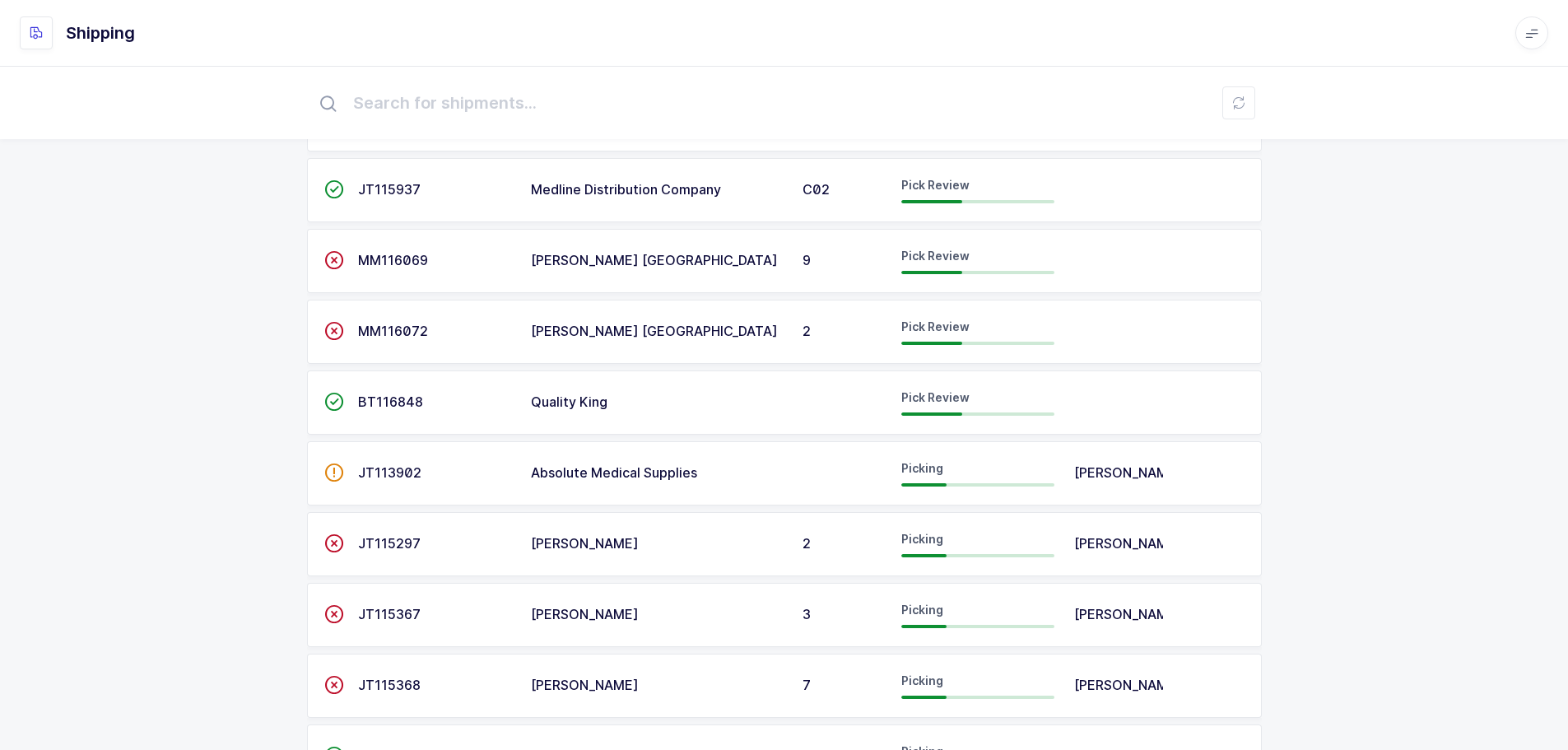
scroll to position [247, 0]
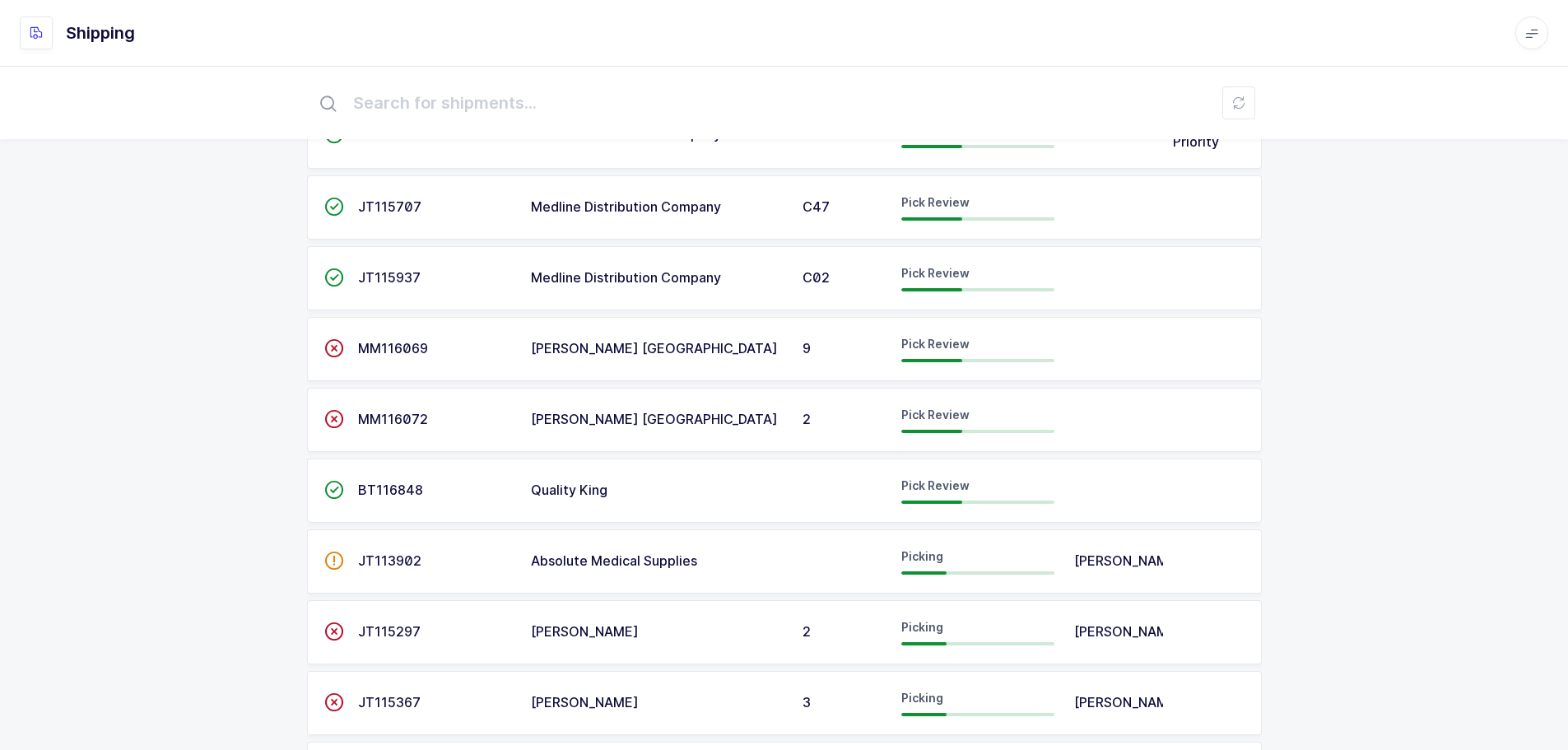
click at [394, 484] on span "BT116848" at bounding box center [390, 489] width 65 height 16
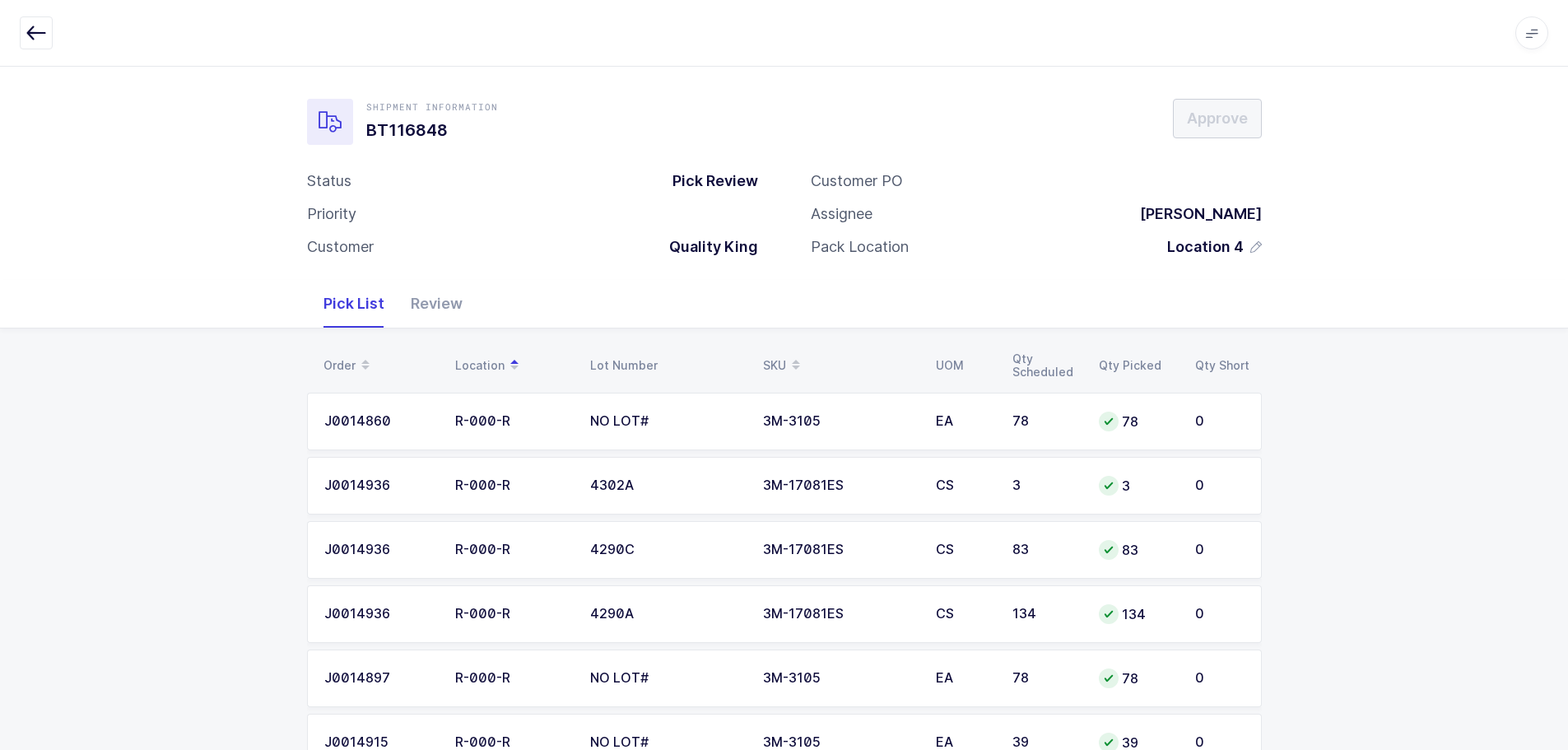
drag, startPoint x: 400, startPoint y: 291, endPoint x: 434, endPoint y: 301, distance: 35.4
click at [400, 292] on div "Review" at bounding box center [436, 304] width 78 height 48
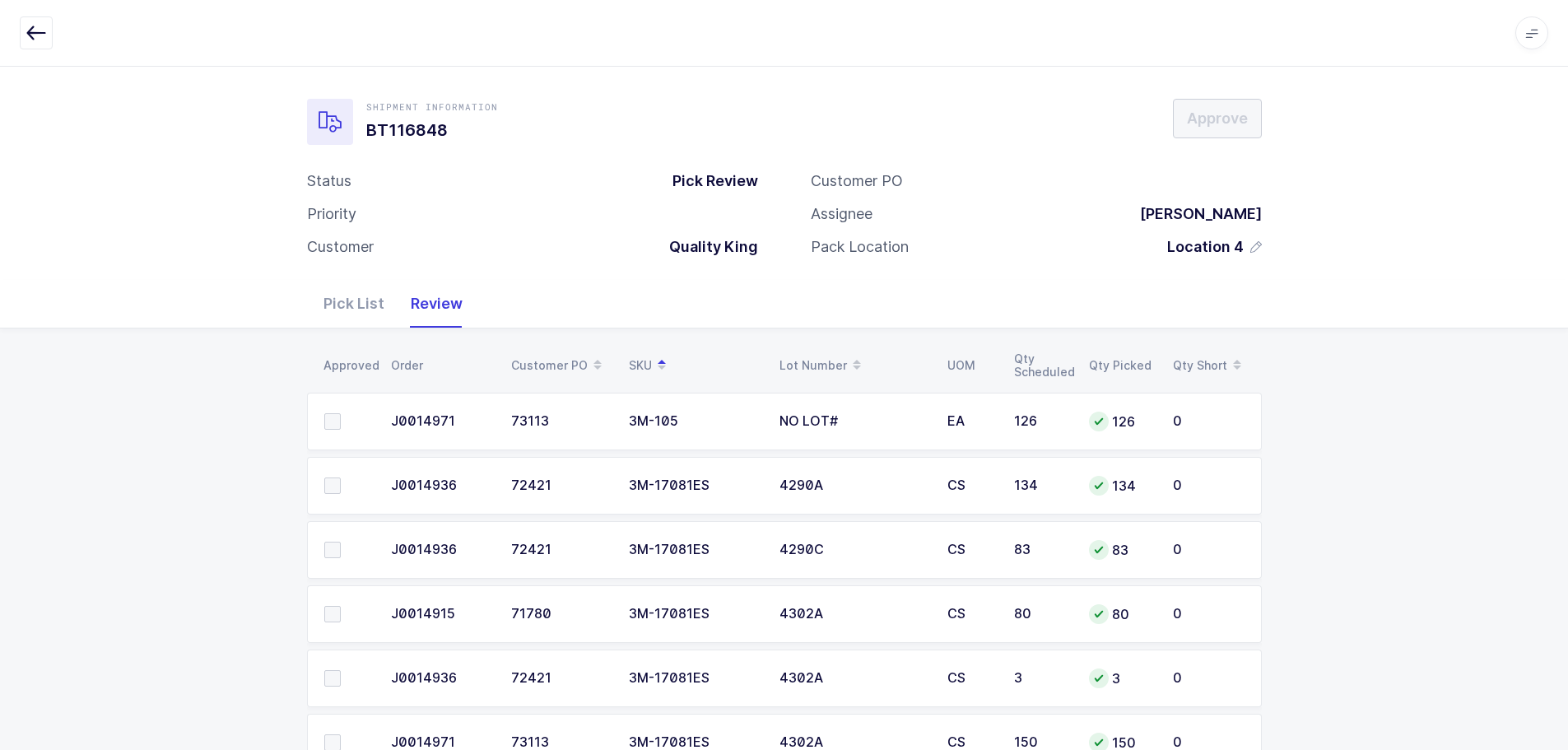
click at [328, 424] on span at bounding box center [332, 422] width 16 height 16
click at [340, 413] on input "checkbox" at bounding box center [340, 413] width 0 height 0
click at [327, 486] on span at bounding box center [332, 486] width 16 height 16
click at [340, 477] on input "checkbox" at bounding box center [340, 477] width 0 height 0
click at [328, 552] on span at bounding box center [332, 550] width 16 height 16
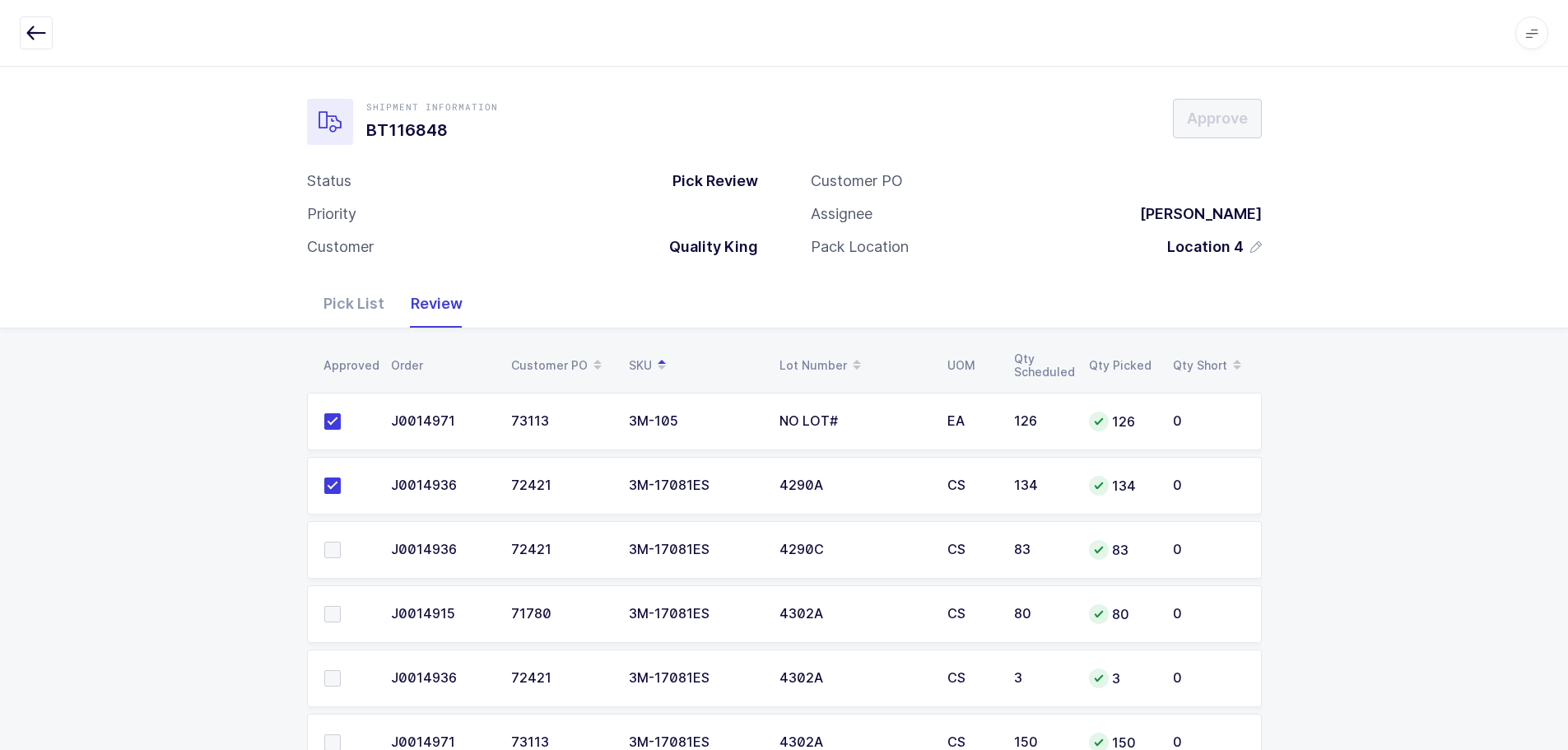
click at [340, 541] on input "checkbox" at bounding box center [340, 541] width 0 height 0
click at [332, 618] on span at bounding box center [332, 614] width 16 height 16
click at [340, 605] on input "checkbox" at bounding box center [340, 605] width 0 height 0
drag, startPoint x: 338, startPoint y: 661, endPoint x: 340, endPoint y: 673, distance: 12.2
click at [338, 665] on td at bounding box center [344, 678] width 74 height 58
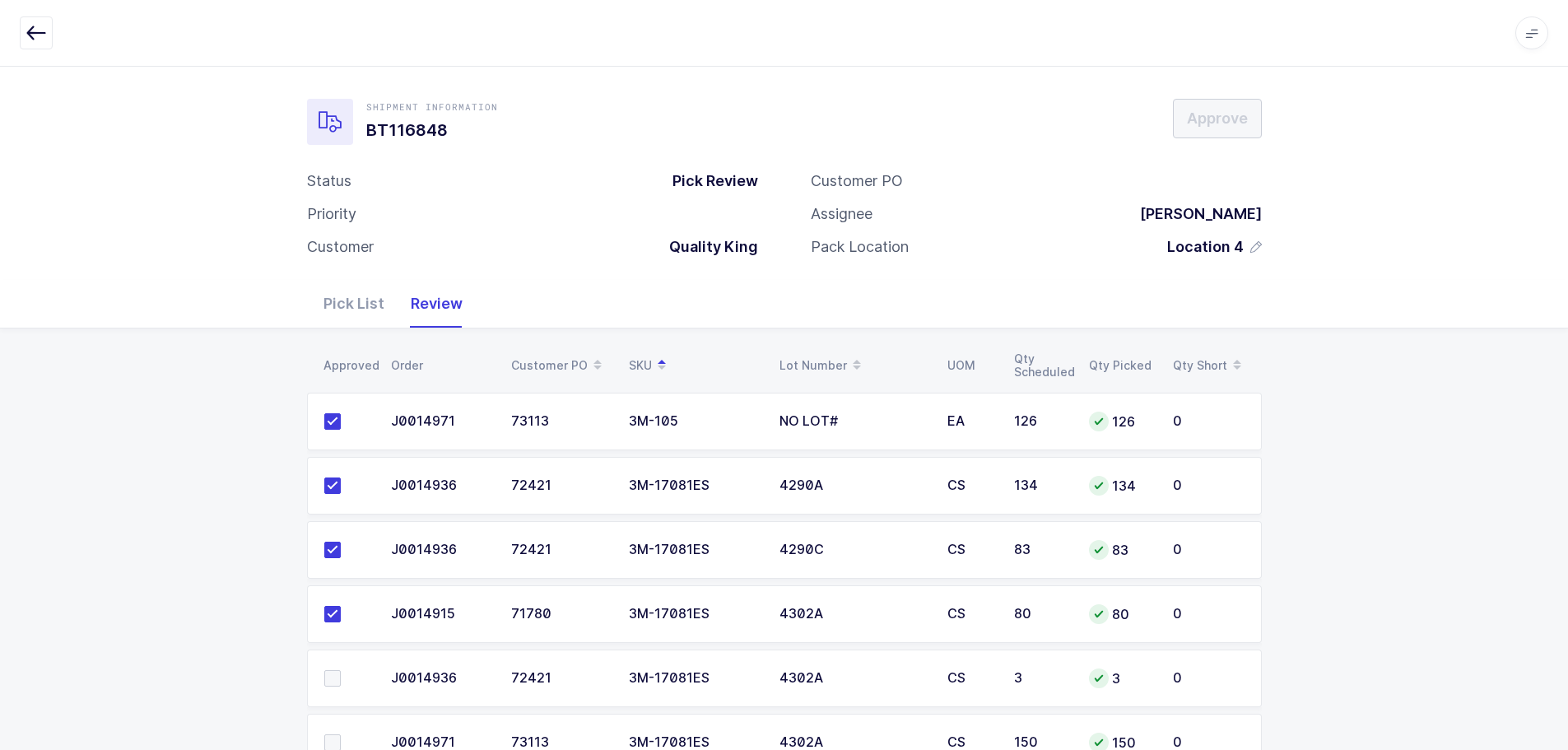
click at [338, 677] on span at bounding box center [332, 678] width 16 height 16
click at [340, 670] on input "checkbox" at bounding box center [340, 670] width 0 height 0
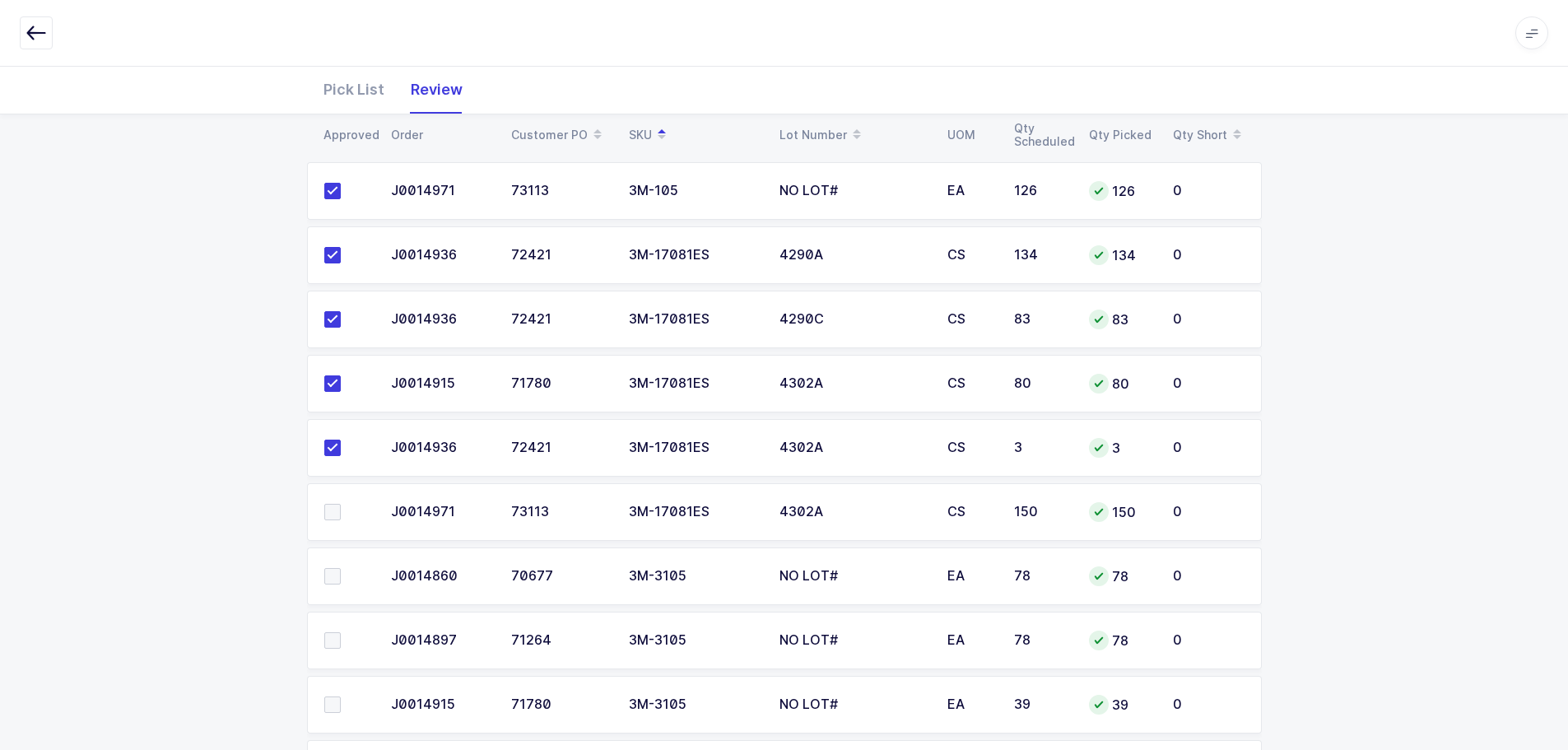
scroll to position [329, 0]
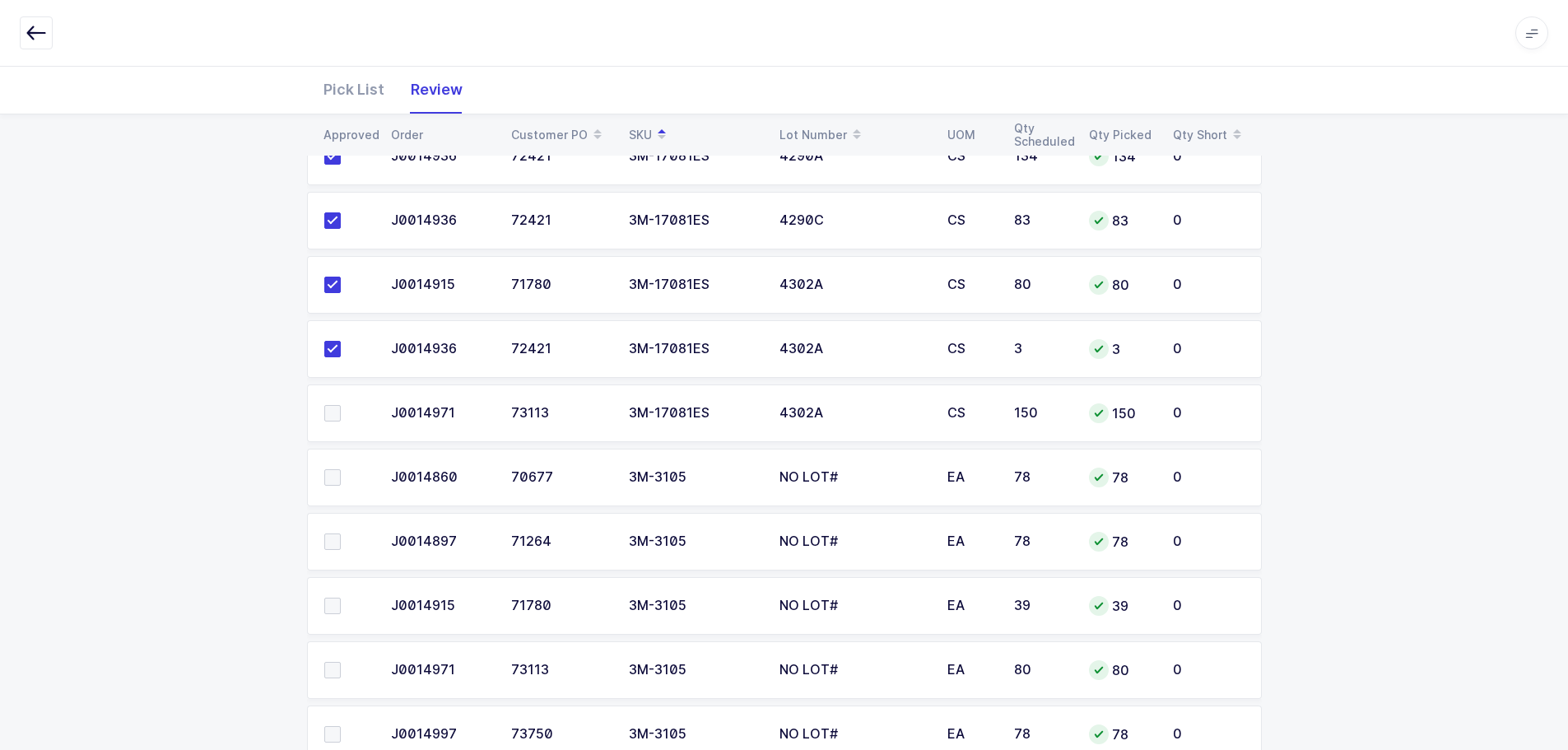
click at [332, 409] on span at bounding box center [332, 413] width 16 height 16
click at [340, 405] on input "checkbox" at bounding box center [340, 405] width 0 height 0
click at [333, 477] on span at bounding box center [332, 477] width 16 height 16
click at [340, 469] on input "checkbox" at bounding box center [340, 469] width 0 height 0
click at [333, 545] on span at bounding box center [332, 541] width 16 height 16
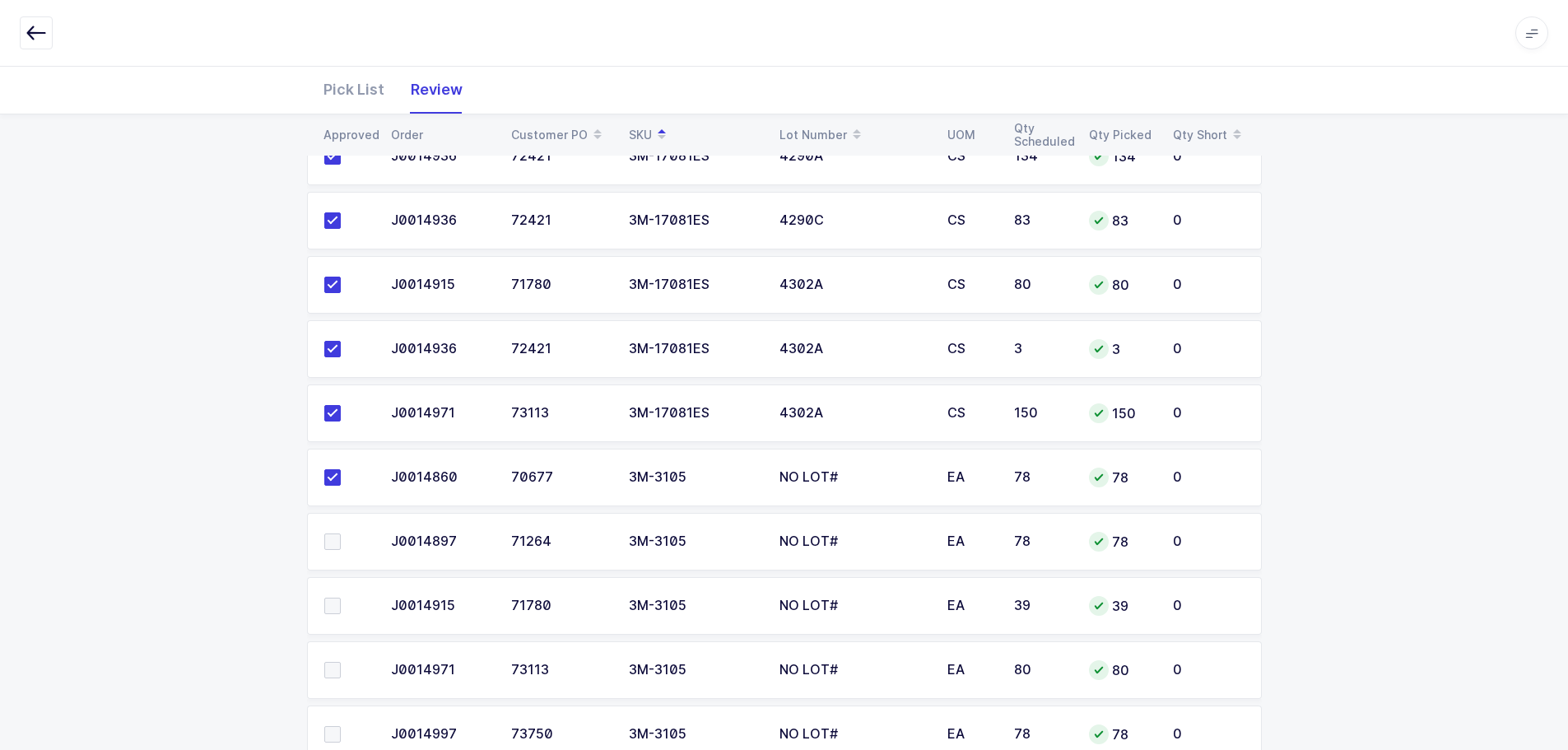
click at [340, 533] on input "checkbox" at bounding box center [340, 533] width 0 height 0
click at [337, 611] on span at bounding box center [332, 605] width 16 height 16
click at [340, 597] on input "checkbox" at bounding box center [340, 597] width 0 height 0
click at [329, 670] on span at bounding box center [332, 670] width 16 height 16
click at [340, 661] on input "checkbox" at bounding box center [340, 661] width 0 height 0
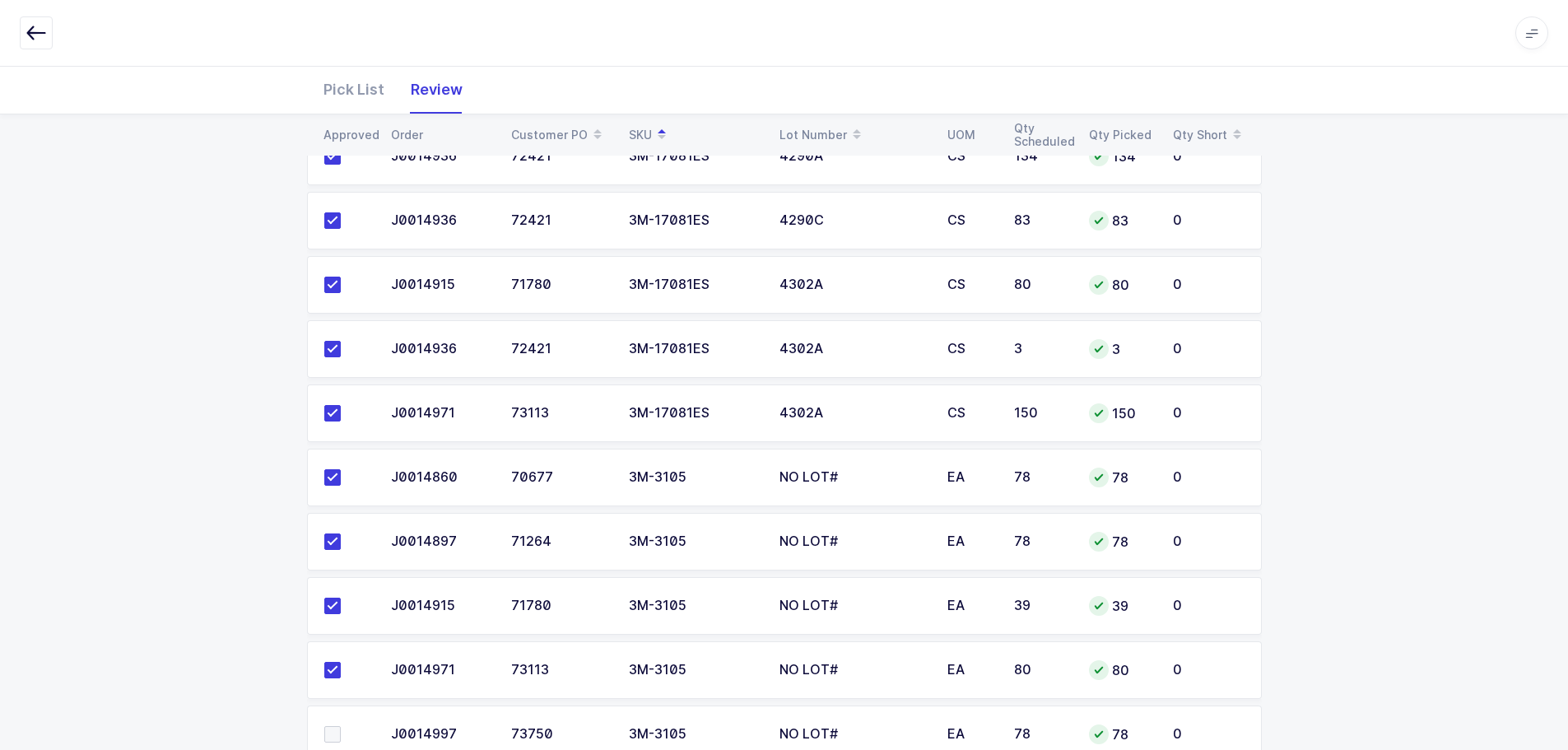
scroll to position [381, 0]
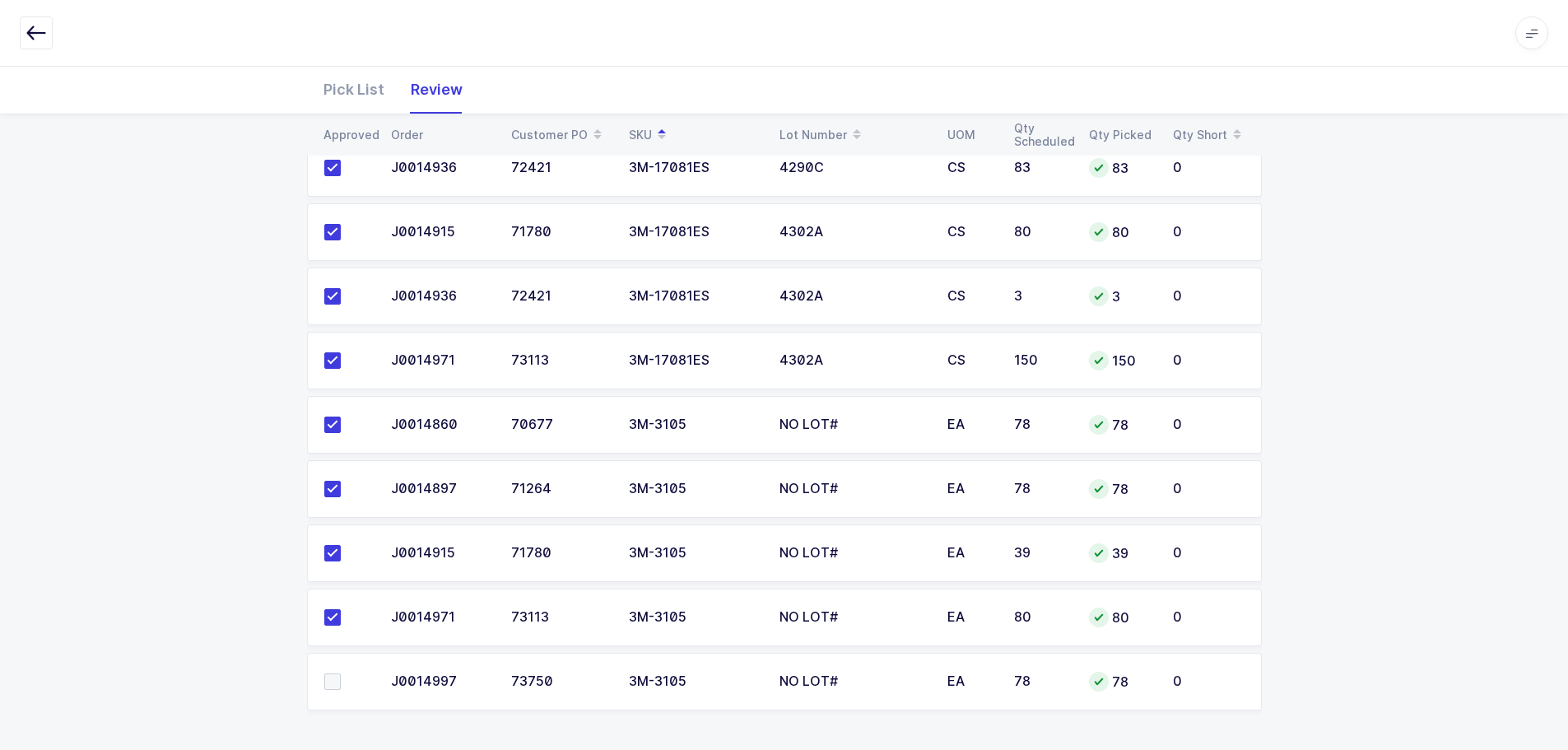
click at [330, 682] on span at bounding box center [332, 681] width 16 height 16
click at [340, 673] on input "checkbox" at bounding box center [340, 673] width 0 height 0
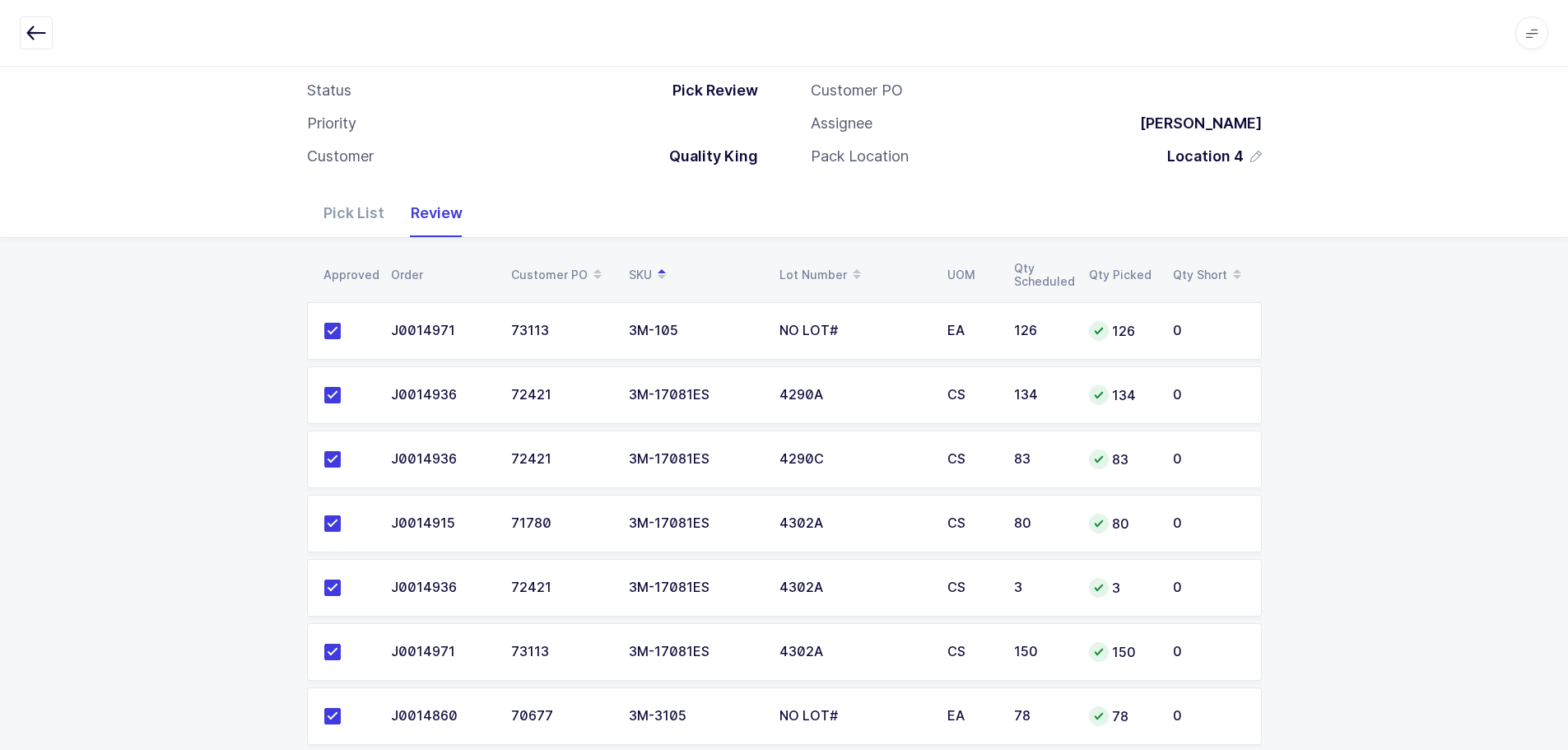
scroll to position [0, 0]
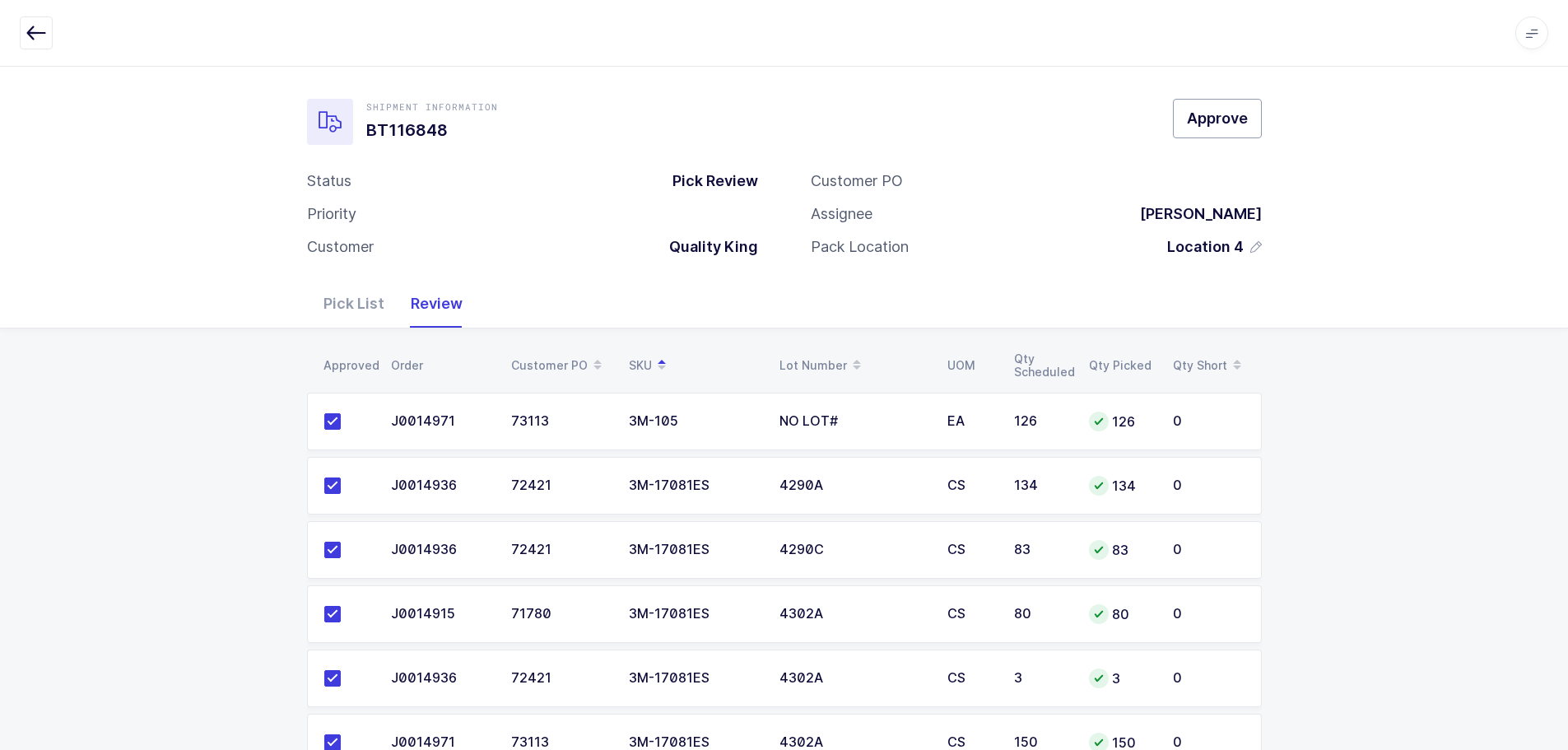
click at [1219, 119] on span "Approve" at bounding box center [1217, 118] width 61 height 20
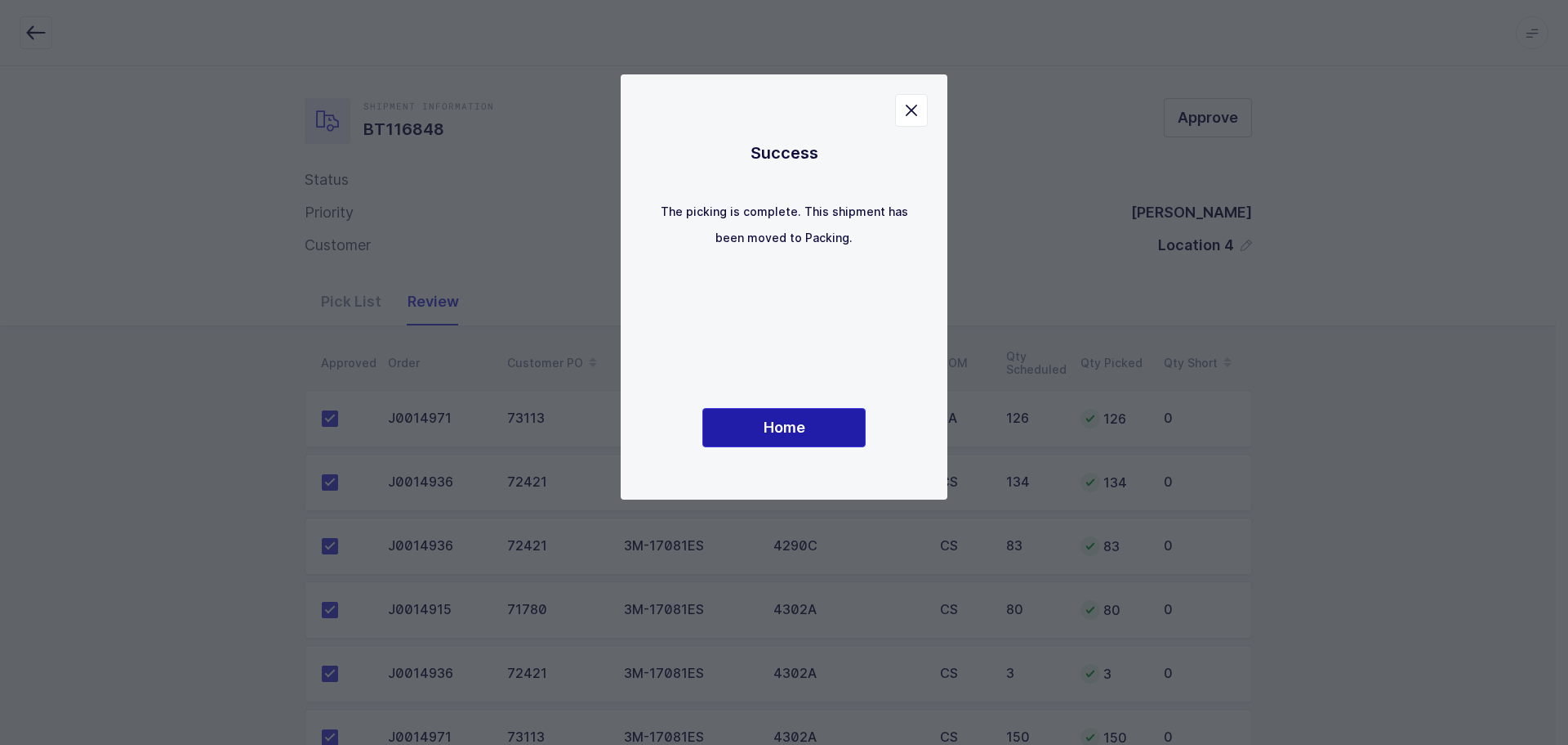
click at [760, 408] on button "Home" at bounding box center [784, 427] width 163 height 39
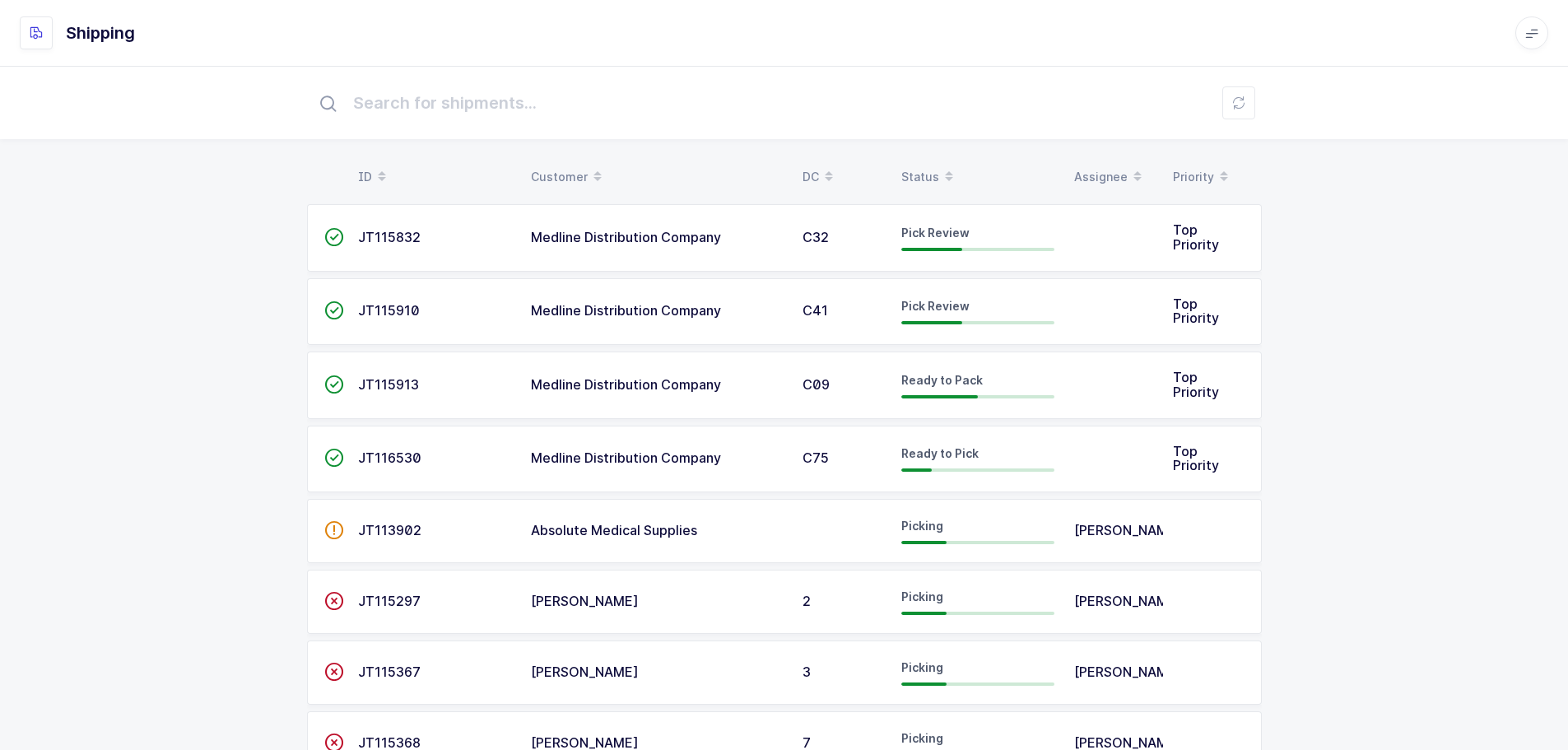
click at [926, 166] on div "Status" at bounding box center [977, 177] width 153 height 28
click at [936, 162] on table "ID Customer DC Status Assignee Priority" at bounding box center [785, 177] width 955 height 41
click at [928, 168] on table "ID Customer DC Status Assignee Priority" at bounding box center [785, 177] width 955 height 41
click at [928, 169] on div "Status" at bounding box center [977, 177] width 153 height 28
click at [931, 170] on div "Status" at bounding box center [977, 177] width 153 height 28
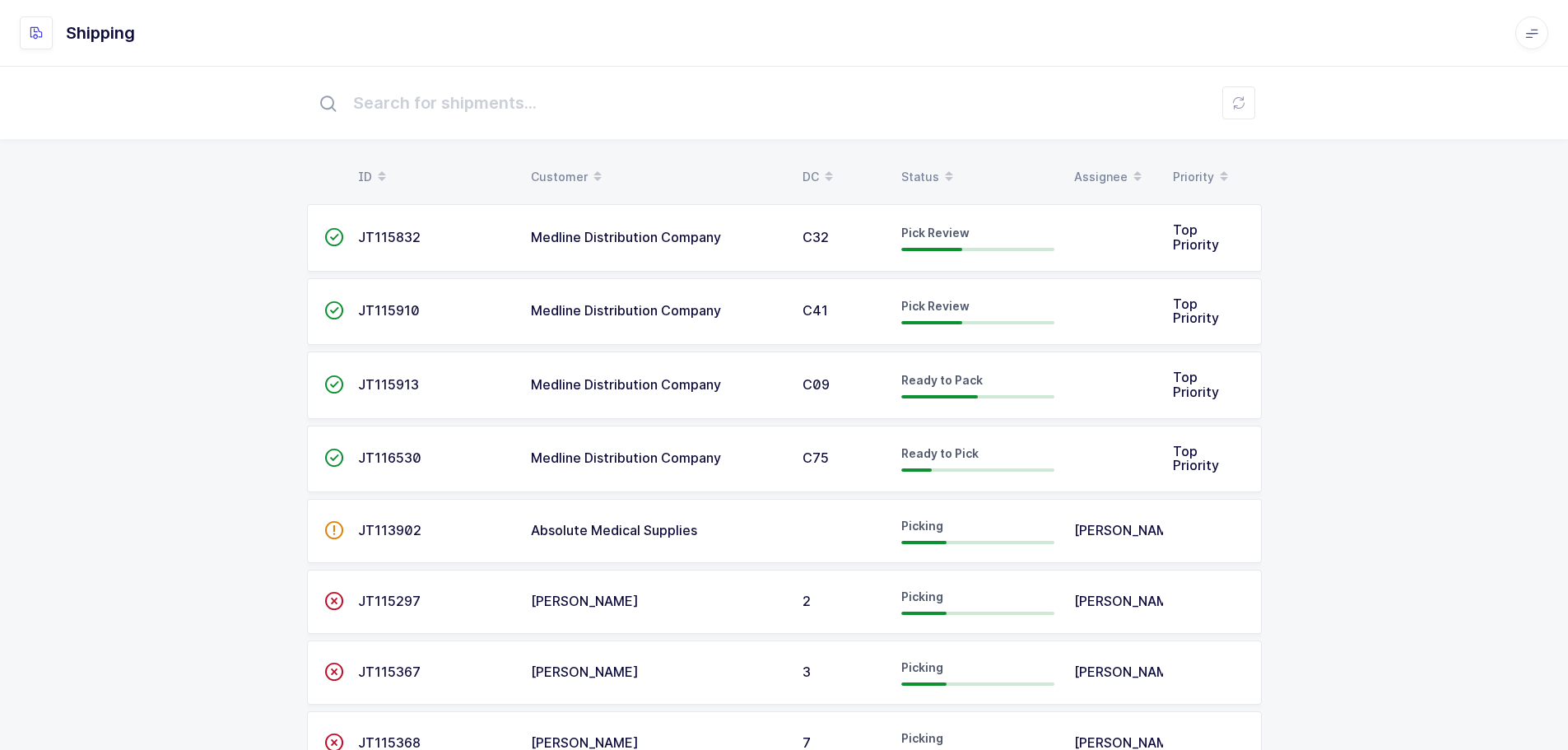
click at [940, 173] on span at bounding box center [950, 177] width 20 height 28
